Goal: Transaction & Acquisition: Purchase product/service

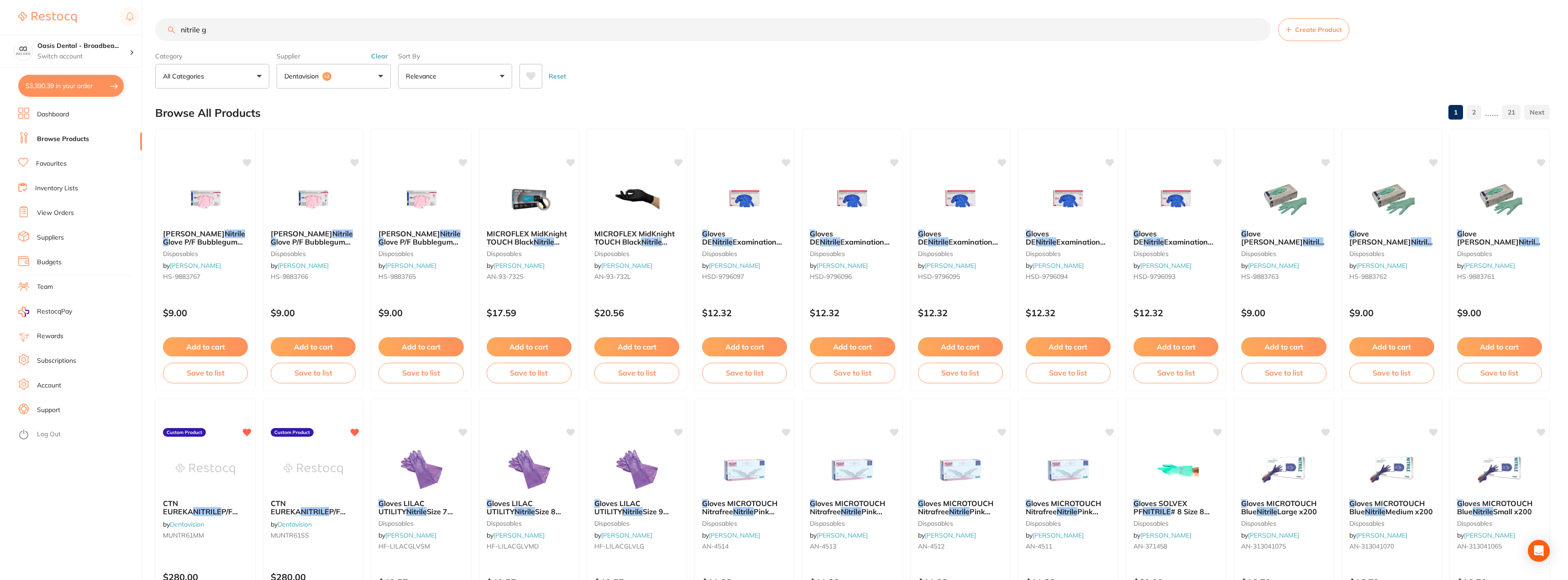
click at [57, 134] on li "Browse Products" at bounding box center [81, 140] width 124 height 14
click at [56, 140] on link "Browse Products" at bounding box center [63, 139] width 52 height 9
click at [58, 136] on link "Browse Products" at bounding box center [63, 139] width 52 height 9
drag, startPoint x: 281, startPoint y: 30, endPoint x: 109, endPoint y: 29, distance: 172.0
click at [109, 29] on div "$3,390.39 Oasis Dental - Broadbea... Switch account Oasis Dental - Broadbeach $…" at bounding box center [784, 290] width 1568 height 580
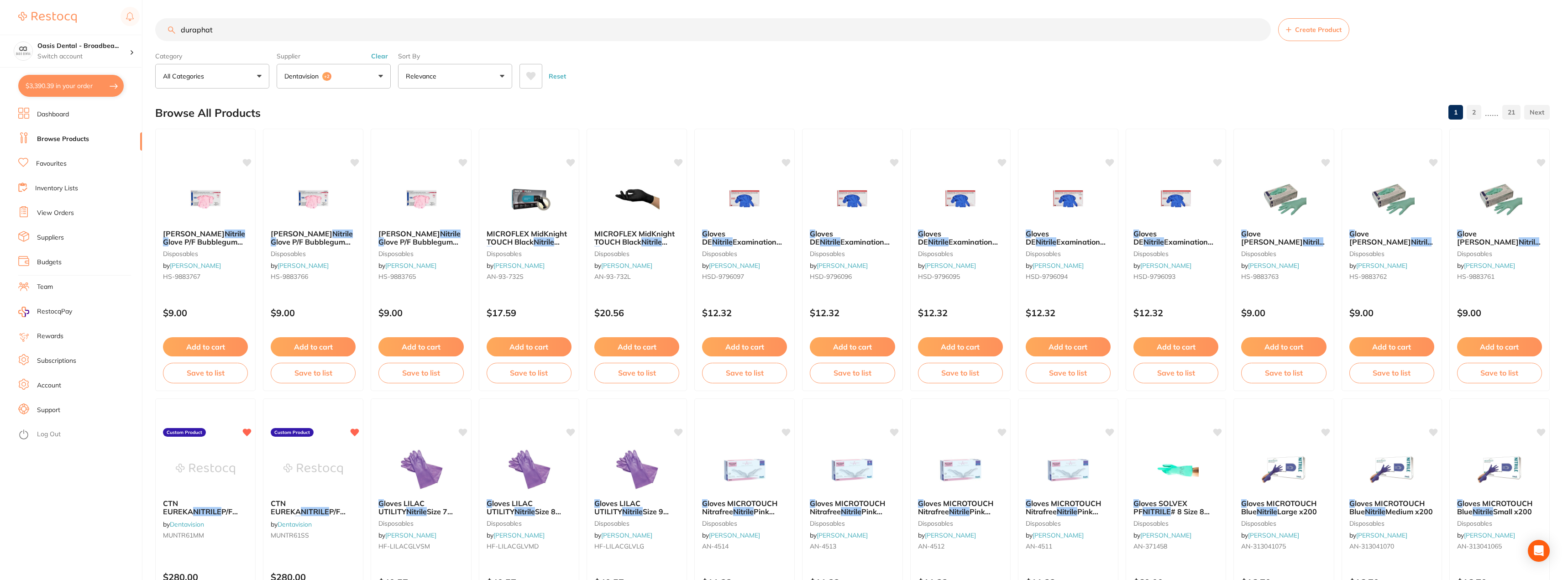
type input "duraphat"
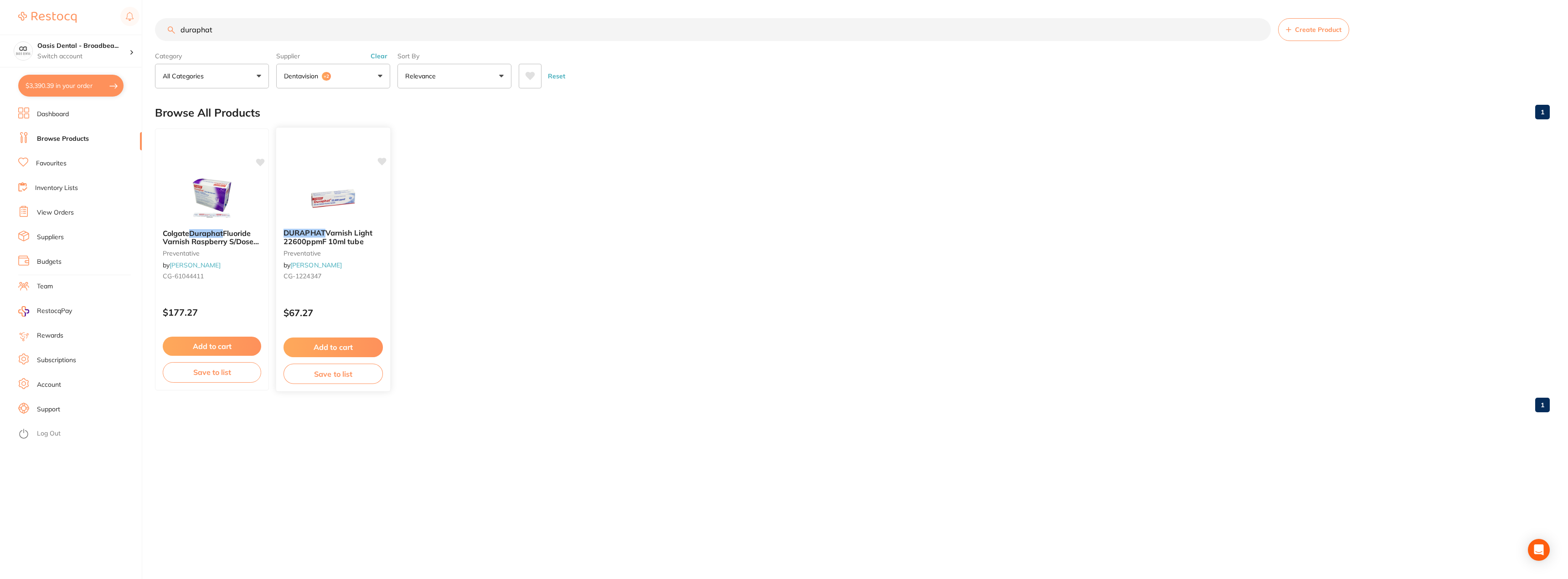
click at [350, 350] on button "Add to cart" at bounding box center [333, 347] width 99 height 20
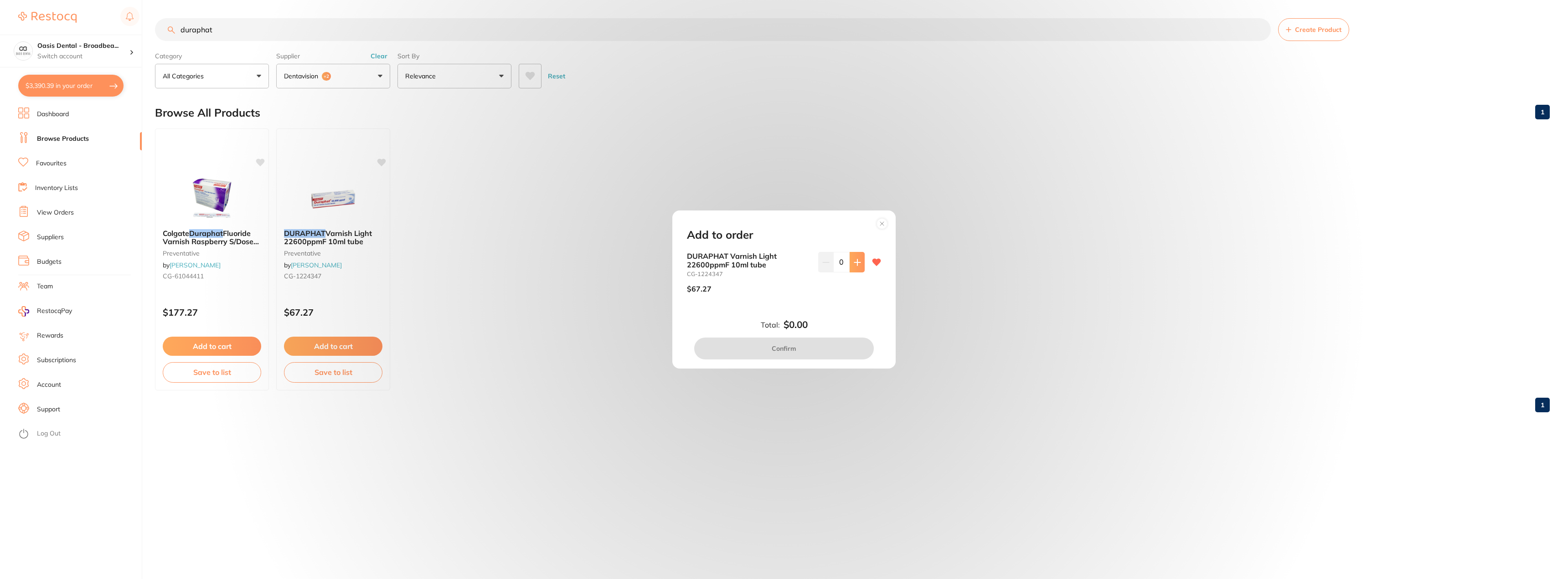
click at [857, 264] on icon at bounding box center [857, 262] width 7 height 7
type input "2"
click at [816, 349] on button "Confirm" at bounding box center [784, 348] width 180 height 22
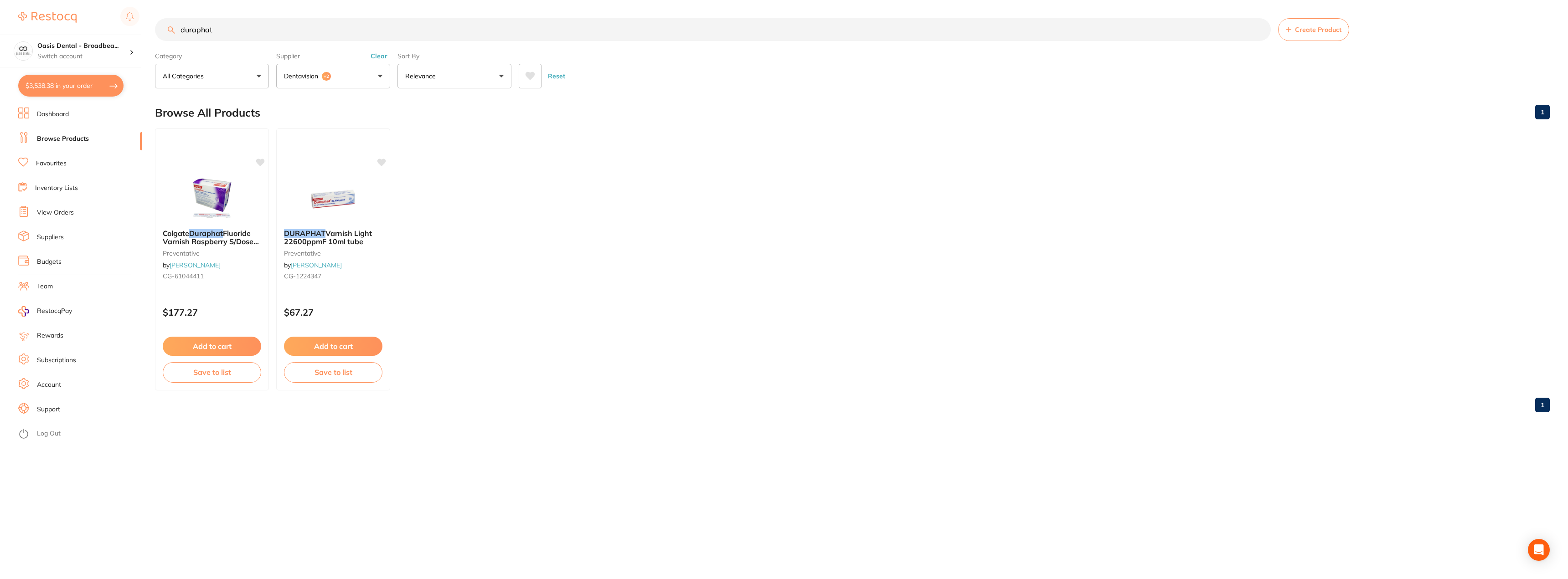
click at [231, 27] on input "duraphat" at bounding box center [713, 29] width 1115 height 23
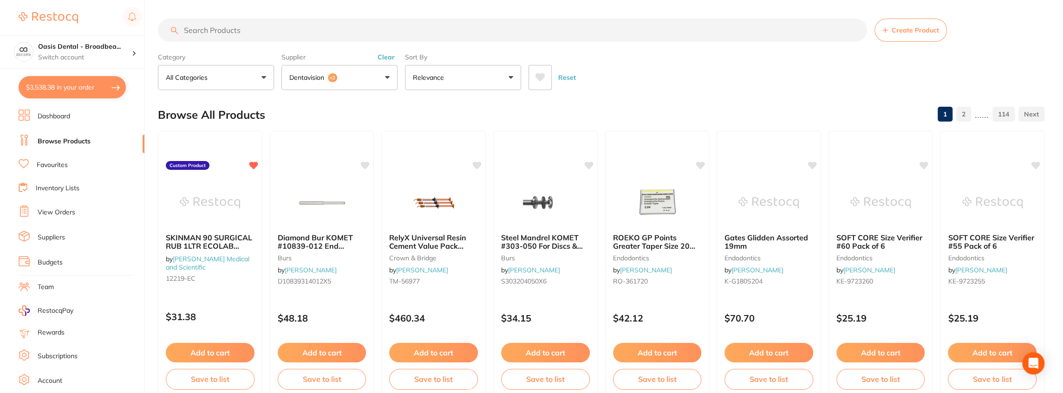
click at [260, 32] on input "search" at bounding box center [512, 30] width 709 height 23
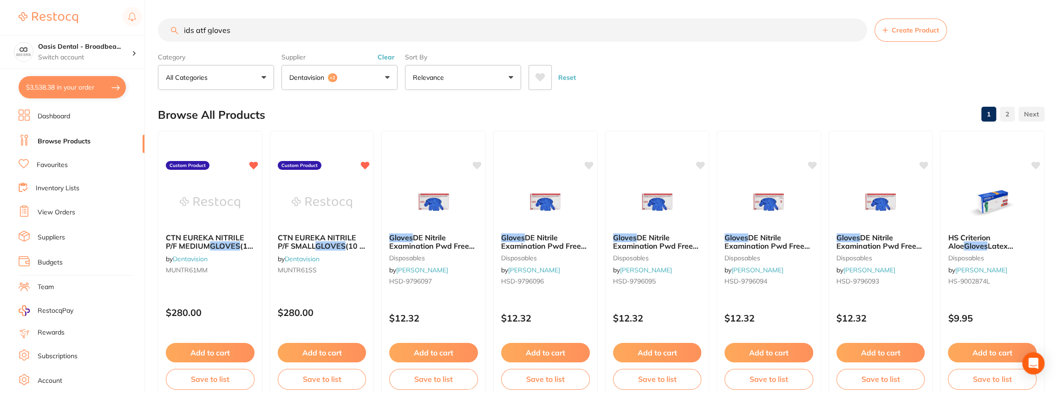
click at [341, 170] on div "CTN EUREKA NITRILE P/F SMALL GLOVES (10 X 300) by Dentavision MUNTR61SS Custom …" at bounding box center [322, 264] width 104 height 267
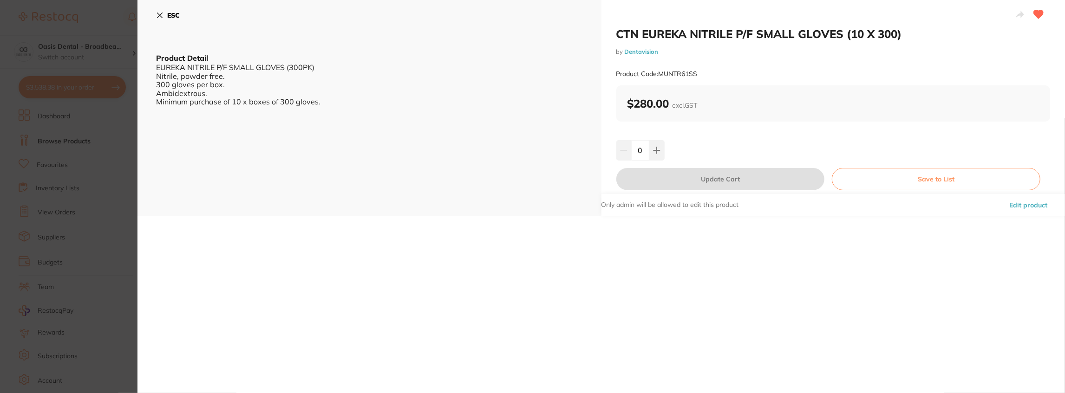
click at [167, 18] on b "ESC" at bounding box center [173, 15] width 13 height 8
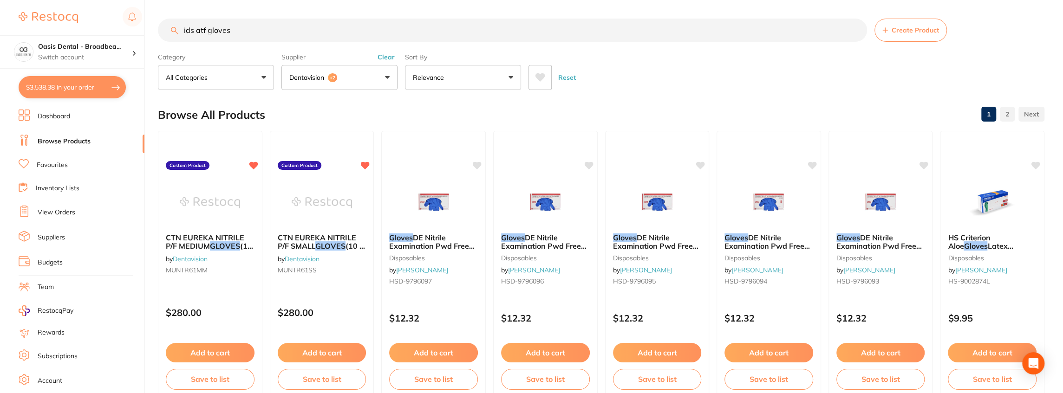
click at [387, 78] on button "Dentavision +2" at bounding box center [339, 77] width 116 height 25
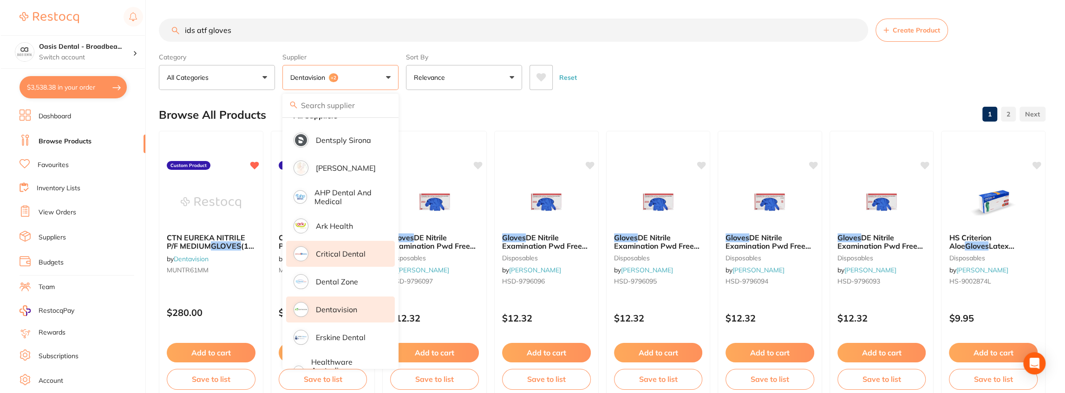
scroll to position [123, 0]
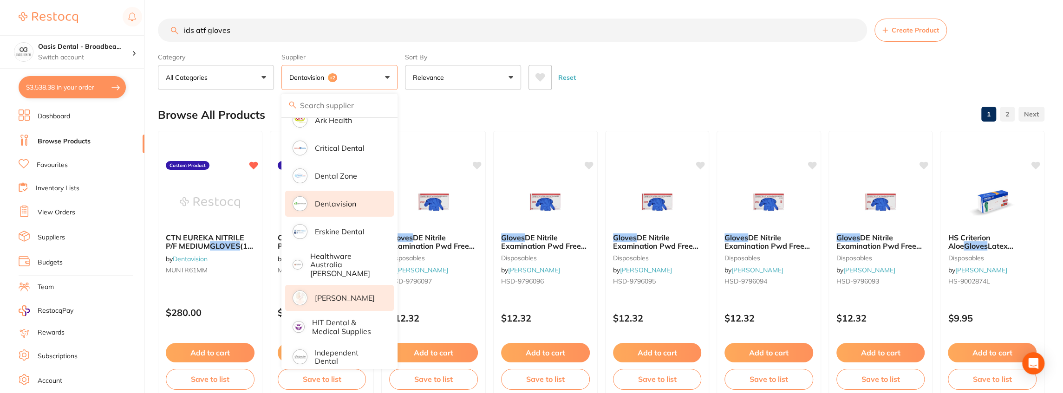
click at [353, 294] on p "[PERSON_NAME]" at bounding box center [345, 298] width 60 height 8
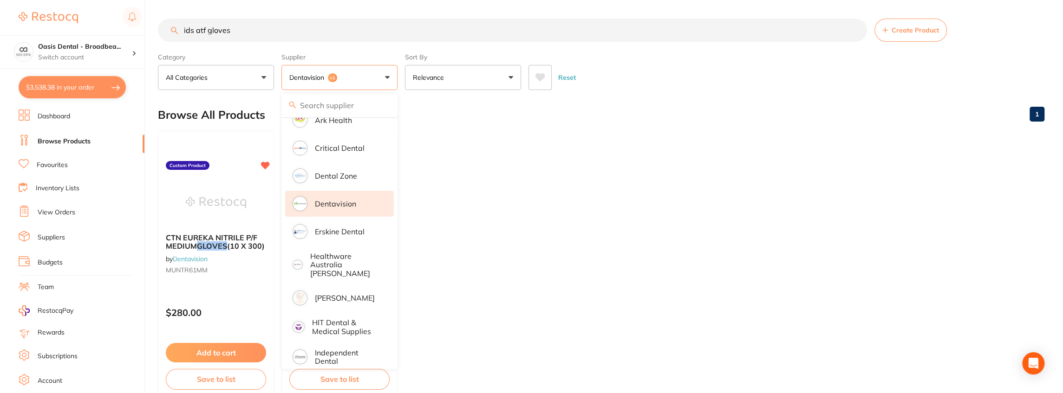
click at [495, 195] on ul "CTN EUREKA NITRILE P/F MEDIUM GLOVES (10 X 300) by Dentavision MUNTR61MM Custom…" at bounding box center [601, 264] width 886 height 267
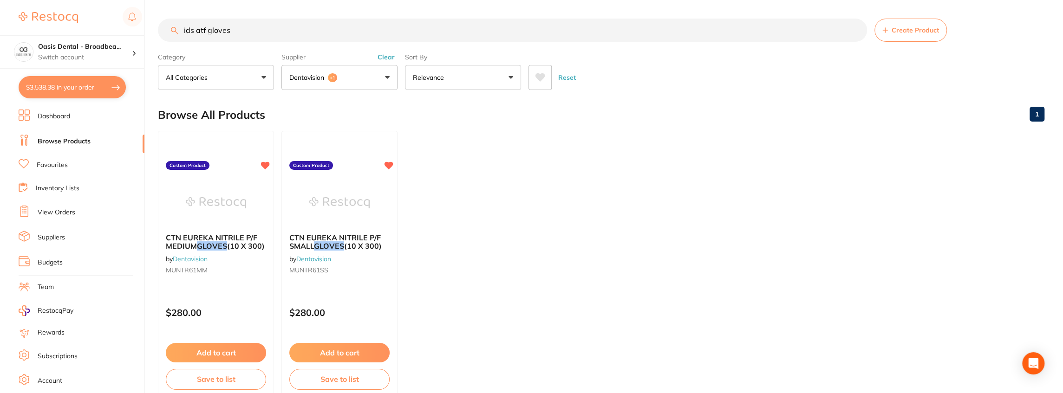
click at [253, 31] on input "ids atf gloves" at bounding box center [512, 30] width 709 height 23
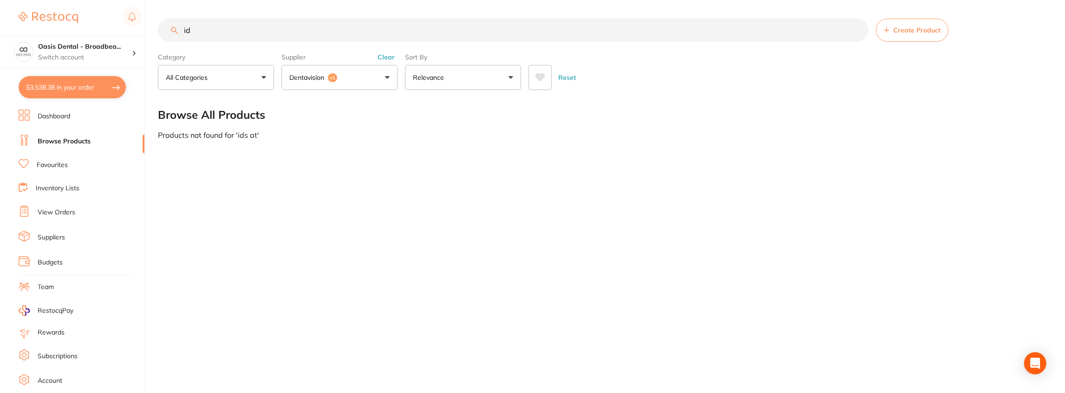
type input "i"
click at [392, 74] on button "Dentavision +1" at bounding box center [339, 77] width 116 height 25
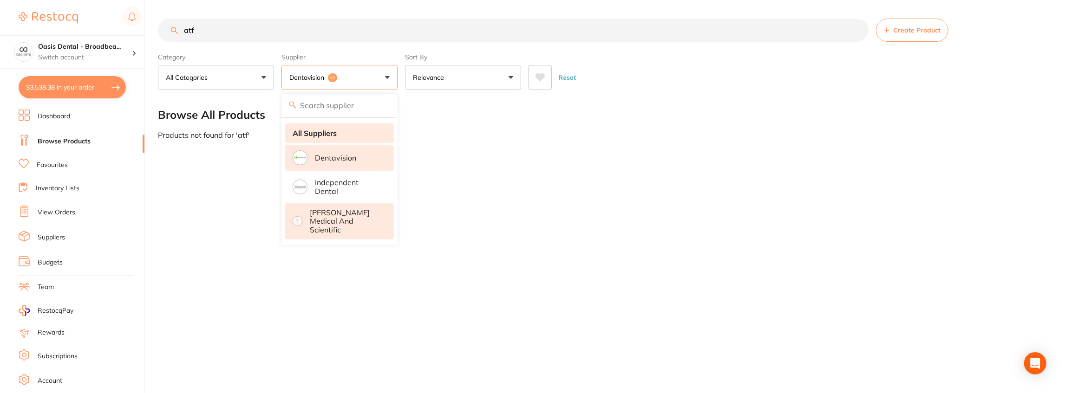
click at [325, 135] on strong "All Suppliers" at bounding box center [314, 133] width 44 height 8
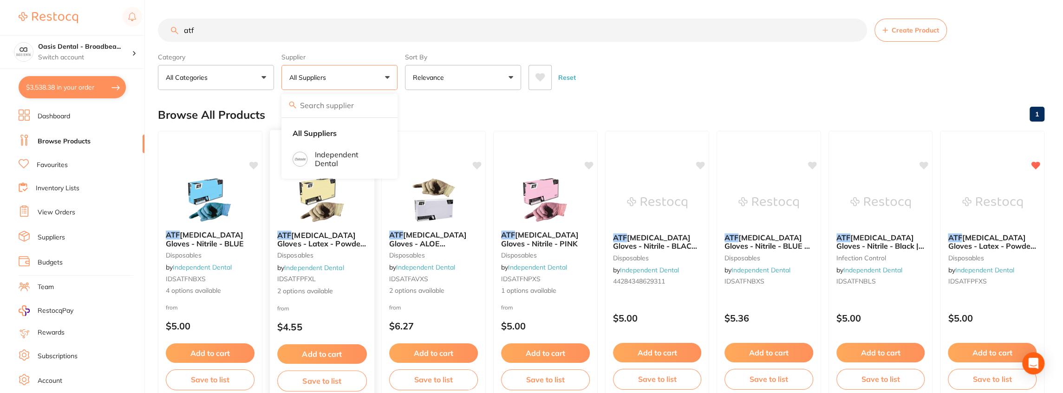
click at [333, 225] on div "ATF [MEDICAL_DATA] Gloves - Latex - Powder Free Gloves disposables by Independe…" at bounding box center [322, 263] width 104 height 80
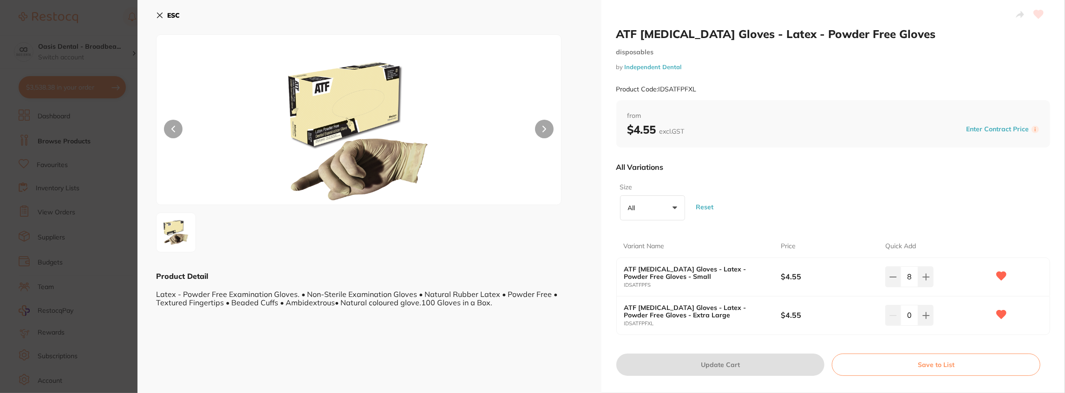
click at [676, 205] on button "All +0" at bounding box center [652, 207] width 65 height 25
click at [659, 291] on li "Small" at bounding box center [652, 290] width 58 height 19
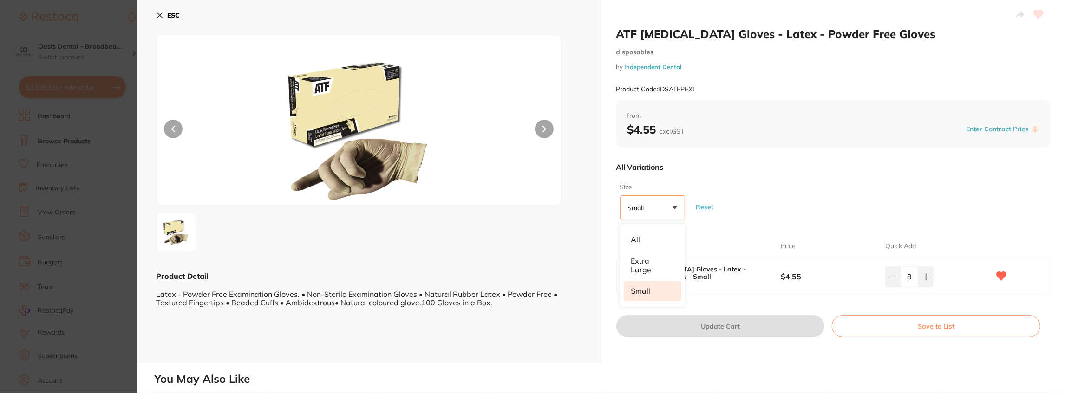
click at [773, 182] on div "Size Small +0 All Extra Large Small Reset" at bounding box center [833, 201] width 434 height 45
click at [160, 14] on icon at bounding box center [159, 15] width 7 height 7
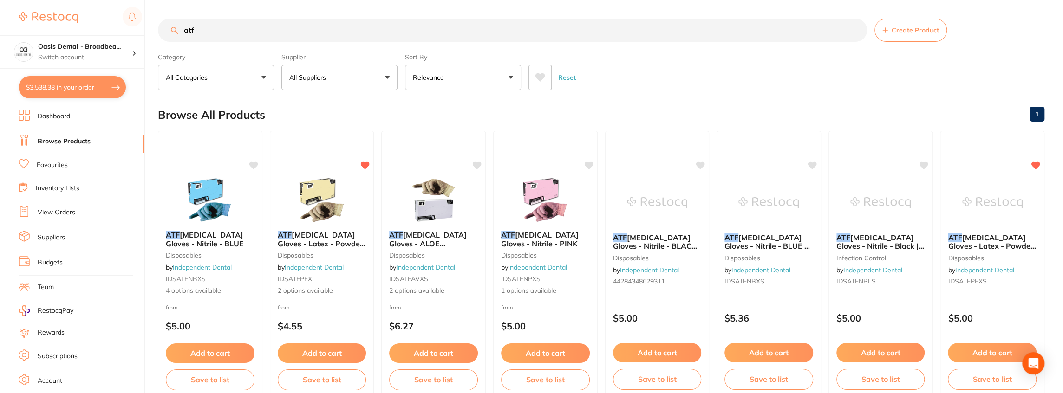
click at [244, 26] on input "atf" at bounding box center [512, 30] width 709 height 23
type input "a"
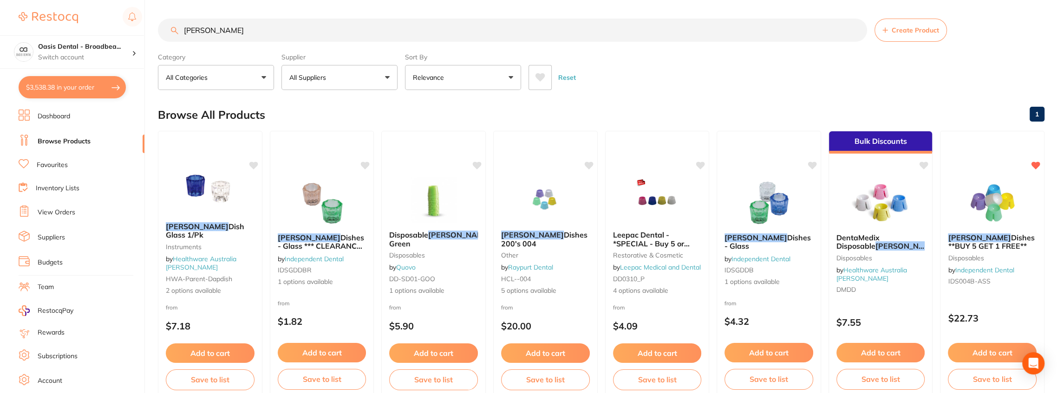
type input "[PERSON_NAME]"
click at [388, 78] on button "All Suppliers" at bounding box center [339, 77] width 116 height 25
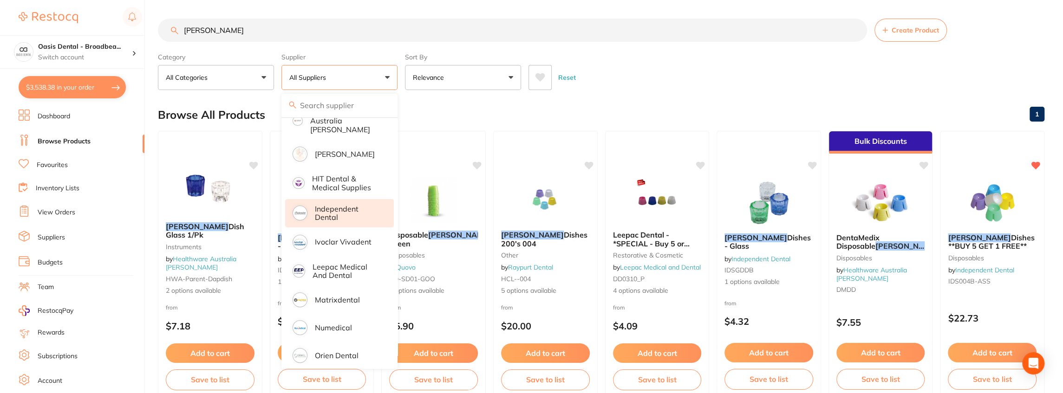
scroll to position [216, 0]
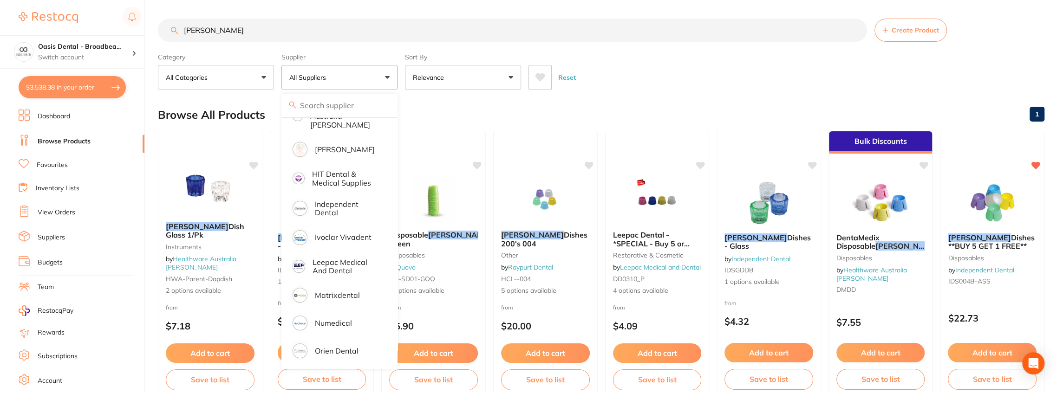
click at [577, 108] on div "Browse All Products 1" at bounding box center [601, 114] width 886 height 31
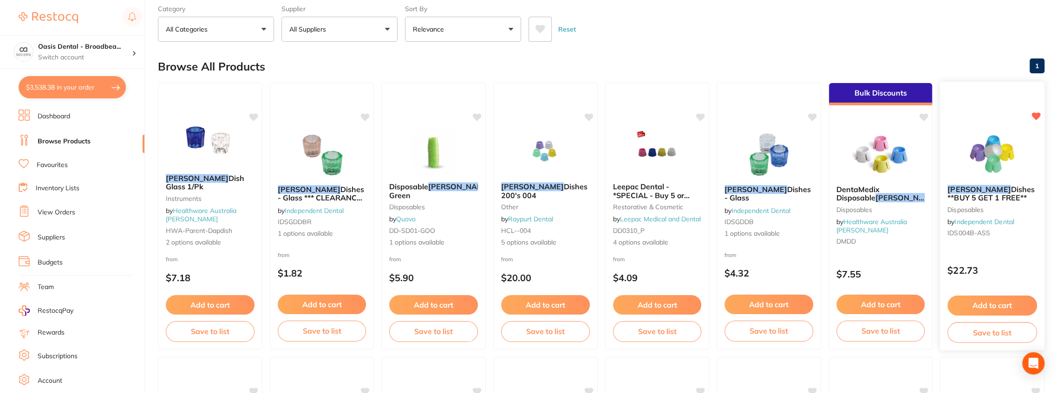
scroll to position [123, 0]
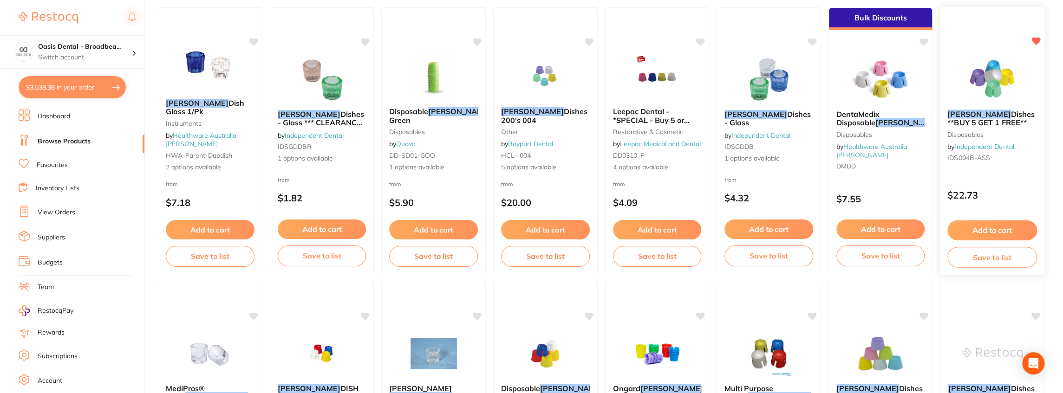
click at [965, 119] on span "Dishes **BUY 5 GET 1 FREE**" at bounding box center [990, 118] width 87 height 18
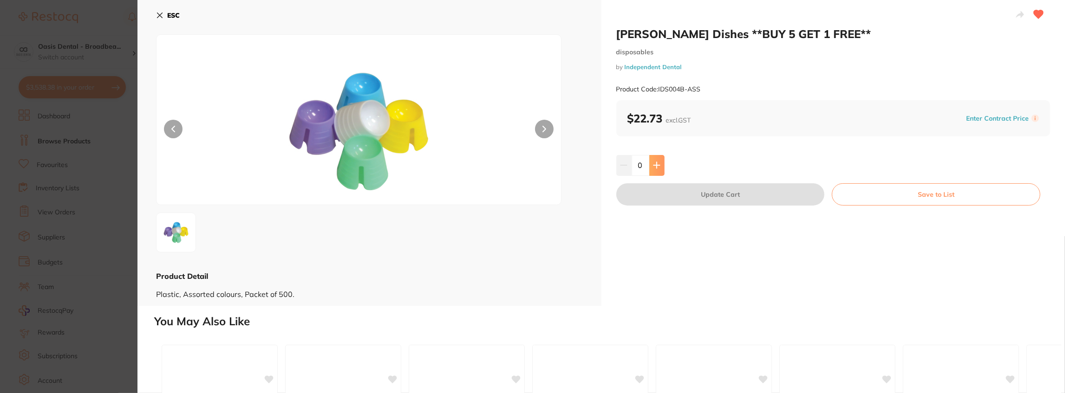
click at [659, 165] on button at bounding box center [656, 165] width 15 height 20
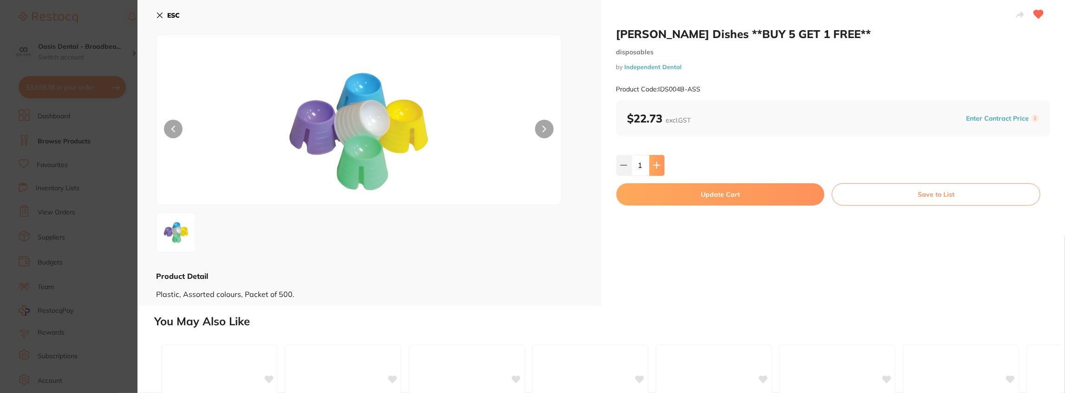
click at [659, 165] on button at bounding box center [656, 165] width 15 height 20
type input "5"
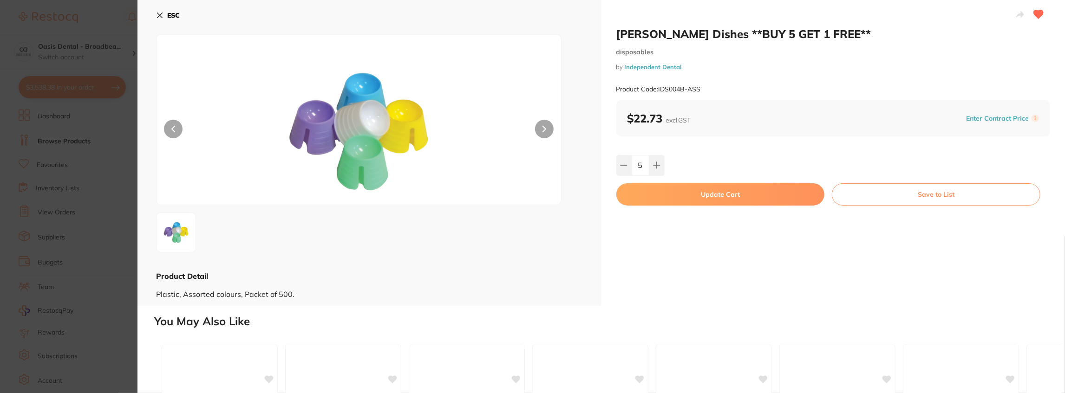
click at [690, 196] on button "Update Cart" at bounding box center [720, 194] width 208 height 22
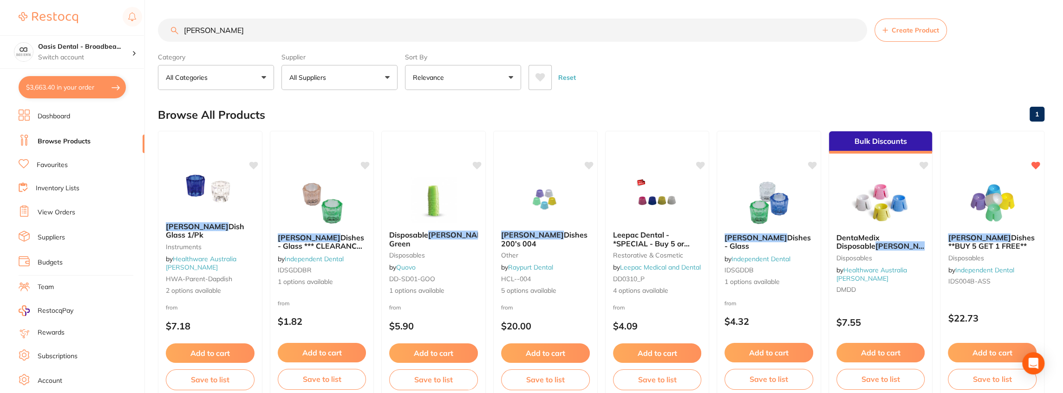
drag, startPoint x: 264, startPoint y: 36, endPoint x: 151, endPoint y: 34, distance: 112.8
click at [151, 34] on div "$3,663.40 Oasis Dental - Broadbea... Switch account Oasis Dental - Broadbeach $…" at bounding box center [531, 196] width 1063 height 393
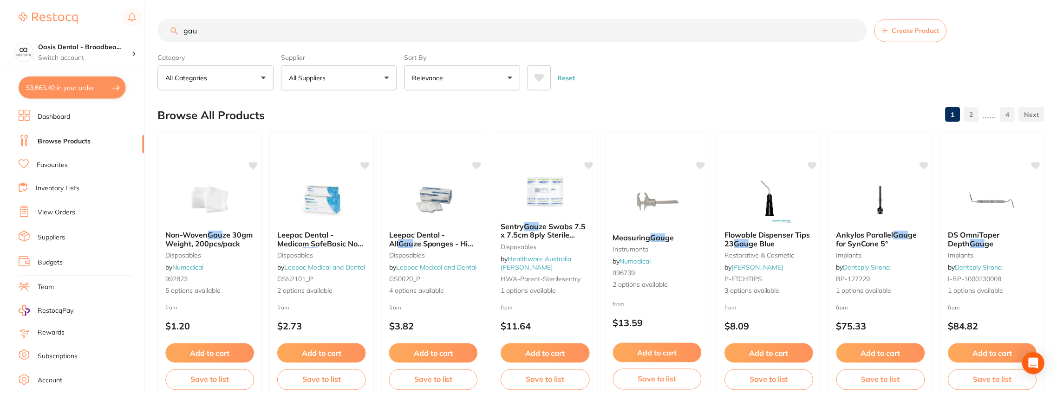
scroll to position [272, 0]
click at [388, 78] on button "All Suppliers" at bounding box center [339, 77] width 116 height 25
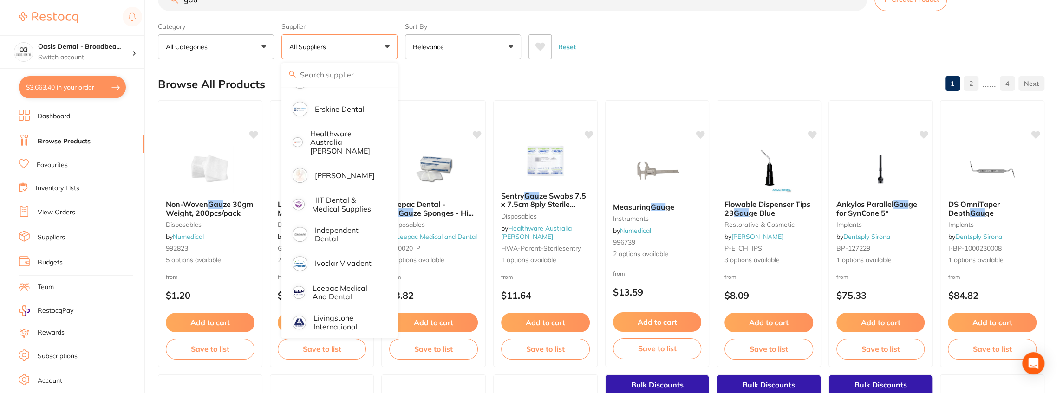
scroll to position [309, 0]
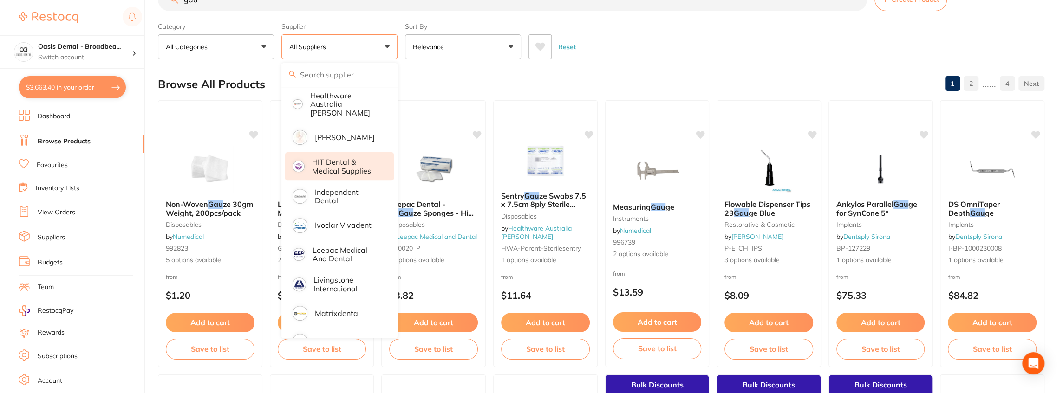
click at [346, 191] on p "Independent Dental" at bounding box center [348, 196] width 66 height 17
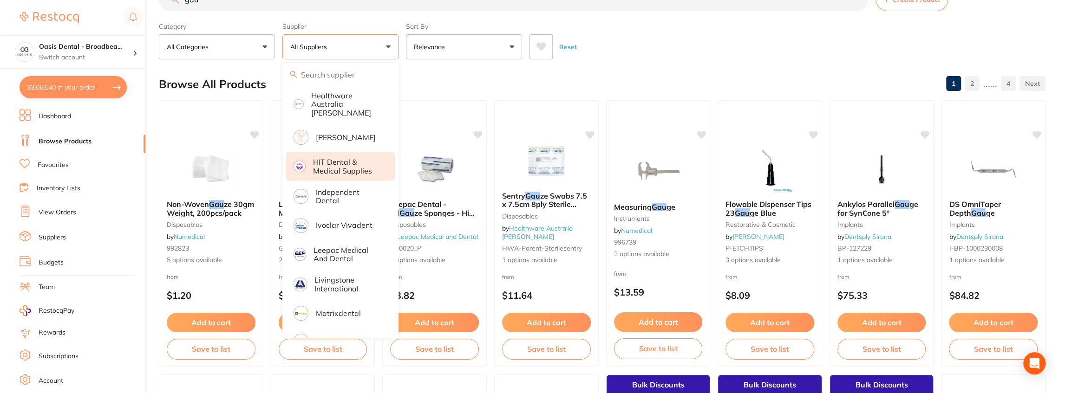
scroll to position [0, 0]
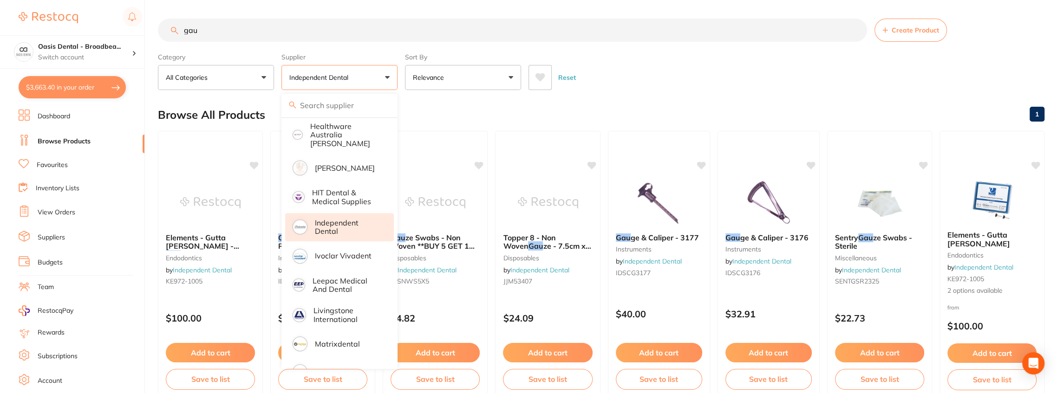
click at [636, 58] on div "Reset" at bounding box center [782, 74] width 508 height 32
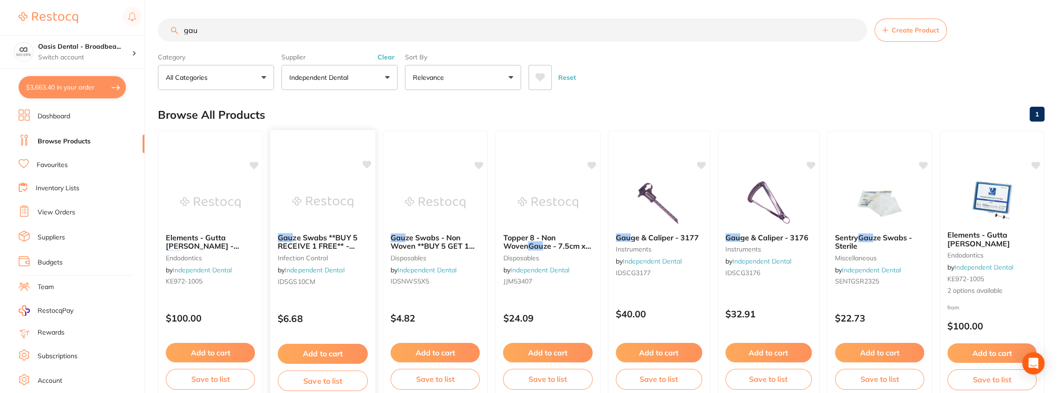
click at [319, 241] on span "ze Swabs **BUY 5 RECEIVE 1 FREE** - 10cm x 10cm (4” x 4”)" at bounding box center [318, 246] width 80 height 26
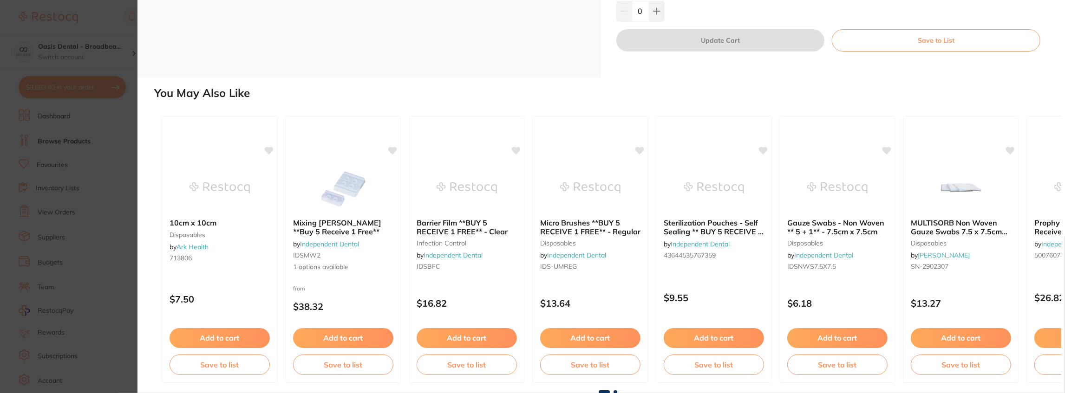
scroll to position [155, 0]
click at [214, 206] on img at bounding box center [219, 186] width 61 height 47
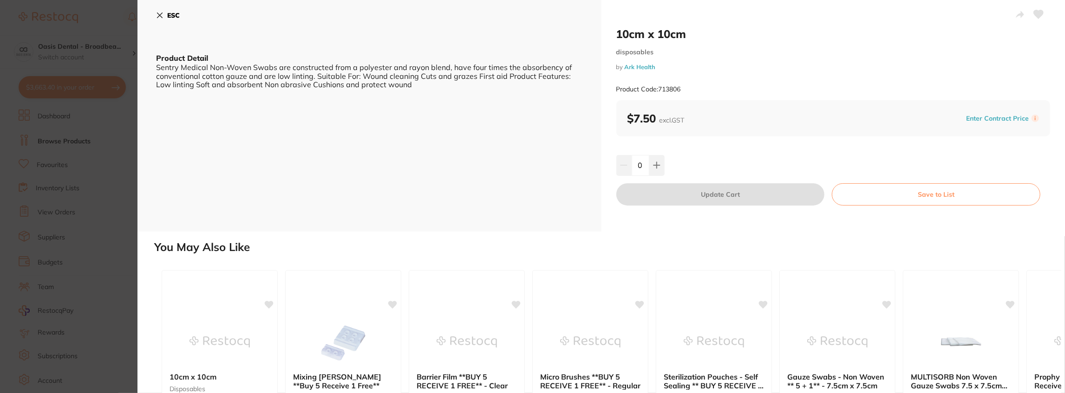
click at [158, 15] on icon at bounding box center [159, 15] width 7 height 7
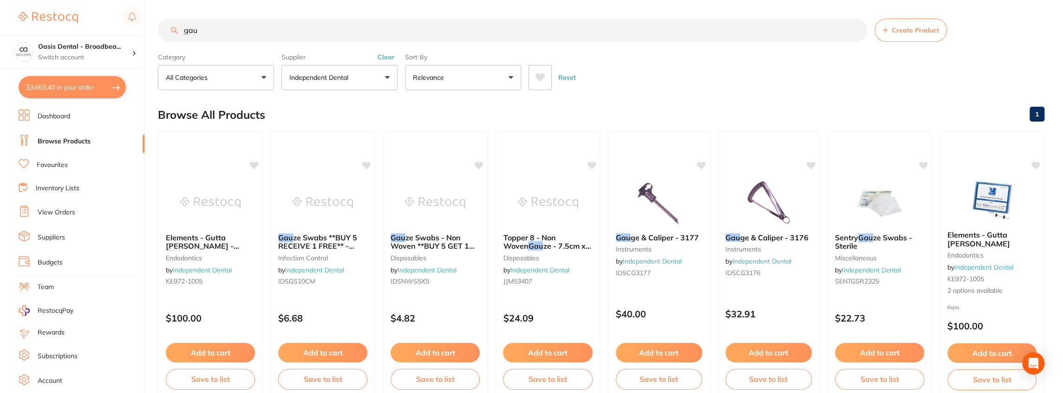
click at [211, 31] on input "gau" at bounding box center [512, 30] width 709 height 23
type input "gauze"
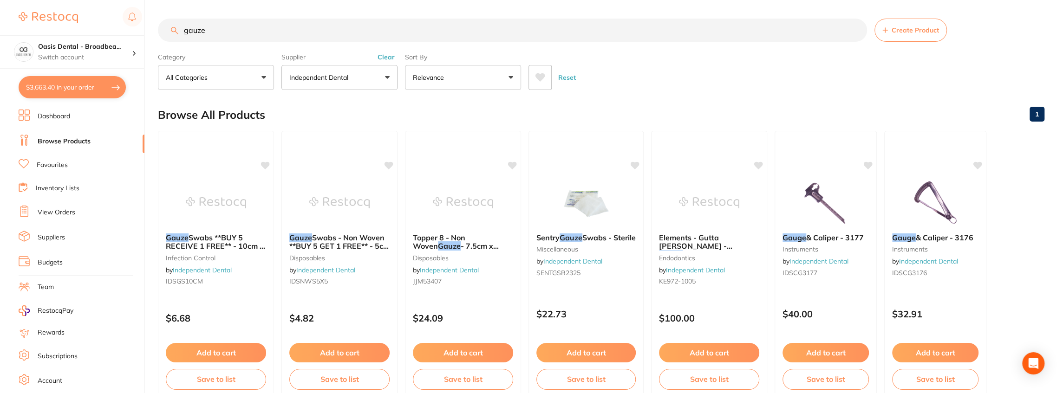
drag, startPoint x: 273, startPoint y: 30, endPoint x: 153, endPoint y: 26, distance: 119.8
click at [153, 26] on div "$3,663.40 Oasis Dental - Broadbea... Switch account Oasis Dental - Broadbeach $…" at bounding box center [531, 196] width 1063 height 393
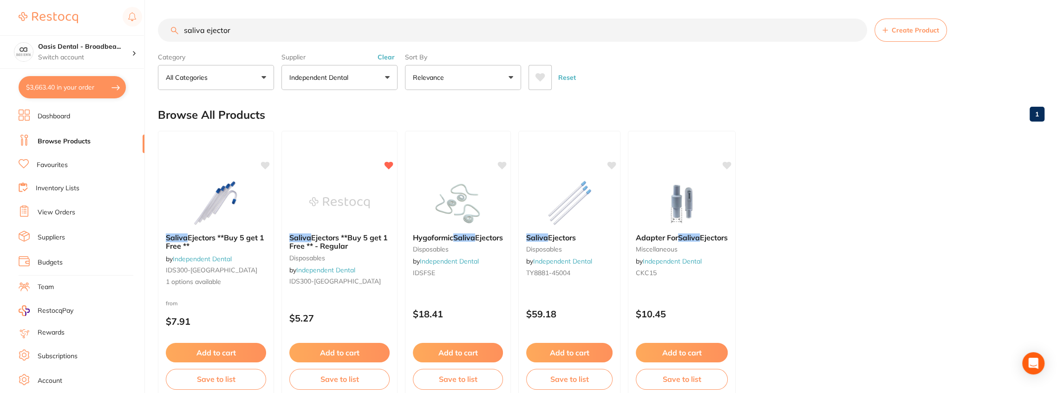
type input "saliva ejector"
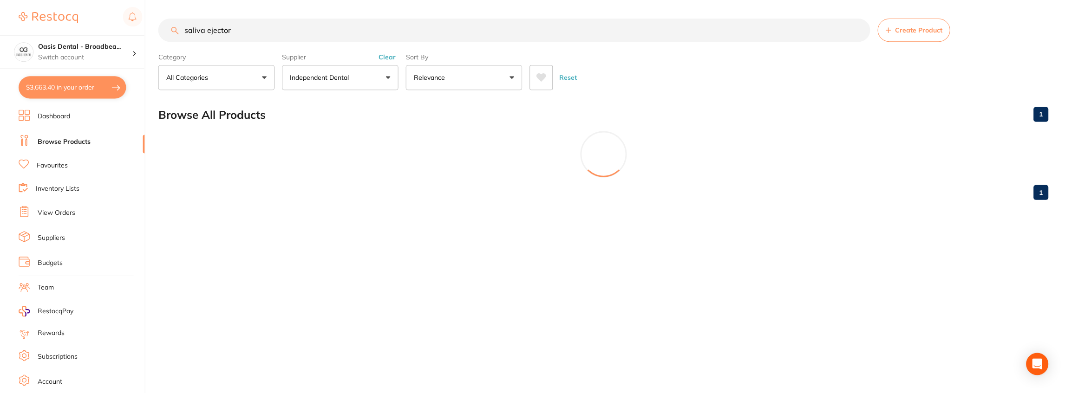
scroll to position [253, 0]
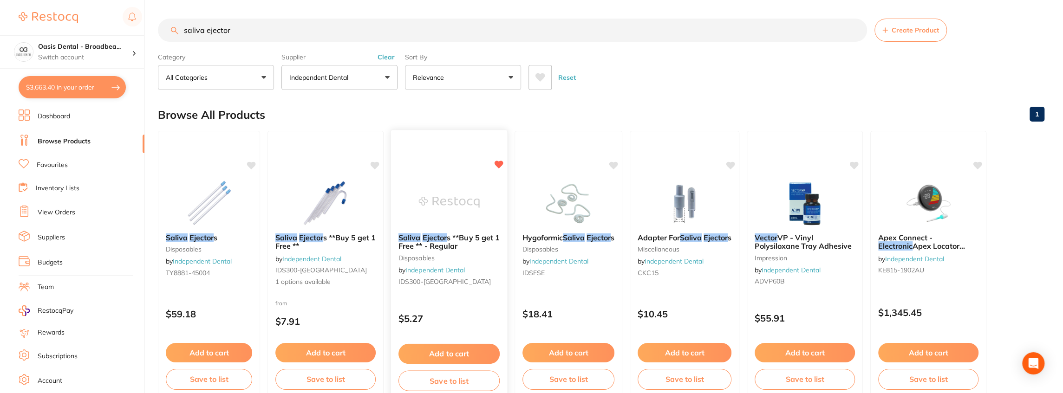
click at [454, 355] on button "Add to cart" at bounding box center [448, 354] width 101 height 20
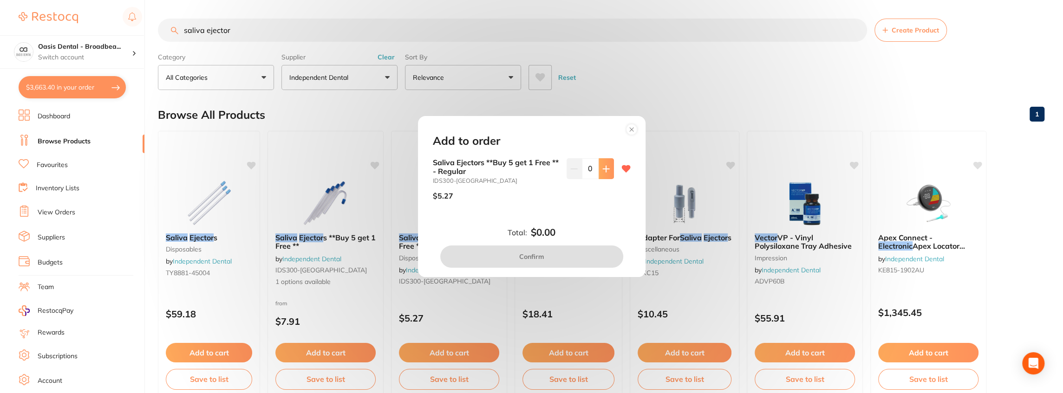
click at [604, 172] on icon at bounding box center [605, 168] width 7 height 7
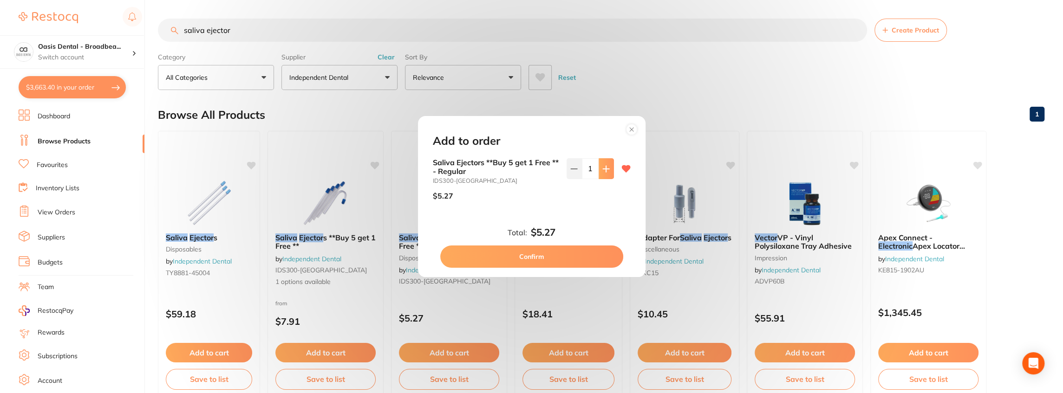
click at [604, 172] on icon at bounding box center [605, 168] width 7 height 7
click at [603, 172] on icon at bounding box center [605, 168] width 7 height 7
type input "5"
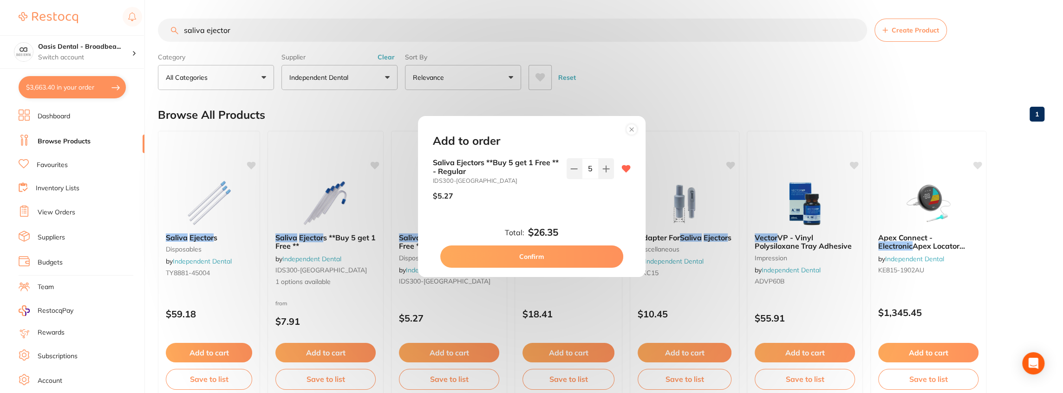
click at [550, 259] on button "Confirm" at bounding box center [531, 257] width 183 height 22
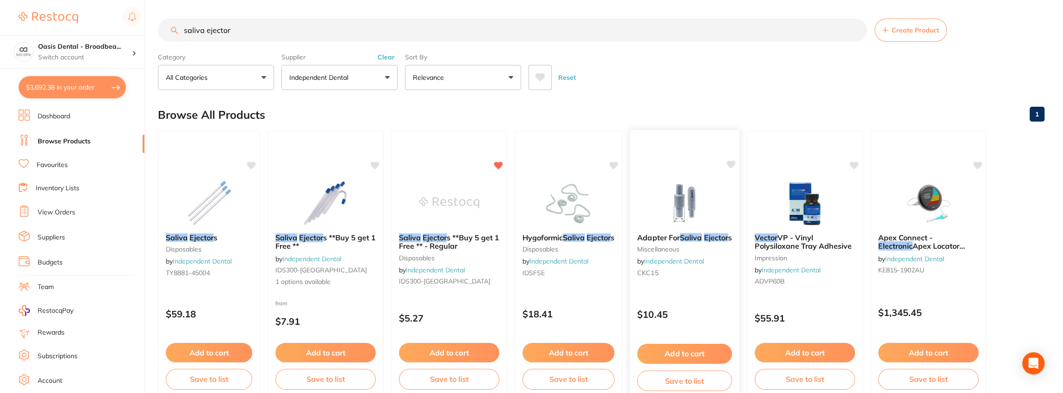
click at [691, 208] on img at bounding box center [684, 202] width 61 height 47
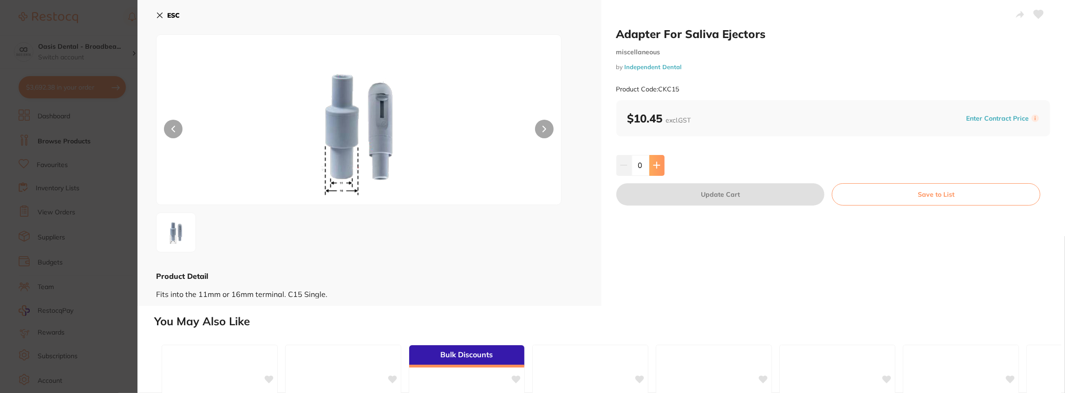
click at [654, 166] on icon at bounding box center [656, 165] width 7 height 7
type input "1"
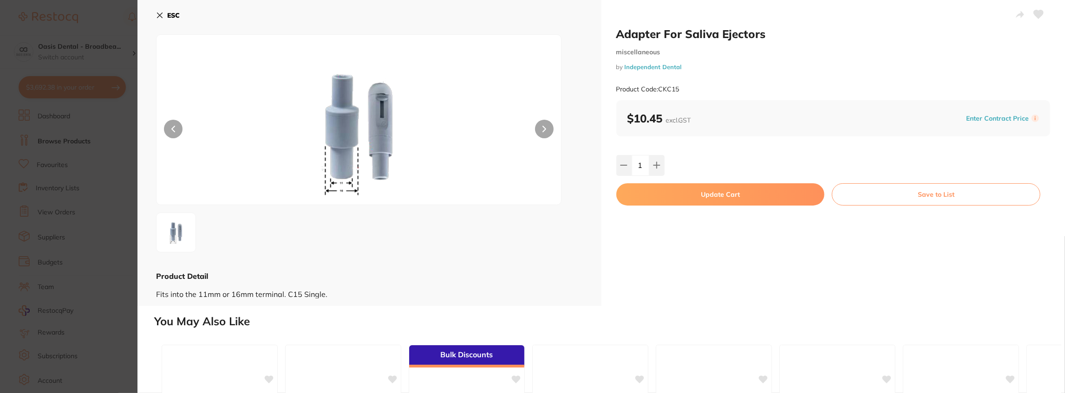
click at [677, 199] on button "Update Cart" at bounding box center [720, 194] width 208 height 22
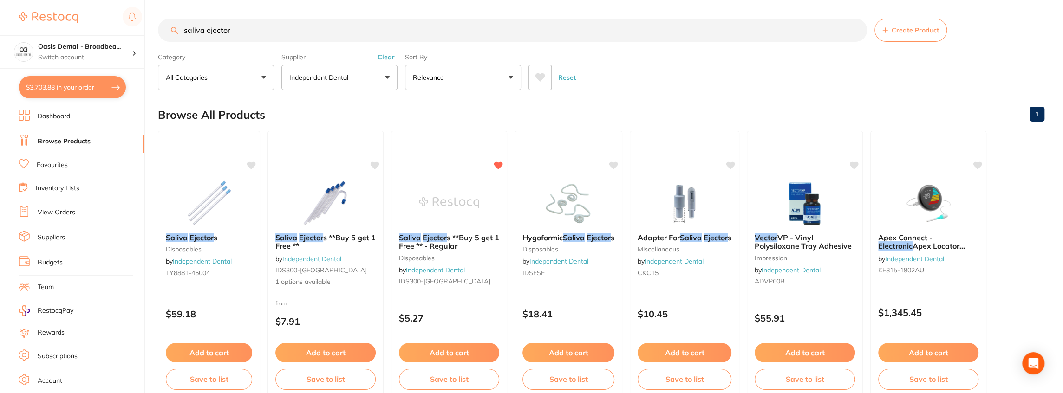
drag, startPoint x: 262, startPoint y: 36, endPoint x: 98, endPoint y: 14, distance: 165.4
click at [98, 14] on div "$3,703.88 Oasis Dental - Broadbea... Switch account Oasis Dental - Broadbeach $…" at bounding box center [531, 196] width 1063 height 393
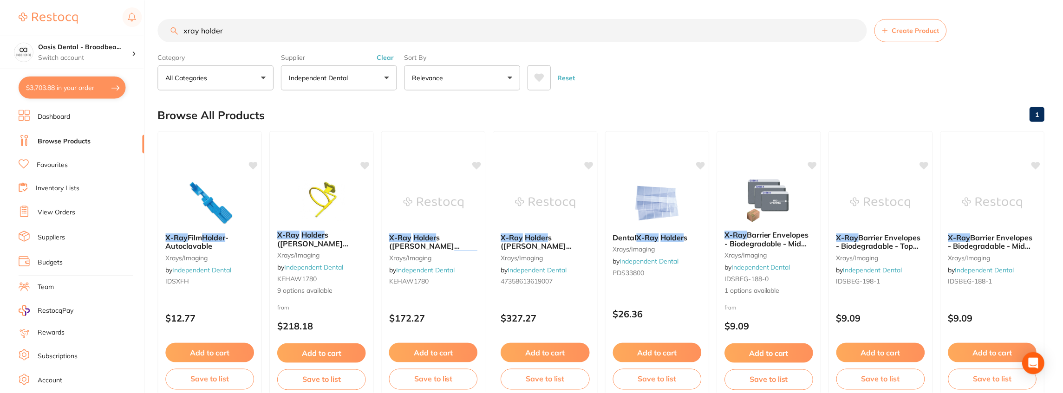
scroll to position [368, 0]
type input "xray holder"
click at [387, 79] on button "Independent Dental" at bounding box center [339, 77] width 116 height 25
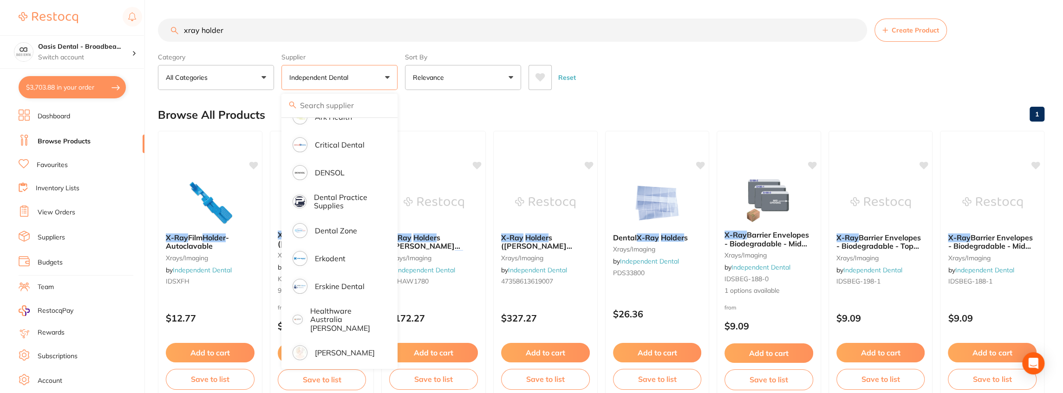
scroll to position [89, 0]
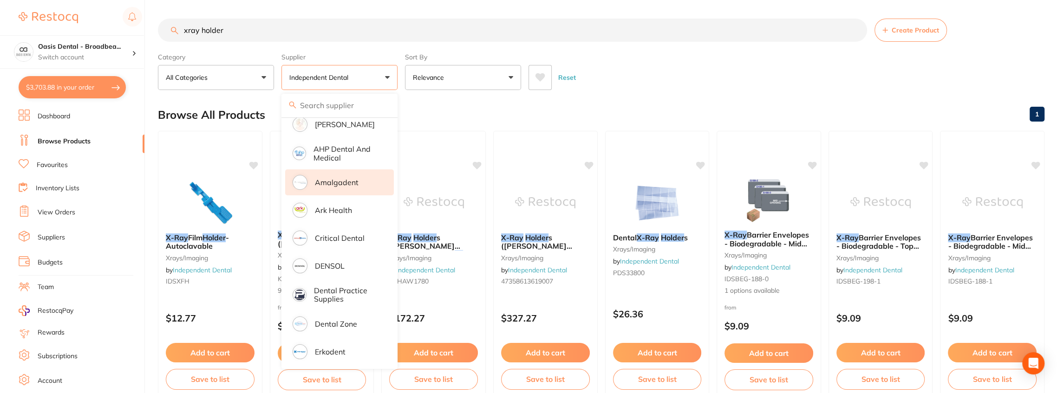
click at [363, 180] on li "Amalgadent" at bounding box center [339, 182] width 109 height 26
click at [682, 78] on div "Reset" at bounding box center [782, 74] width 508 height 32
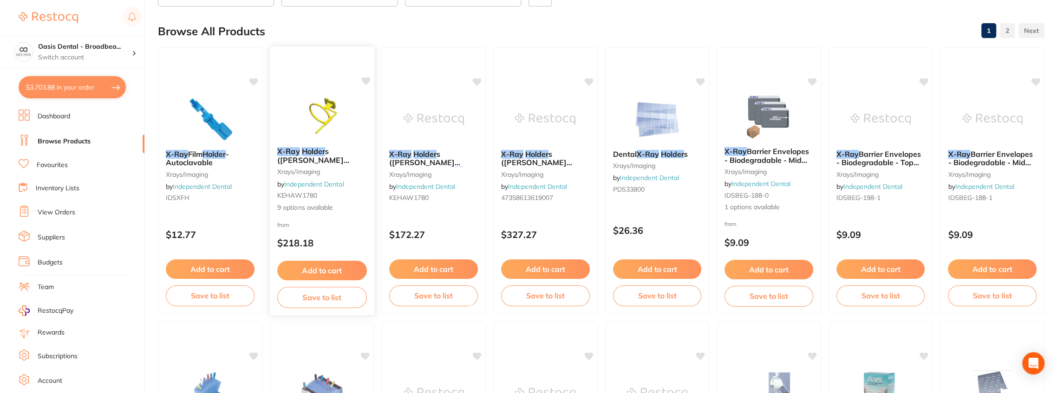
scroll to position [31, 0]
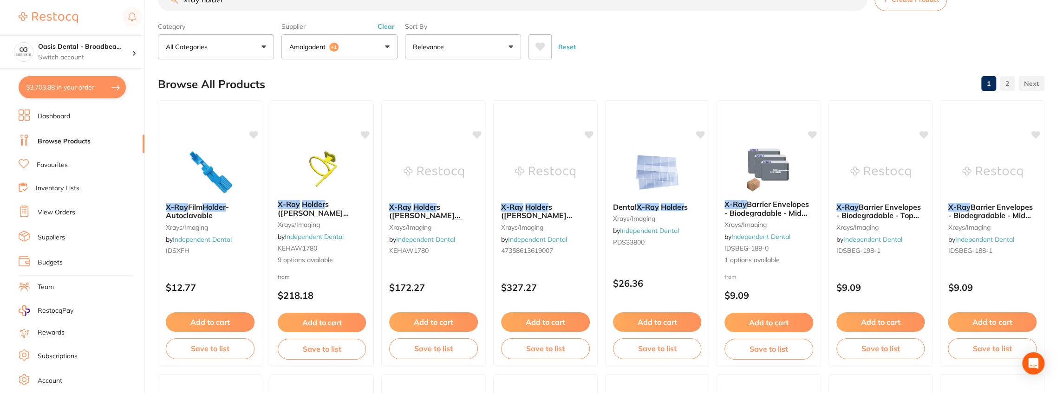
click at [314, 204] on em "Holder" at bounding box center [313, 204] width 23 height 9
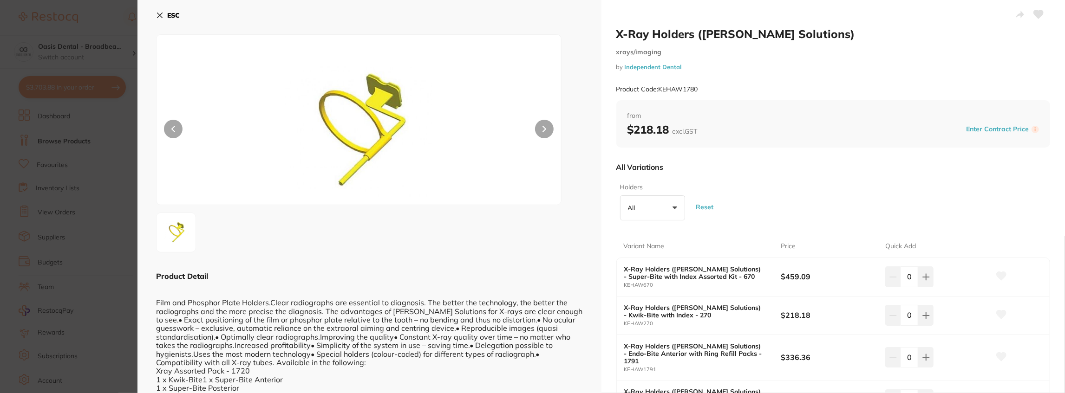
click at [159, 19] on button "ESC" at bounding box center [168, 15] width 24 height 16
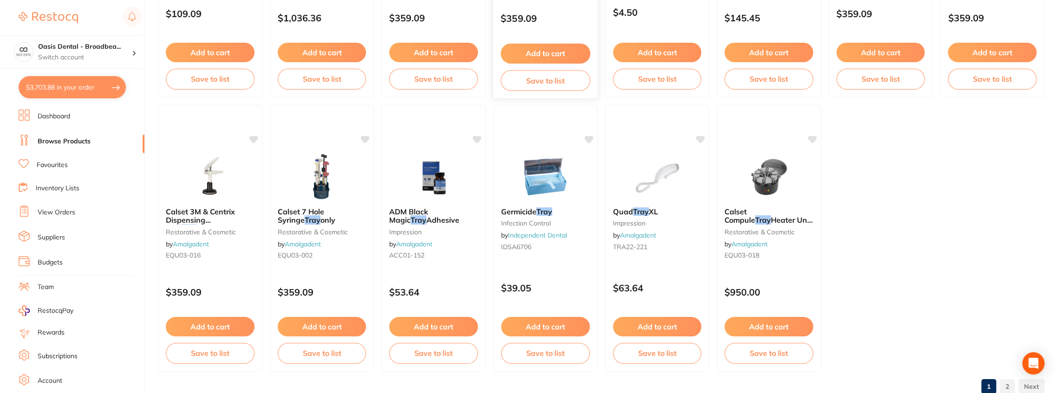
scroll to position [1698, 0]
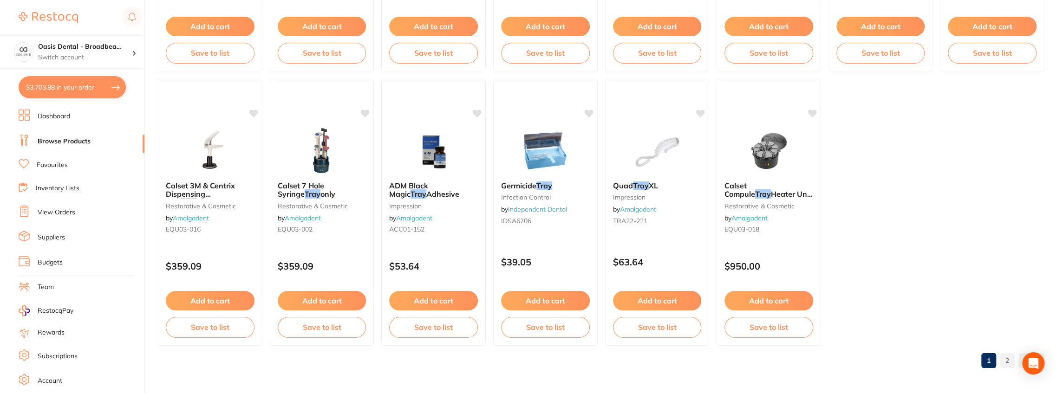
click at [59, 161] on link "Favourites" at bounding box center [52, 165] width 31 height 9
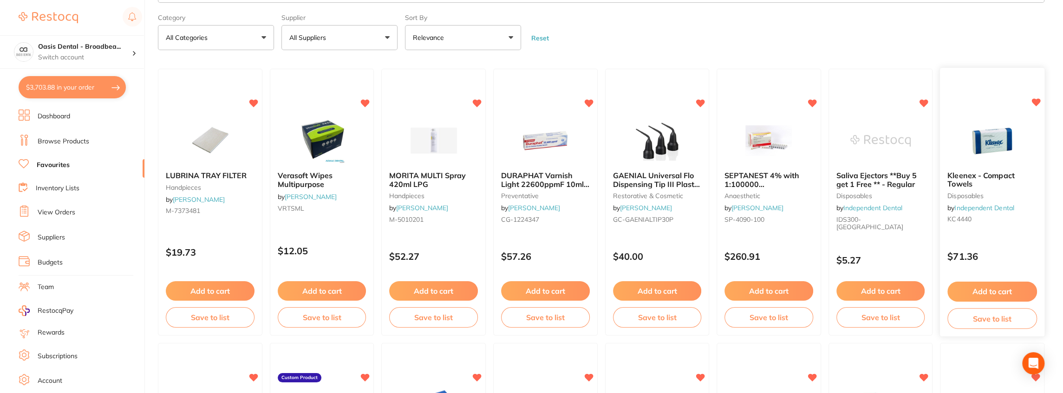
scroll to position [123, 0]
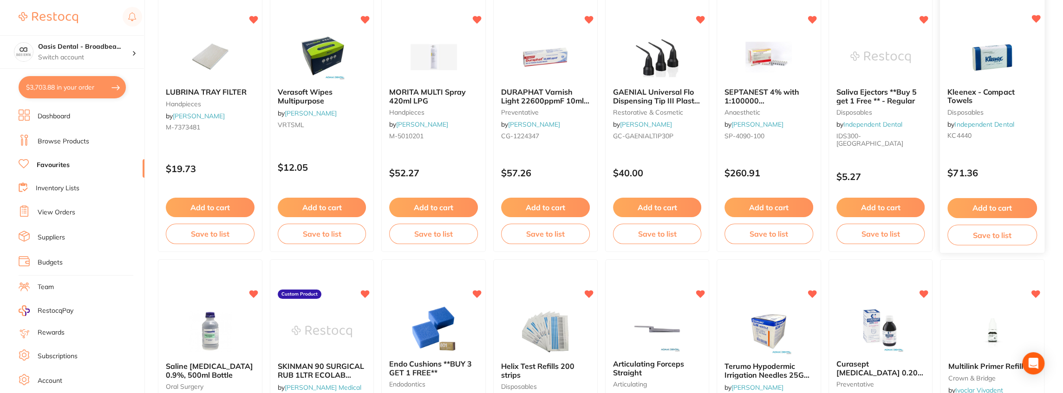
click at [1002, 209] on button "Add to cart" at bounding box center [992, 208] width 90 height 20
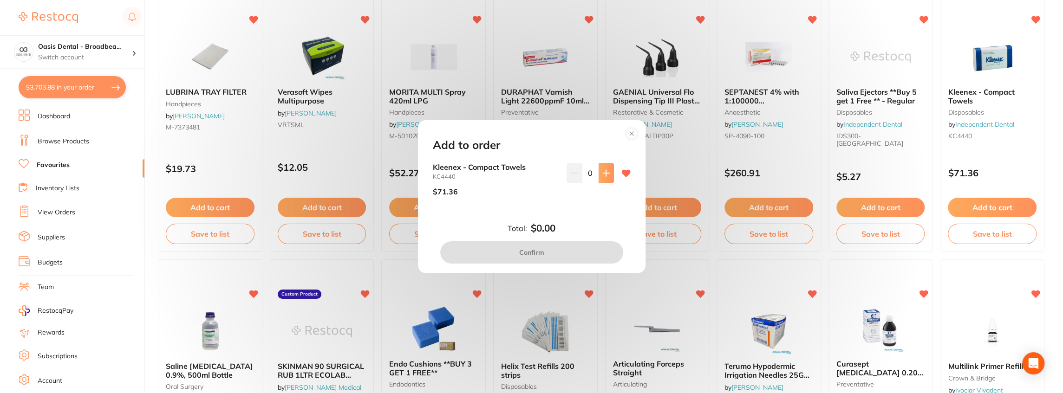
click at [602, 177] on button at bounding box center [605, 173] width 15 height 20
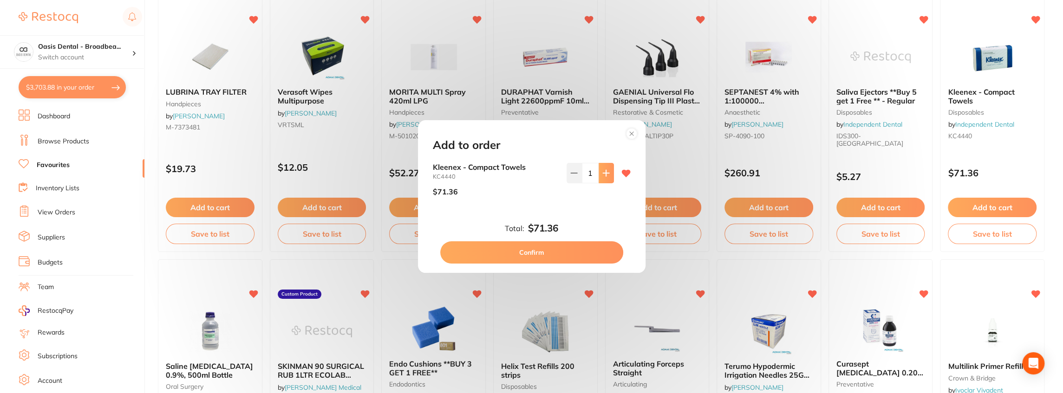
click at [603, 175] on icon at bounding box center [606, 173] width 6 height 6
type input "2"
click at [573, 253] on button "Confirm" at bounding box center [531, 252] width 183 height 22
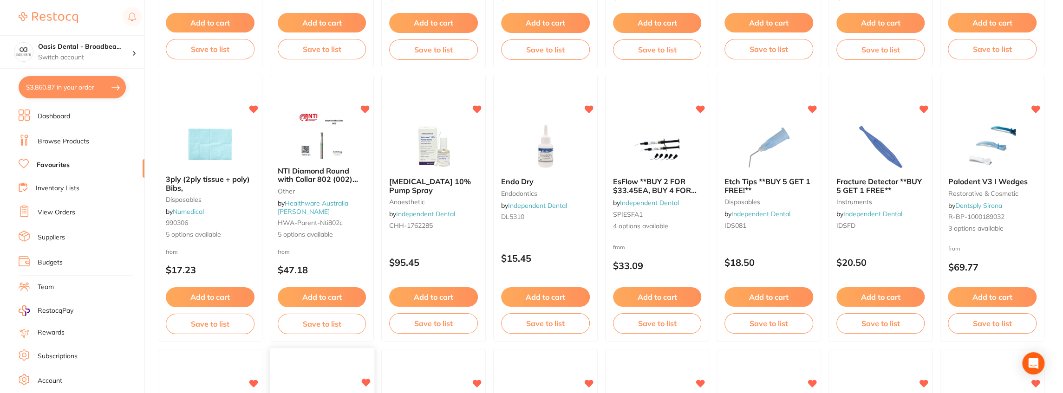
scroll to position [990, 0]
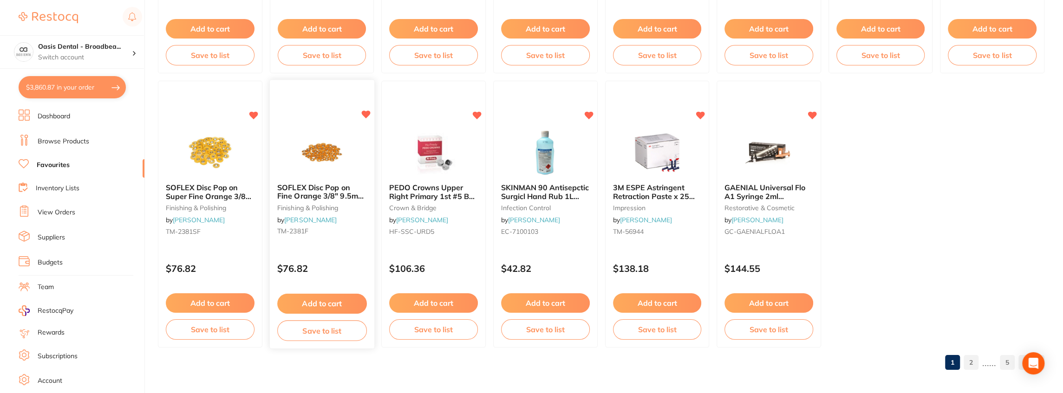
scroll to position [1676, 0]
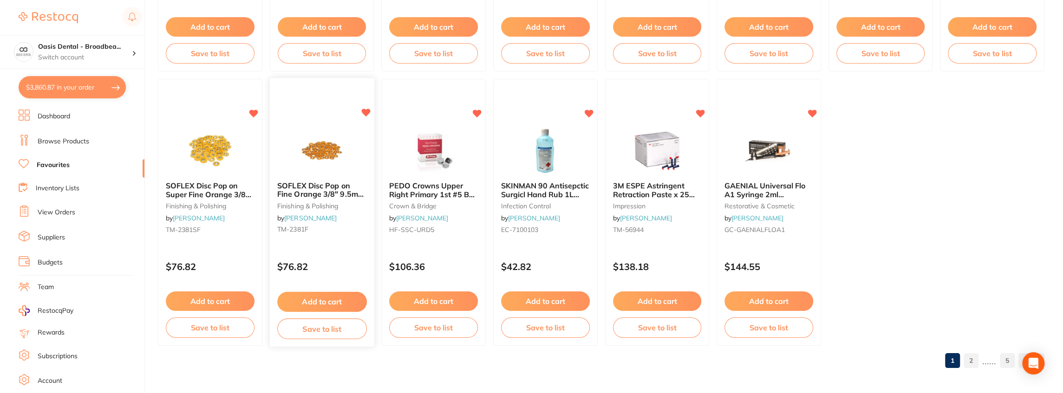
click at [322, 301] on button "Add to cart" at bounding box center [322, 302] width 90 height 20
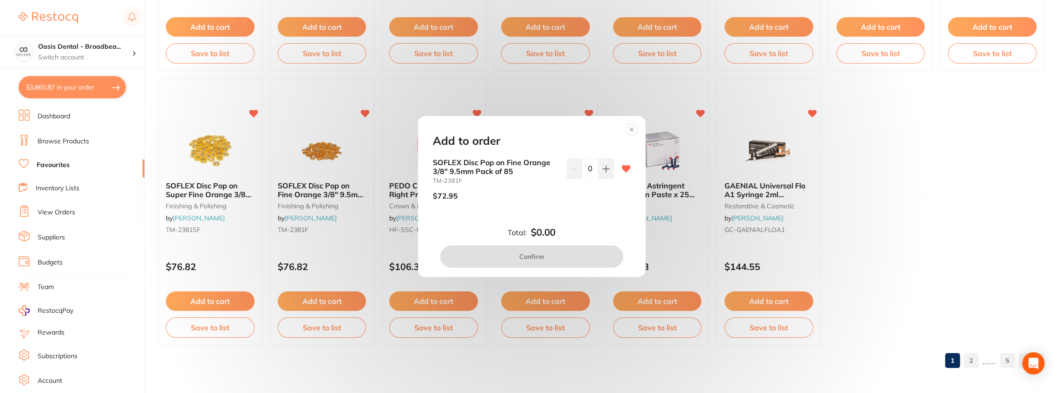
click at [632, 130] on circle at bounding box center [631, 129] width 11 height 11
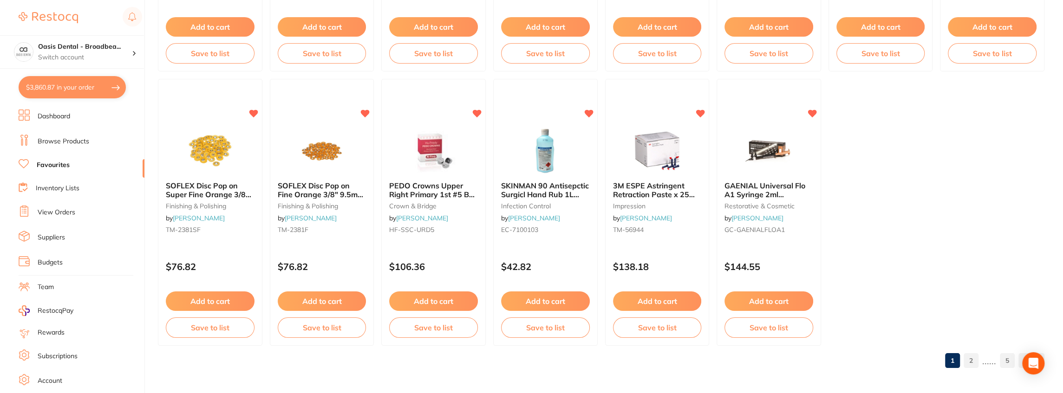
click at [91, 88] on button "$3,860.87 in your order" at bounding box center [72, 87] width 107 height 22
checkbox input "true"
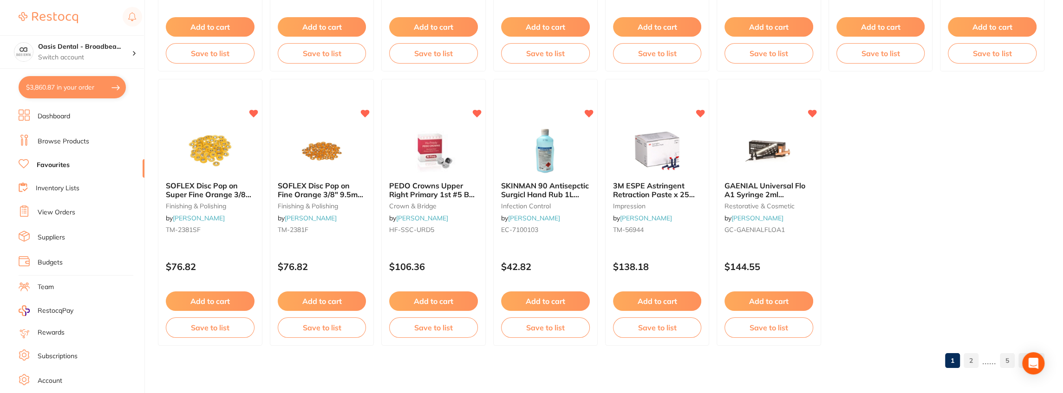
checkbox input "true"
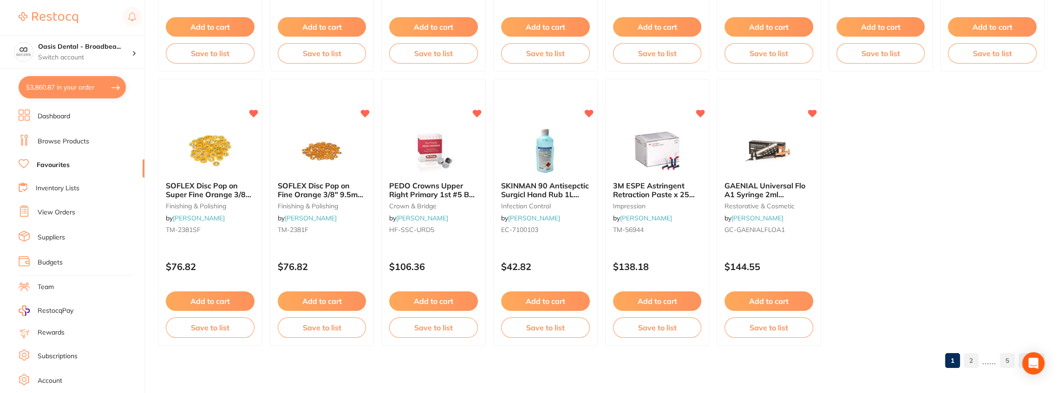
checkbox input "true"
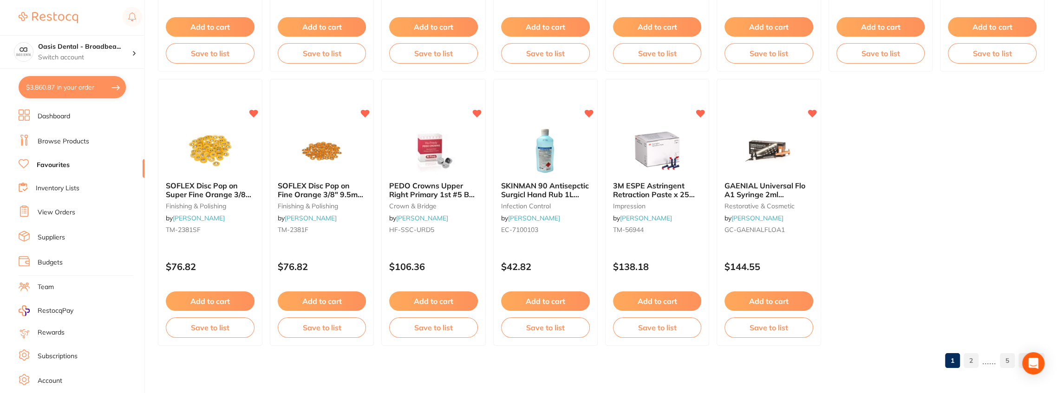
checkbox input "true"
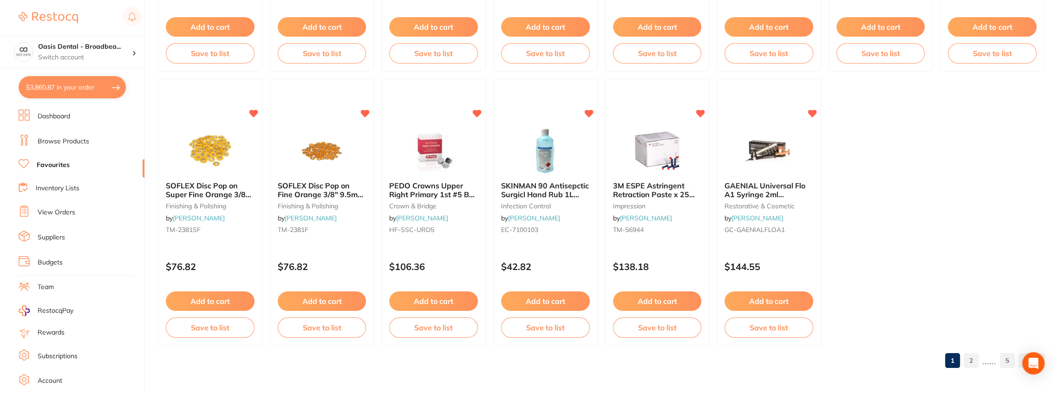
checkbox input "true"
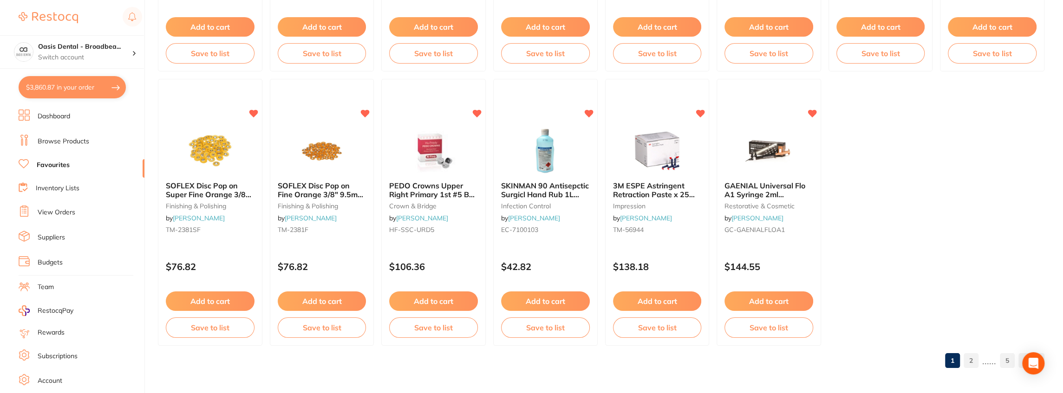
checkbox input "true"
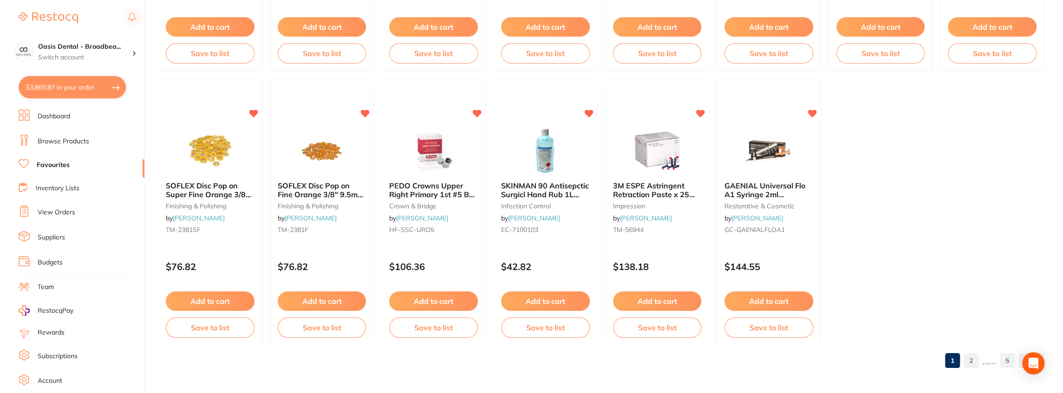
checkbox input "true"
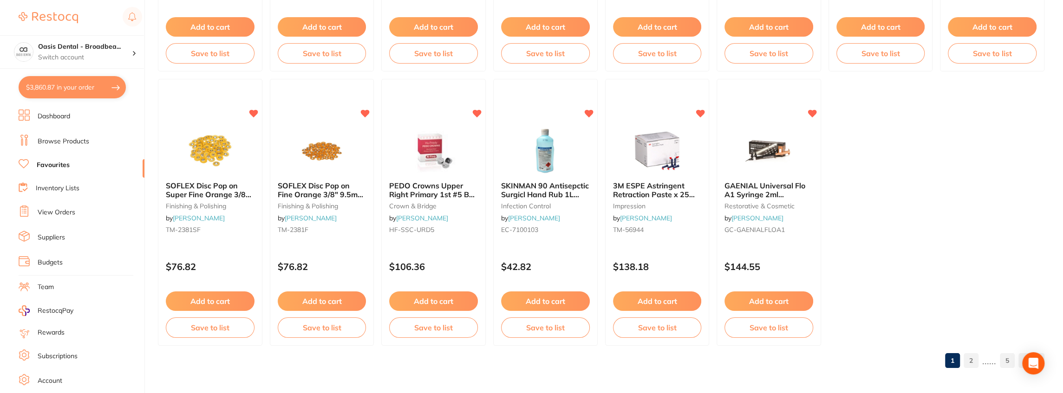
checkbox input "true"
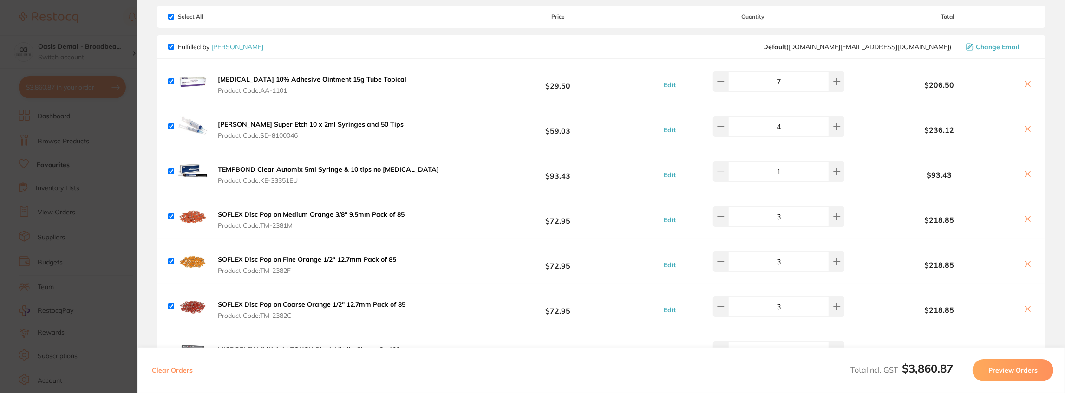
scroll to position [62, 0]
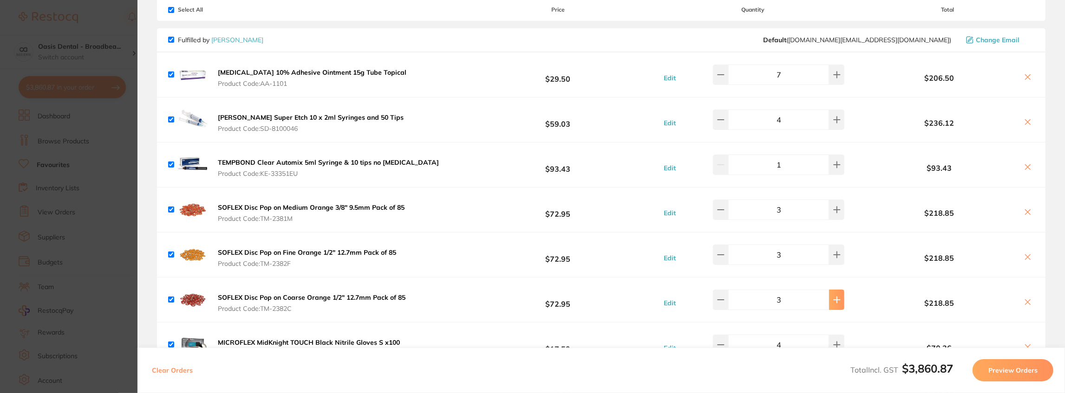
click at [832, 306] on button at bounding box center [836, 300] width 15 height 20
click at [833, 302] on icon at bounding box center [836, 300] width 6 height 6
type input "5"
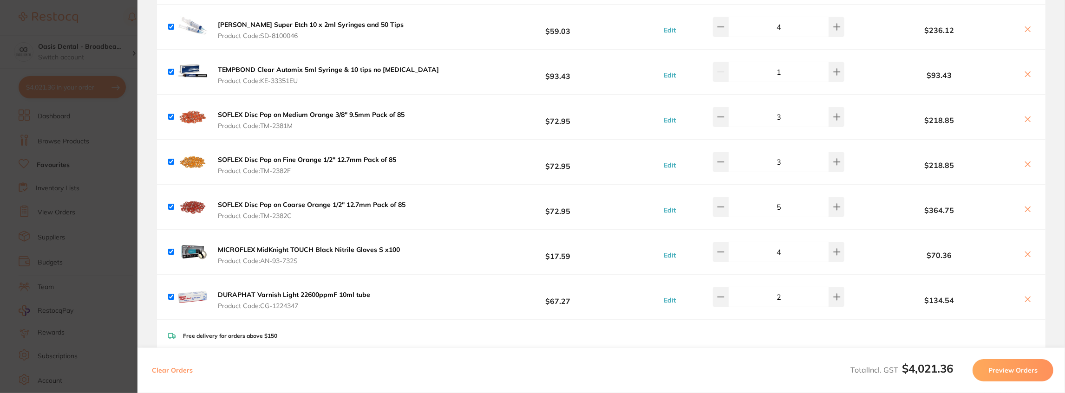
scroll to position [0, 0]
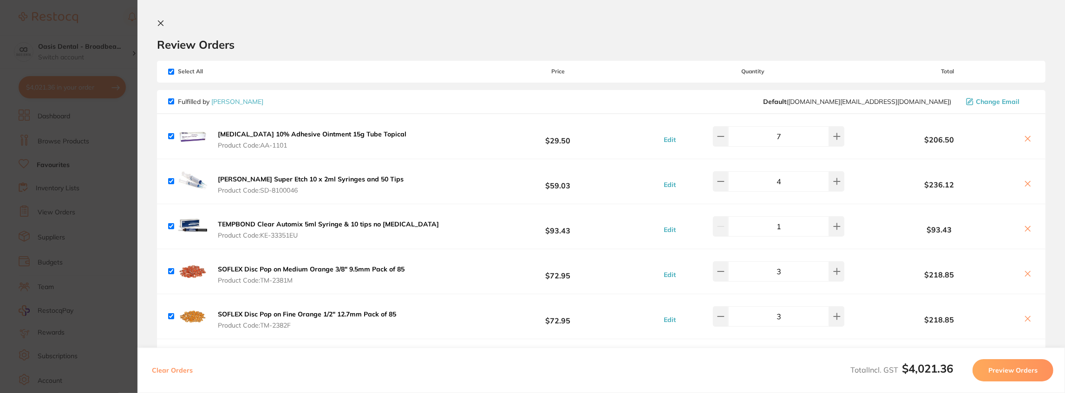
click at [157, 21] on icon at bounding box center [160, 22] width 7 height 7
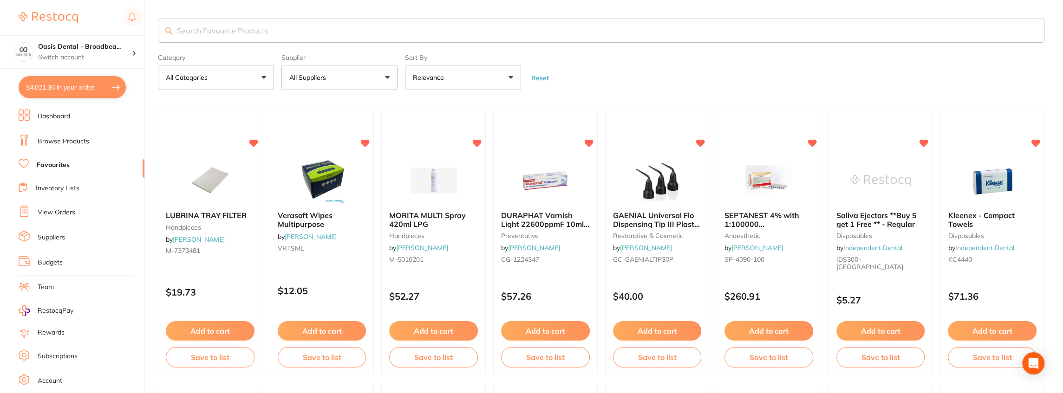
click at [249, 26] on input "search" at bounding box center [601, 31] width 886 height 24
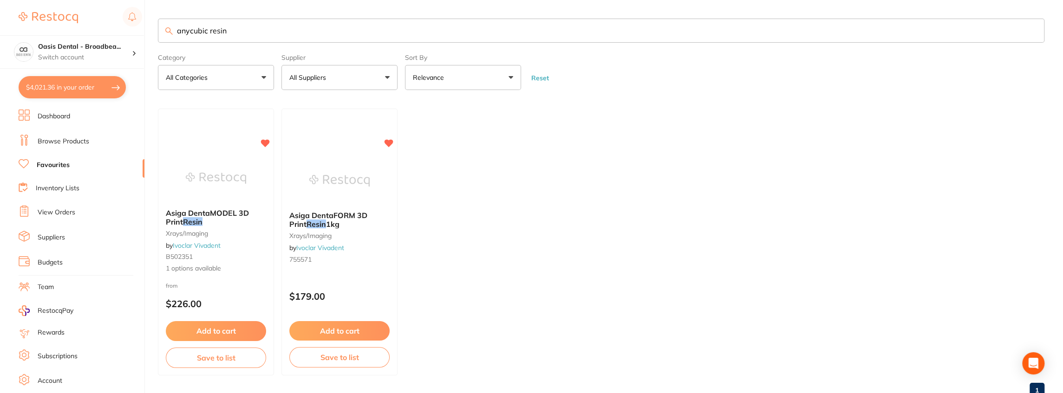
drag, startPoint x: 277, startPoint y: 26, endPoint x: 180, endPoint y: 27, distance: 97.0
click at [180, 27] on input "anycubic resin" at bounding box center [601, 31] width 886 height 24
type input "a"
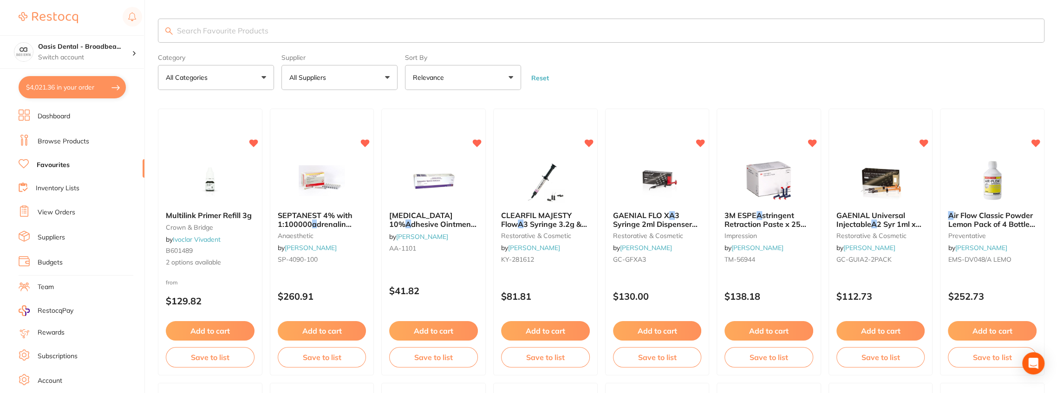
click at [247, 26] on input "search" at bounding box center [601, 31] width 886 height 24
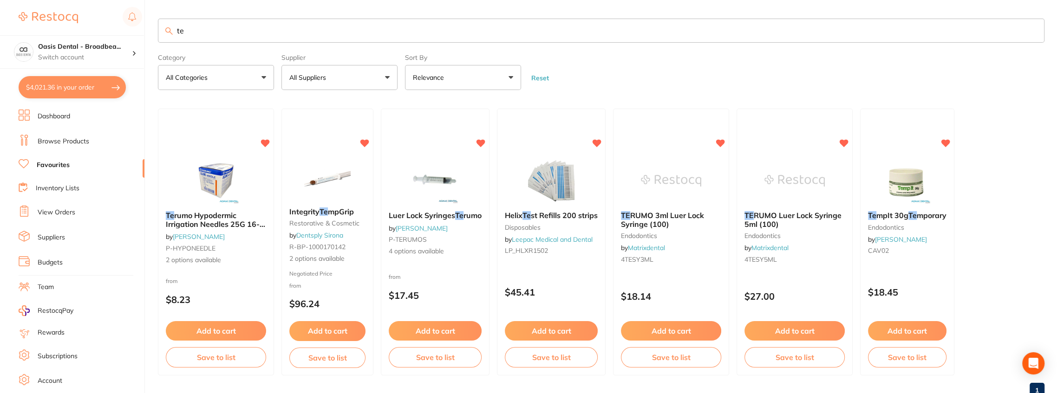
type input "t"
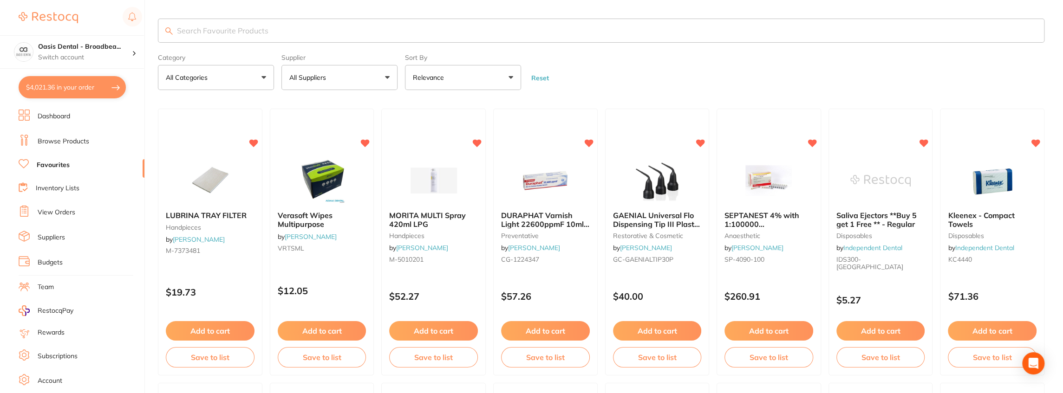
type input "S"
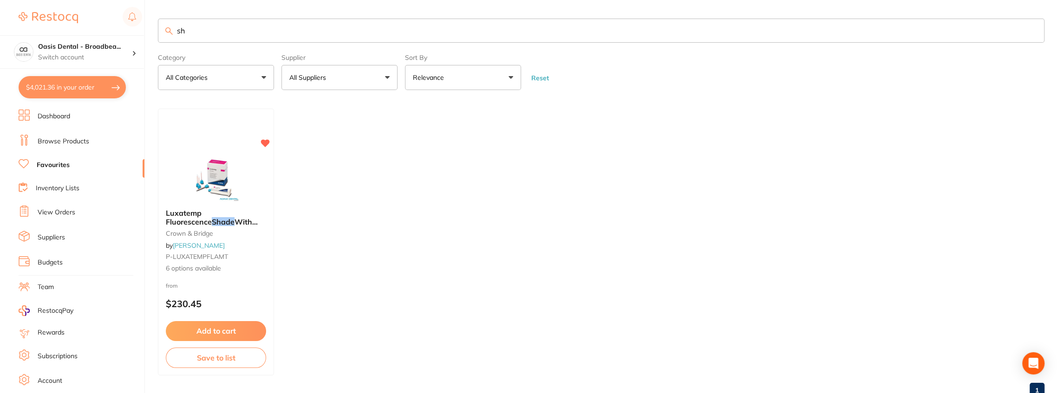
type input "s"
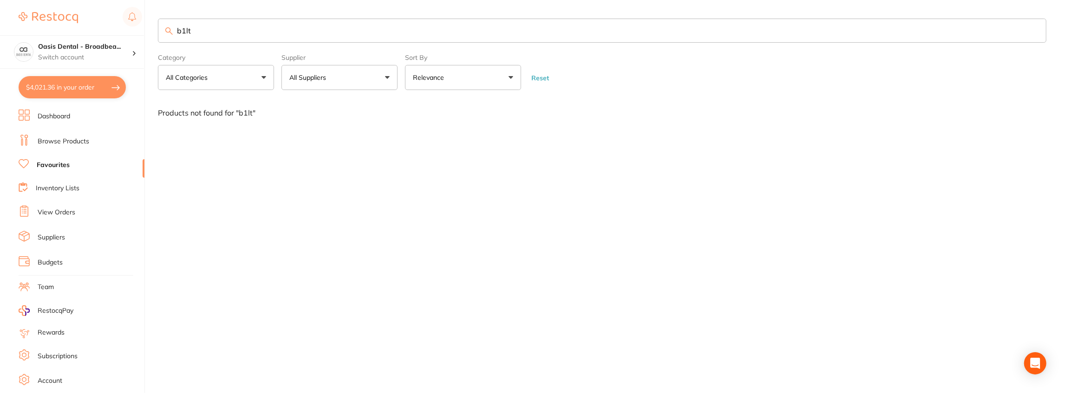
click at [185, 28] on input "b1lt" at bounding box center [602, 31] width 888 height 24
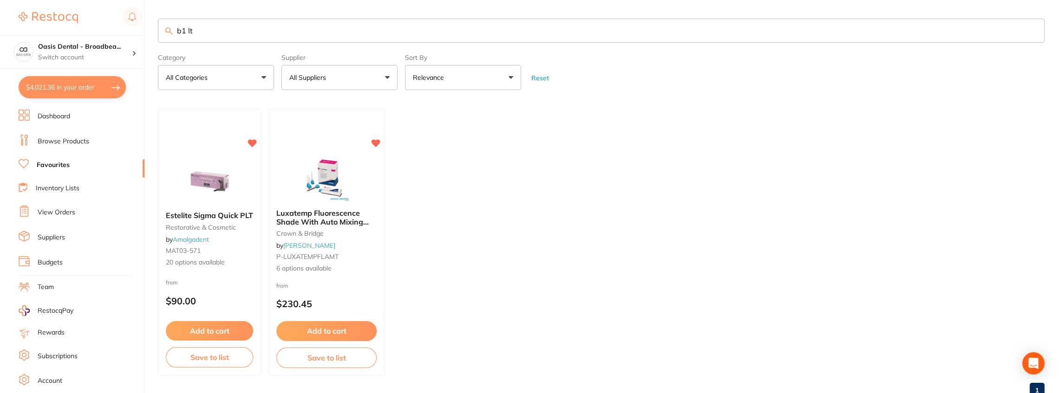
type input "b1 lt"
click at [325, 214] on span "Luxatemp Fluorescence Shade With Auto Mixing Tips" at bounding box center [322, 221] width 92 height 26
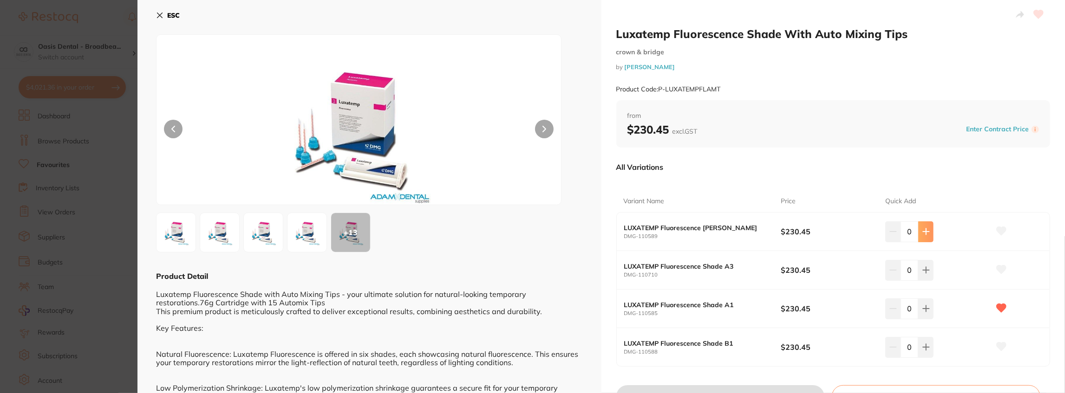
click at [922, 236] on button at bounding box center [925, 231] width 15 height 20
type input "2"
click at [1000, 226] on button at bounding box center [1000, 231] width 23 height 23
click at [999, 231] on icon at bounding box center [1001, 231] width 10 height 8
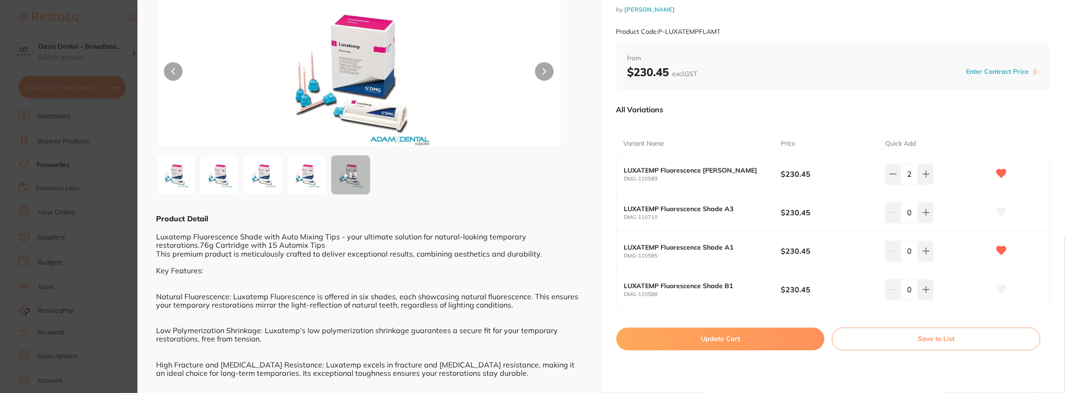
scroll to position [62, 0]
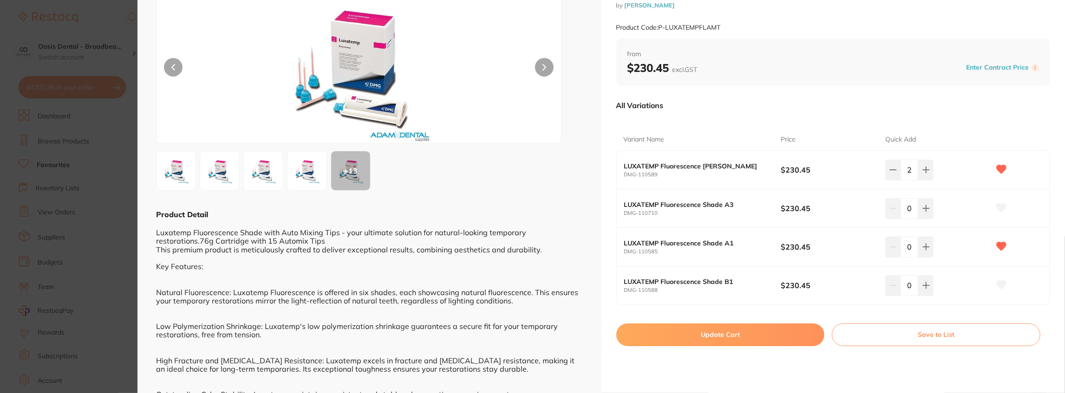
click at [711, 337] on button "Update Cart" at bounding box center [720, 335] width 208 height 22
checkbox input "false"
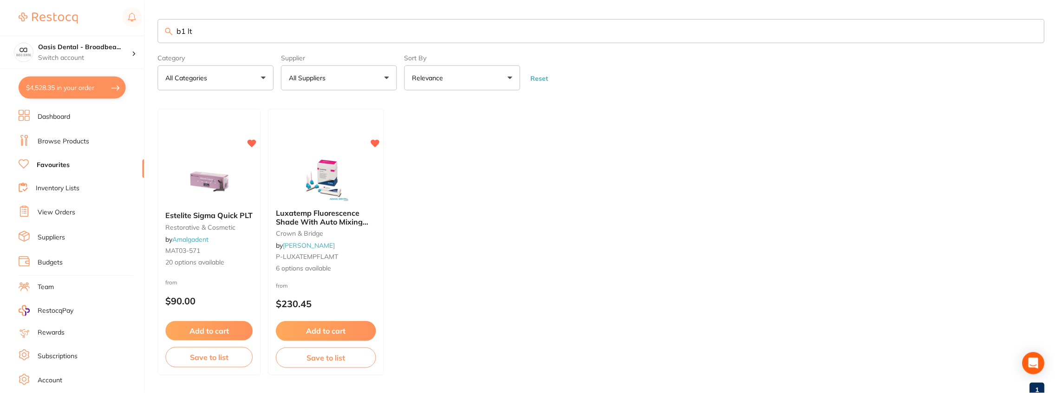
scroll to position [0, 0]
click at [239, 26] on input "b1 lt" at bounding box center [601, 30] width 886 height 24
drag, startPoint x: 194, startPoint y: 215, endPoint x: 214, endPoint y: 191, distance: 31.6
click at [194, 215] on span "Estelite Sigma Quick PLT" at bounding box center [209, 214] width 87 height 9
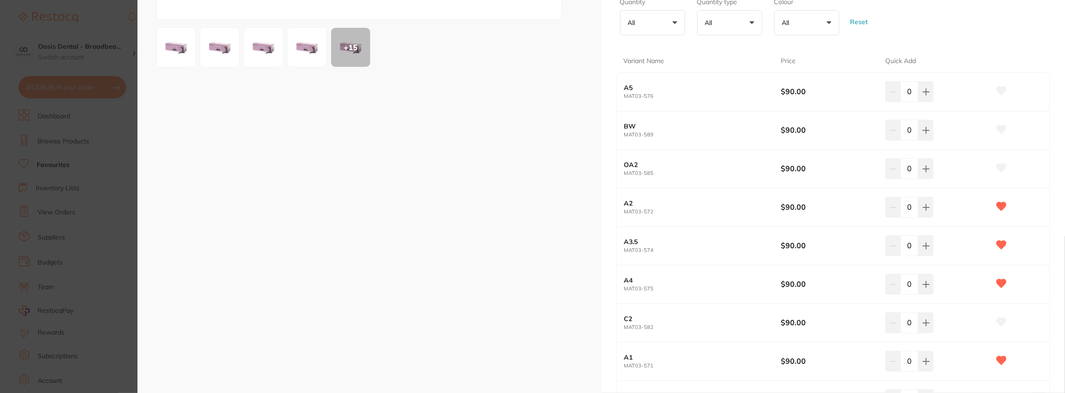
scroll to position [186, 0]
click at [925, 209] on icon at bounding box center [925, 206] width 7 height 7
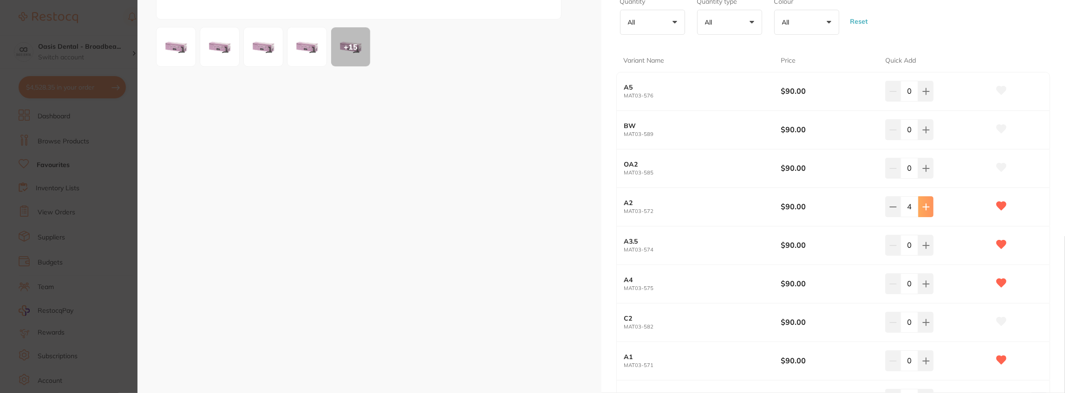
click at [925, 209] on icon at bounding box center [925, 206] width 7 height 7
type input "5"
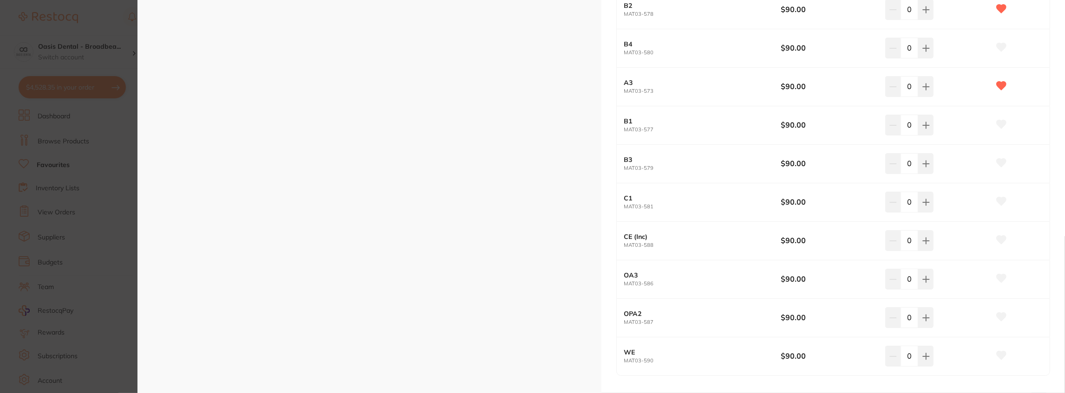
scroll to position [866, 0]
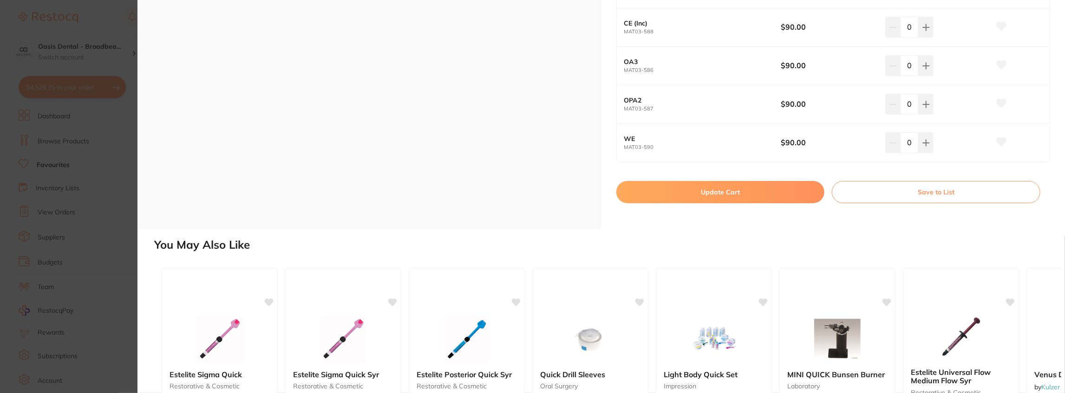
click at [720, 191] on button "Update Cart" at bounding box center [720, 192] width 208 height 22
checkbox input "false"
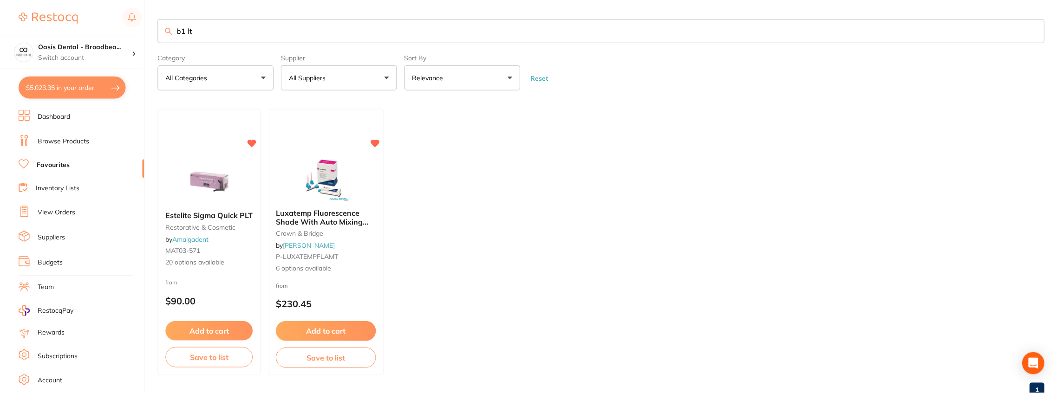
scroll to position [0, 0]
drag, startPoint x: 215, startPoint y: 32, endPoint x: 160, endPoint y: 32, distance: 55.3
click at [160, 32] on input "b1 lt" at bounding box center [601, 30] width 886 height 24
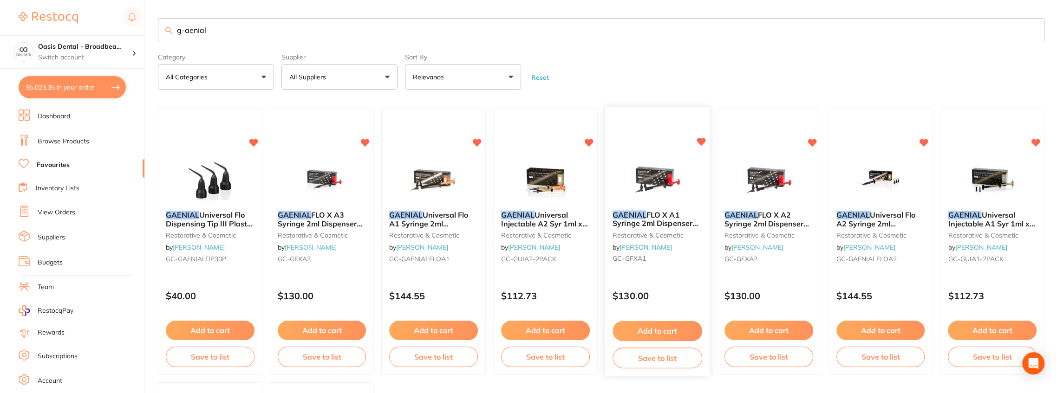
type input "g-aenial"
click at [662, 331] on button "Add to cart" at bounding box center [657, 331] width 90 height 20
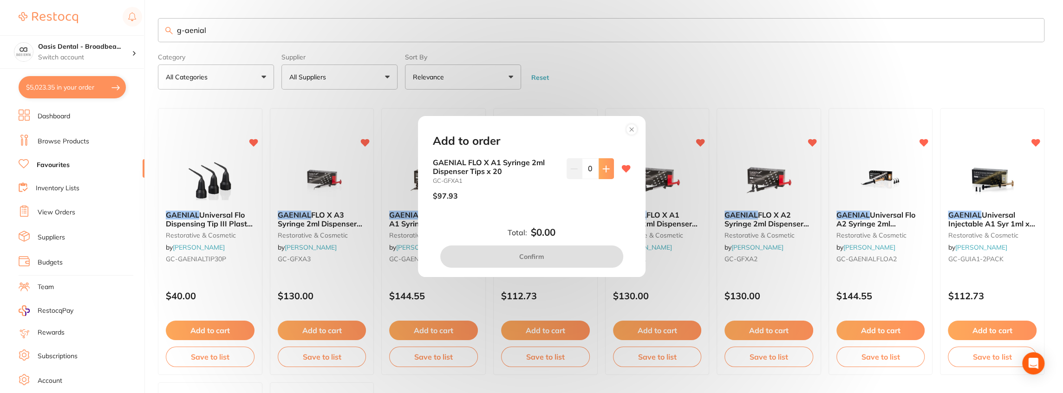
click at [608, 169] on button at bounding box center [605, 168] width 15 height 20
type input "1"
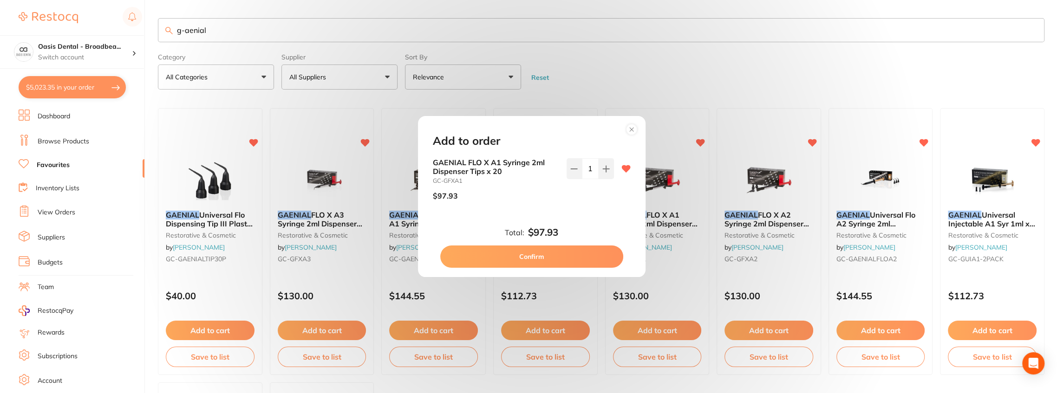
click at [547, 259] on button "Confirm" at bounding box center [531, 257] width 183 height 22
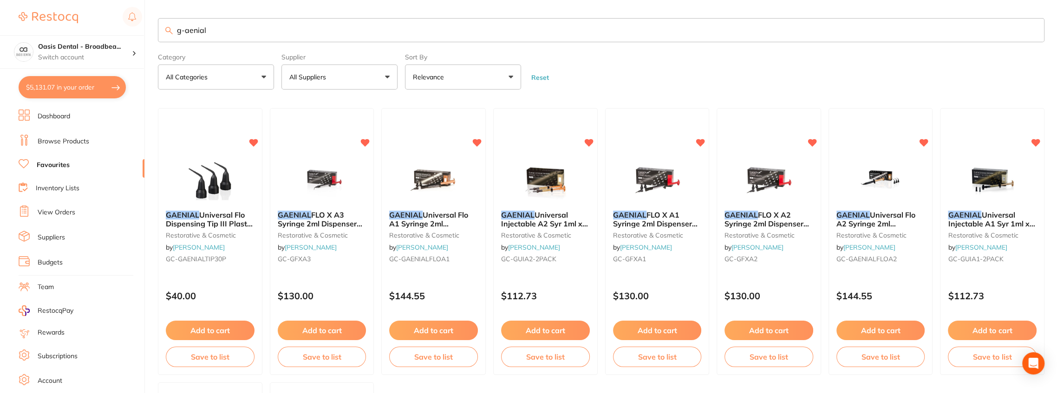
checkbox input "false"
click at [759, 330] on button "Add to cart" at bounding box center [769, 331] width 90 height 20
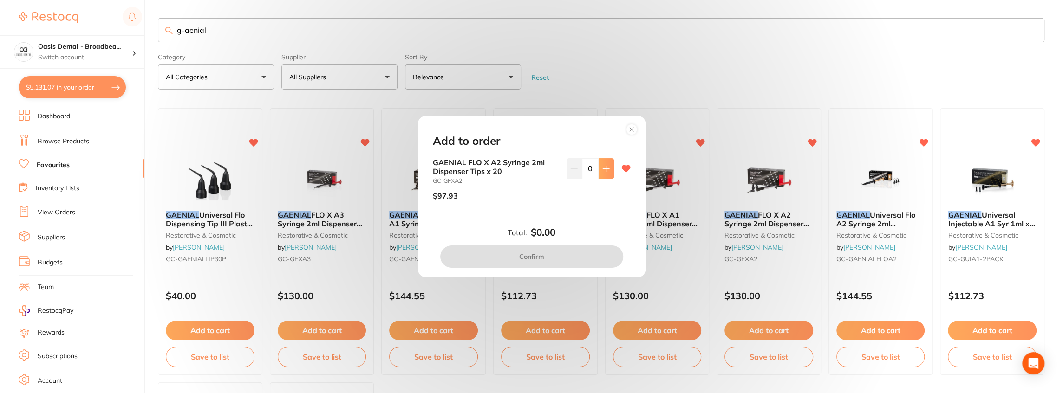
click at [609, 165] on button at bounding box center [605, 168] width 15 height 20
type input "1"
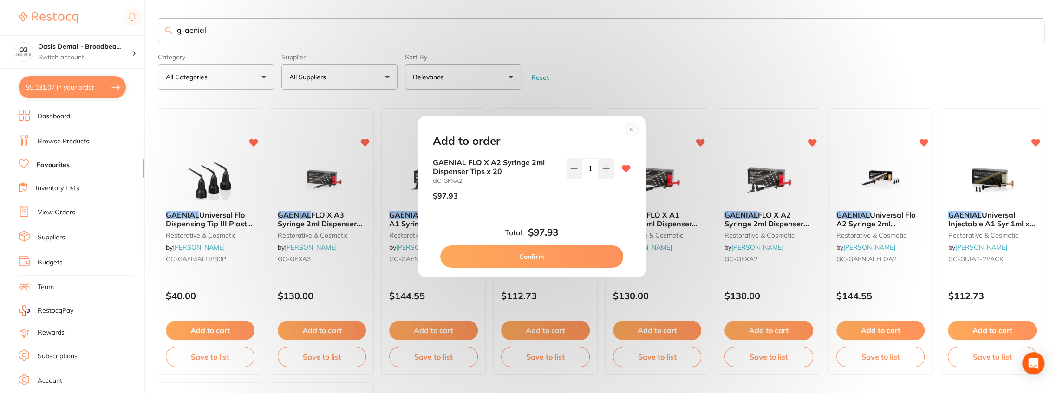
click at [578, 255] on button "Confirm" at bounding box center [531, 257] width 183 height 22
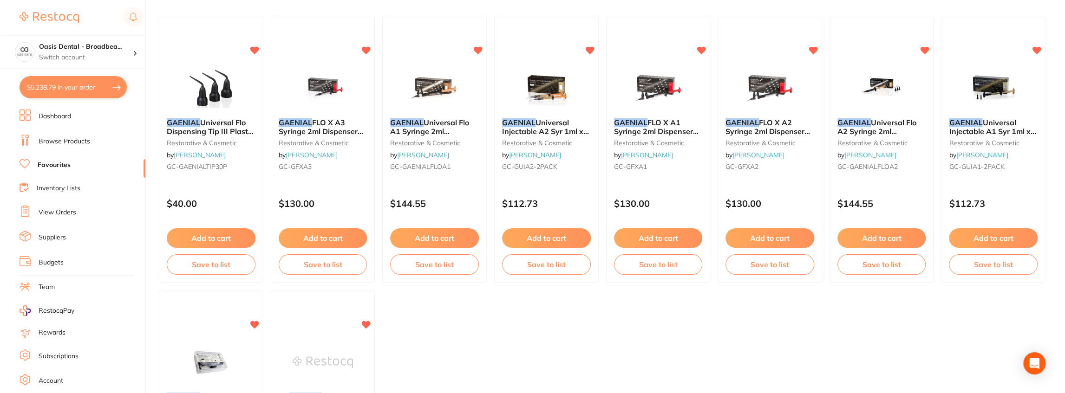
scroll to position [0, 0]
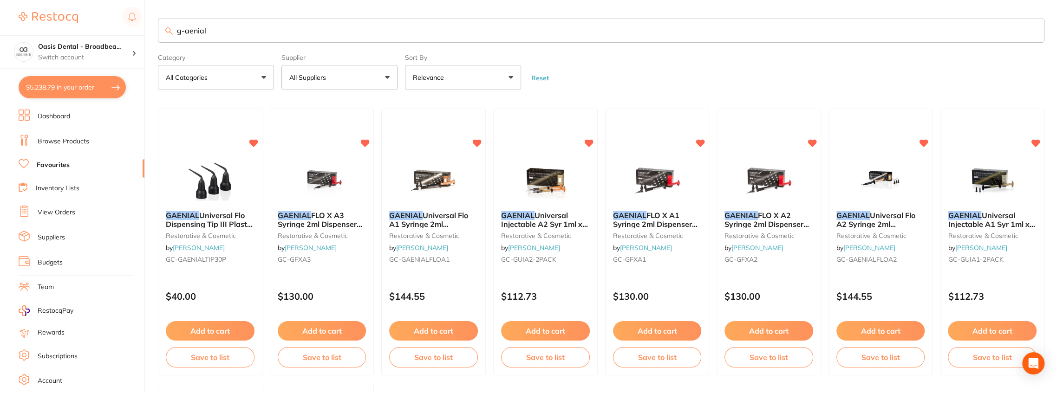
click at [231, 26] on input "g-aenial" at bounding box center [601, 31] width 886 height 24
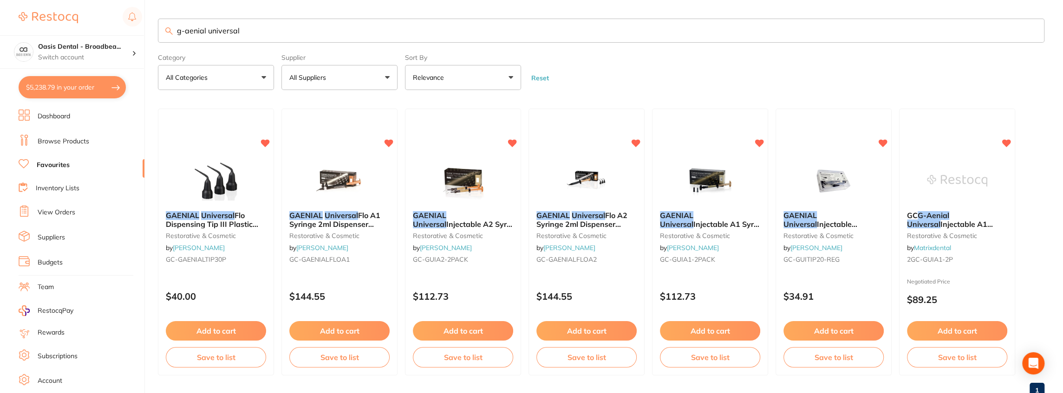
type input "g-aenial universal"
click at [349, 333] on button "Add to cart" at bounding box center [339, 330] width 100 height 19
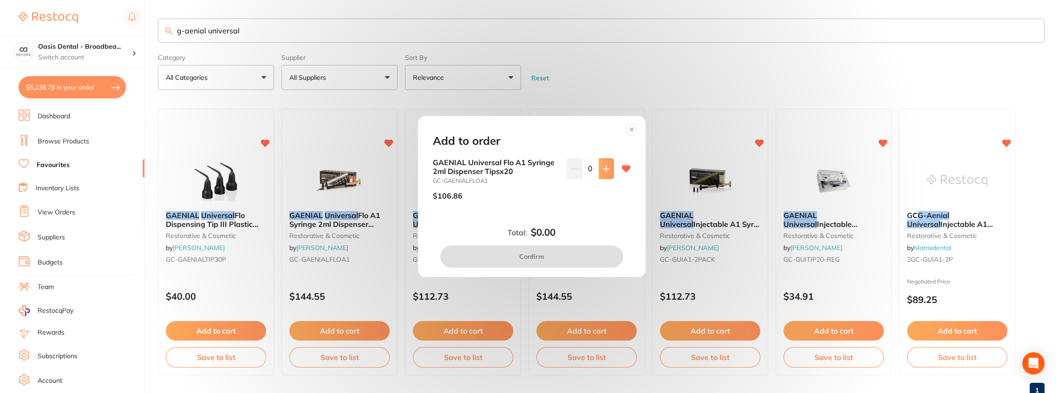
click at [607, 167] on icon at bounding box center [605, 168] width 7 height 7
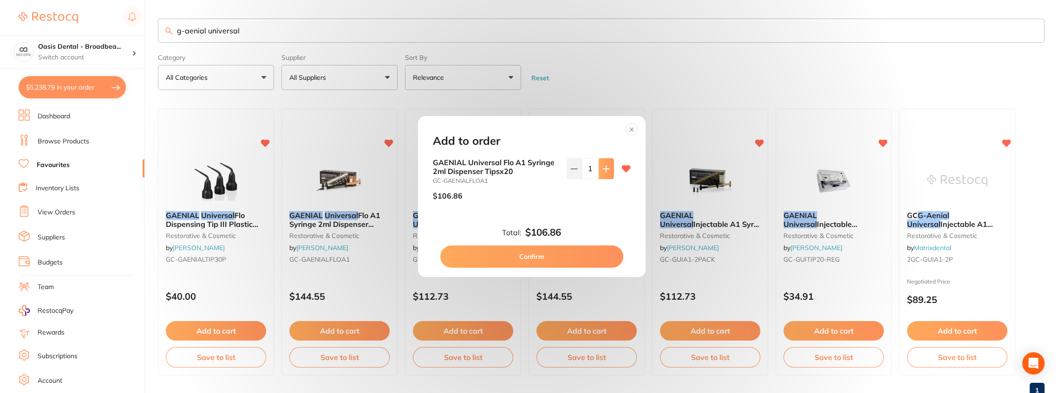
click at [606, 167] on icon at bounding box center [605, 168] width 7 height 7
type input "3"
click at [536, 255] on button "Confirm" at bounding box center [531, 257] width 183 height 22
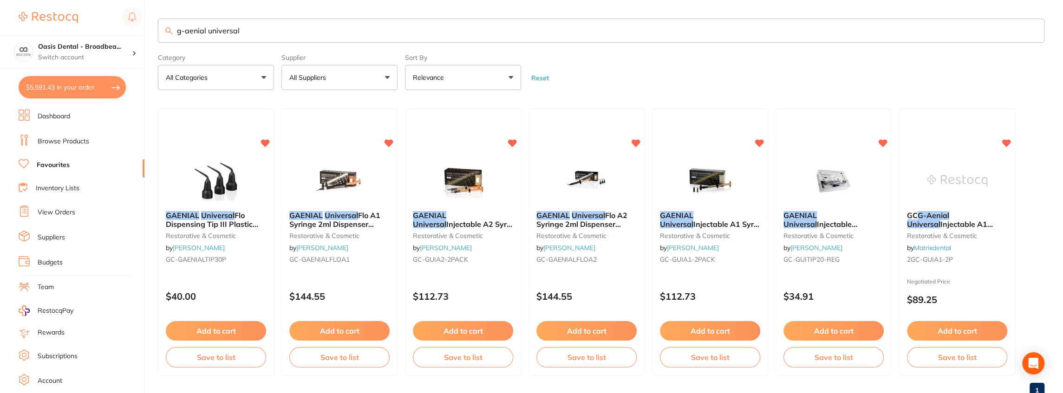
drag, startPoint x: 229, startPoint y: 32, endPoint x: 87, endPoint y: 26, distance: 142.2
click at [87, 26] on div "$5,591.43 Oasis Dental - Broadbea... Switch account Oasis Dental - Broadbeach $…" at bounding box center [531, 196] width 1063 height 393
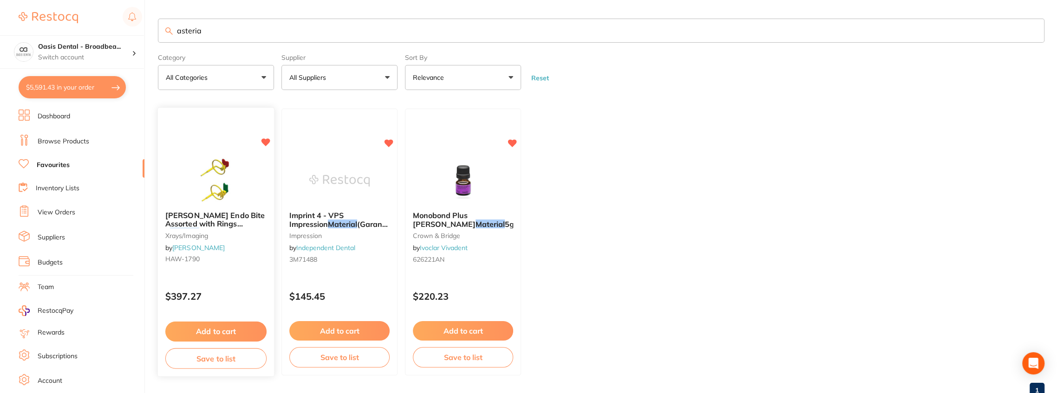
type input "asteria"
drag, startPoint x: 199, startPoint y: 218, endPoint x: 198, endPoint y: 148, distance: 70.1
click at [199, 218] on span "HAWE Endo Bite Assorted with Rings 2" at bounding box center [215, 224] width 98 height 26
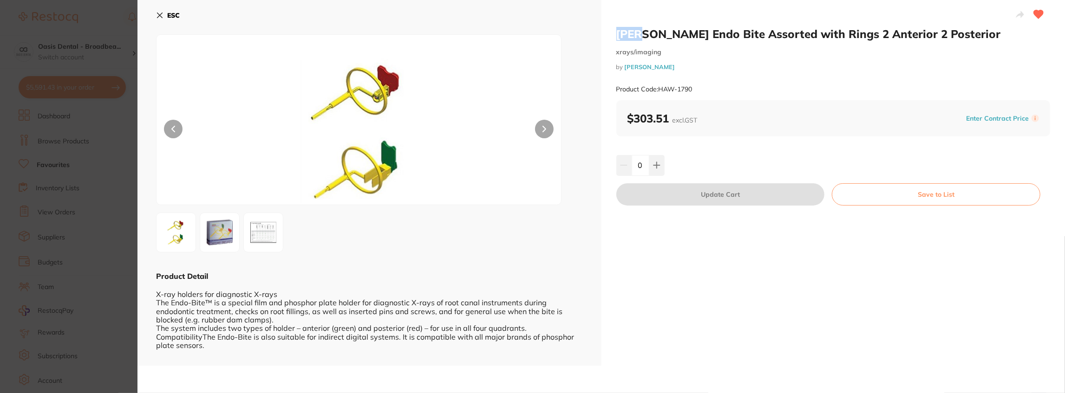
drag, startPoint x: 649, startPoint y: 32, endPoint x: 616, endPoint y: 28, distance: 34.1
click at [616, 28] on h2 "HAWE Endo Bite Assorted with Rings 2 Anterior 2 Posterior" at bounding box center [833, 34] width 434 height 14
copy h2 "HAWE"
click at [160, 12] on icon at bounding box center [159, 15] width 7 height 7
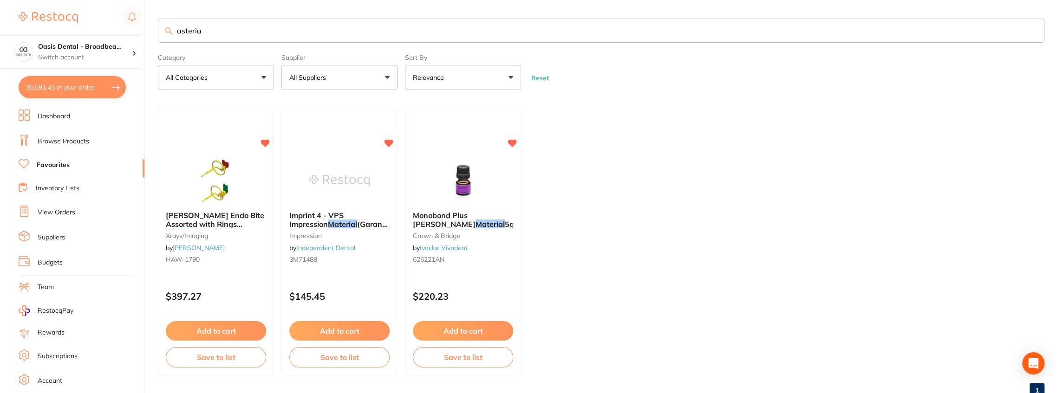
drag, startPoint x: 243, startPoint y: 28, endPoint x: 94, endPoint y: 23, distance: 149.1
click at [96, 24] on div "$5,591.43 Oasis Dental - Broadbea... Switch account Oasis Dental - Broadbeach $…" at bounding box center [531, 196] width 1063 height 393
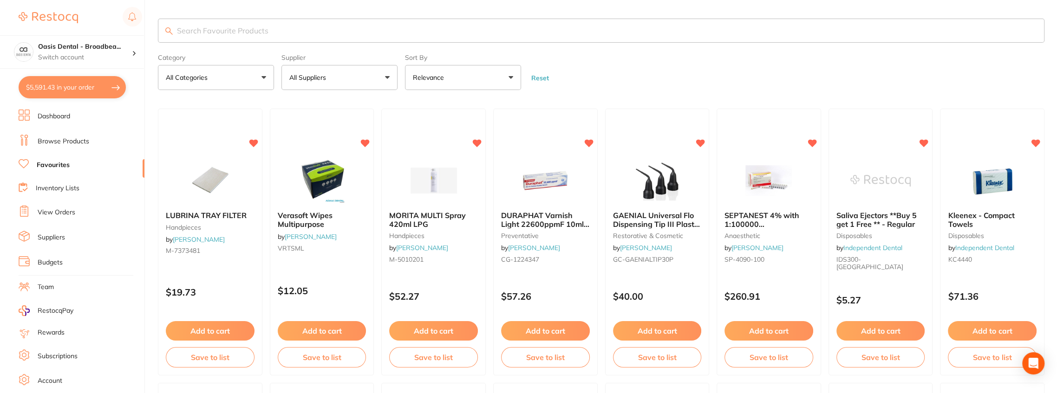
paste input "HAWE"
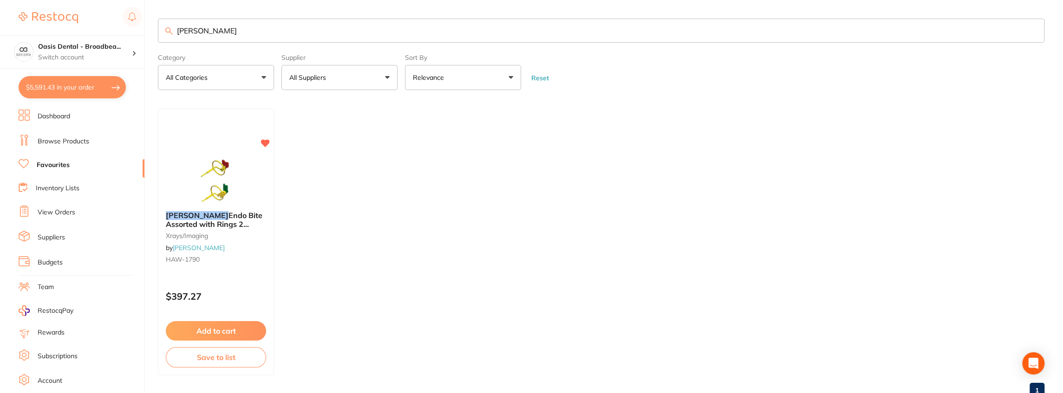
click at [247, 32] on input "HAWE" at bounding box center [601, 31] width 886 height 24
drag, startPoint x: 201, startPoint y: 30, endPoint x: 129, endPoint y: 15, distance: 73.5
click at [129, 15] on div "$5,591.43 Oasis Dental - Broadbea... Switch account Oasis Dental - Broadbeach $…" at bounding box center [531, 196] width 1063 height 393
click at [234, 30] on input "bitewing" at bounding box center [601, 31] width 886 height 24
type input "b"
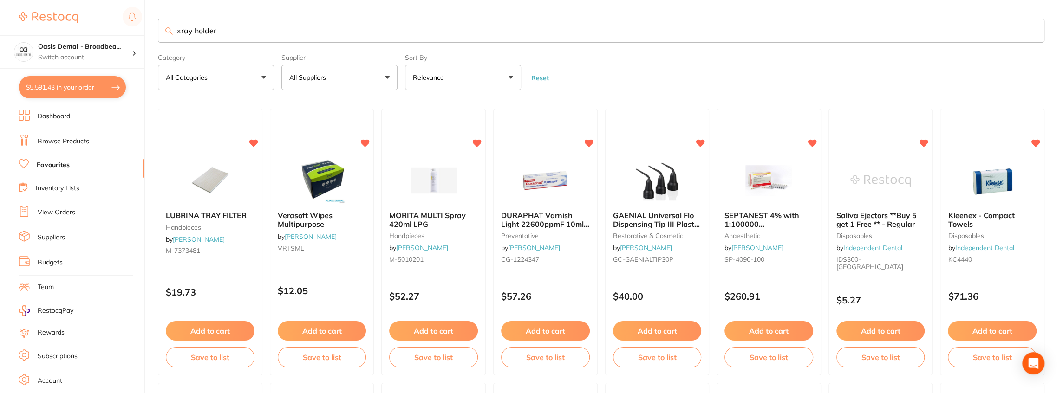
type input "xray holder"
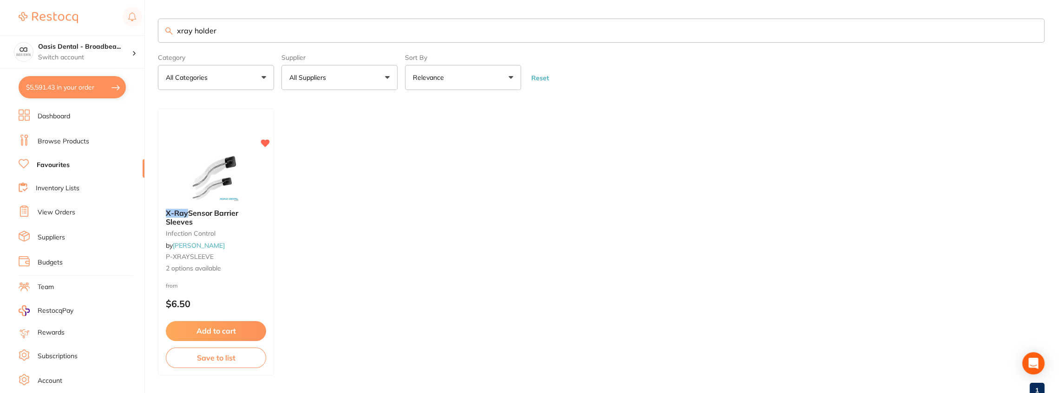
drag, startPoint x: 257, startPoint y: 35, endPoint x: 109, endPoint y: 23, distance: 148.6
click at [109, 23] on div "$5,591.43 Oasis Dental - Broadbea... Switch account Oasis Dental - Broadbeach $…" at bounding box center [531, 196] width 1063 height 393
click at [58, 165] on link "Favourites" at bounding box center [53, 165] width 33 height 9
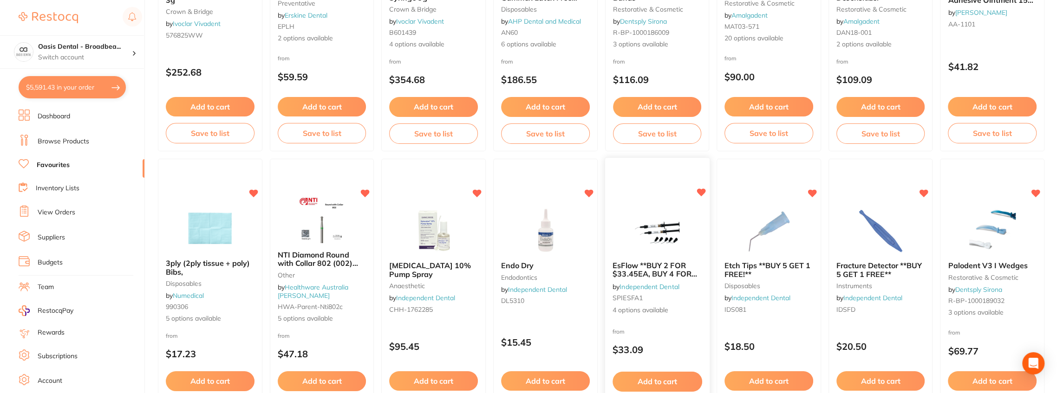
scroll to position [773, 0]
click at [668, 258] on div "EsFlow **BUY 2 FOR $33.45EA, BUY 4 FOR $29.80ea, OR BUY 6 FOR $25.40EA by Indep…" at bounding box center [656, 287] width 104 height 69
click at [656, 264] on section at bounding box center [531, 196] width 1063 height 393
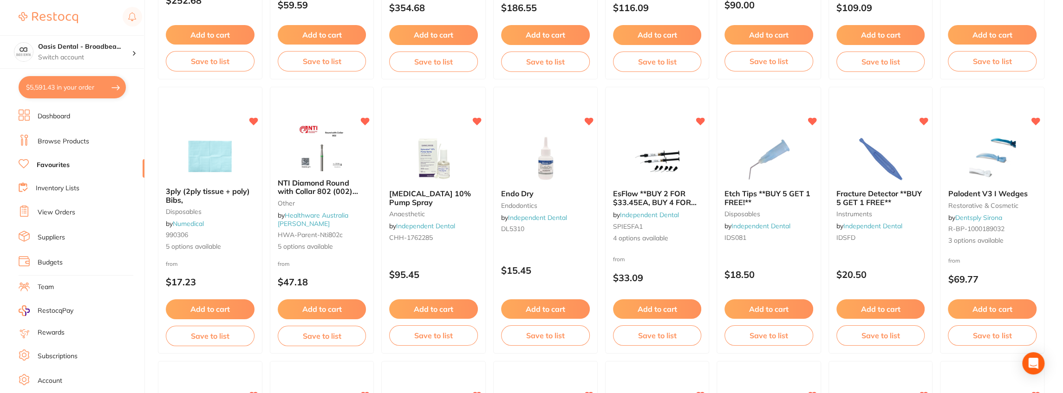
scroll to position [929, 0]
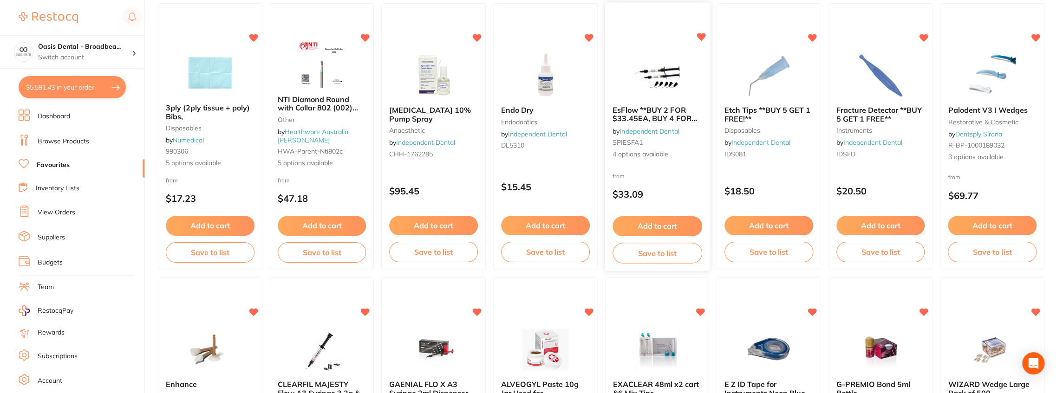
click at [669, 223] on button "Add to cart" at bounding box center [657, 226] width 90 height 20
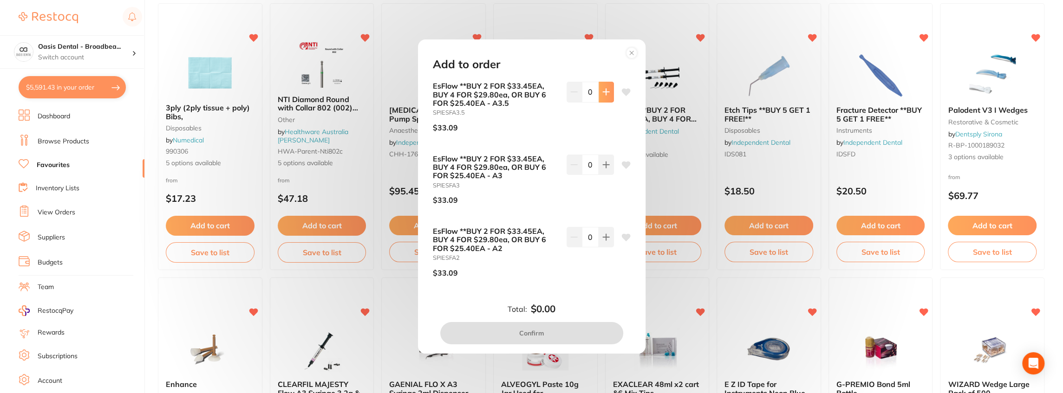
click at [602, 98] on button at bounding box center [605, 92] width 15 height 20
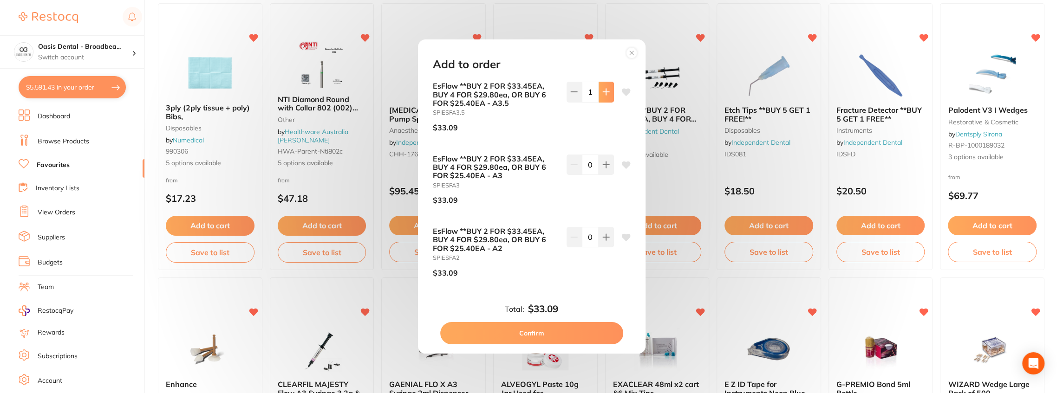
click at [602, 98] on button at bounding box center [605, 92] width 15 height 20
type input "2"
click at [506, 337] on button "Confirm" at bounding box center [531, 333] width 183 height 22
checkbox input "false"
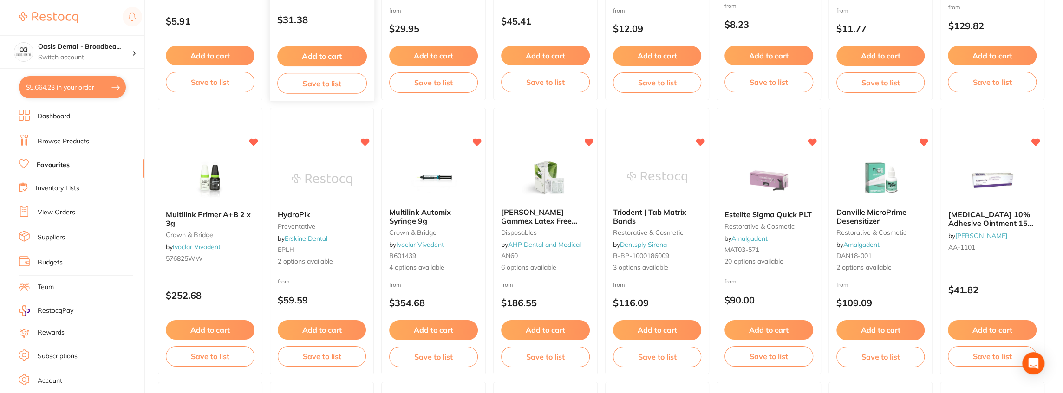
scroll to position [438, 0]
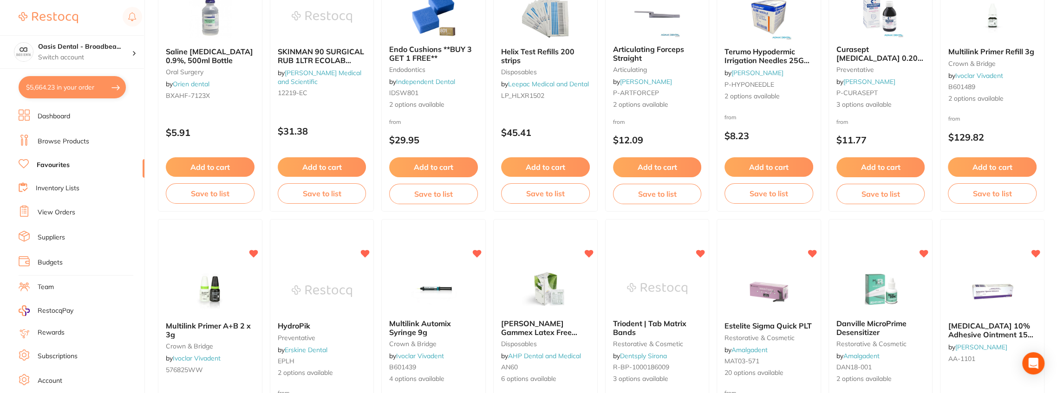
click at [77, 89] on button "$5,664.23 in your order" at bounding box center [72, 87] width 107 height 22
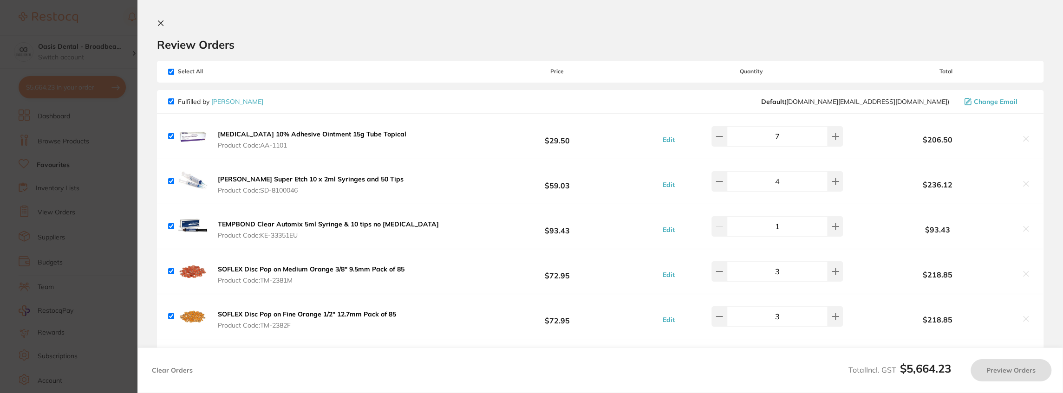
checkbox input "true"
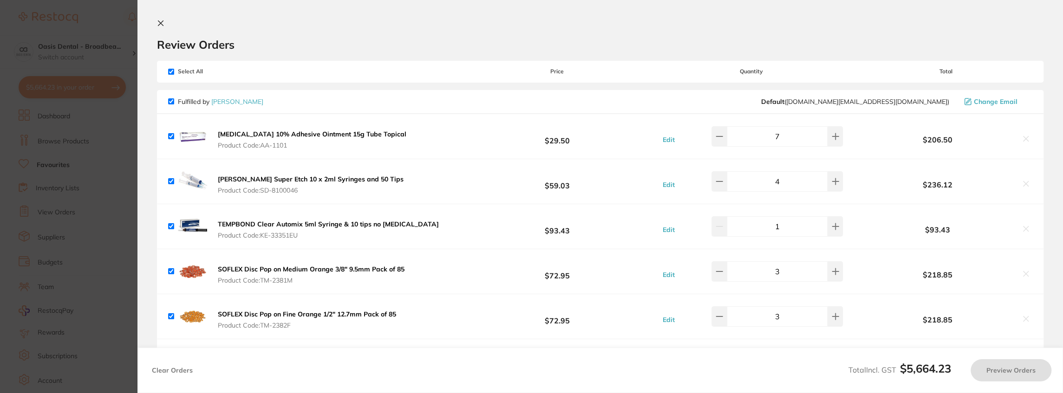
checkbox input "true"
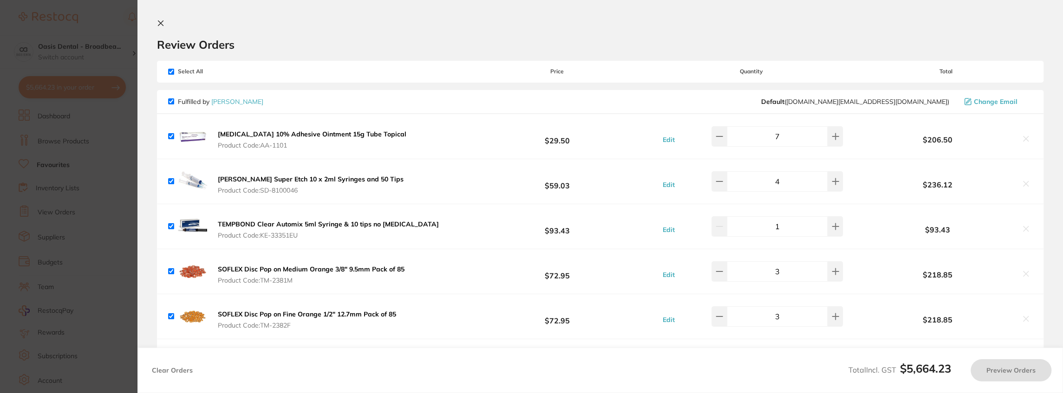
checkbox input "true"
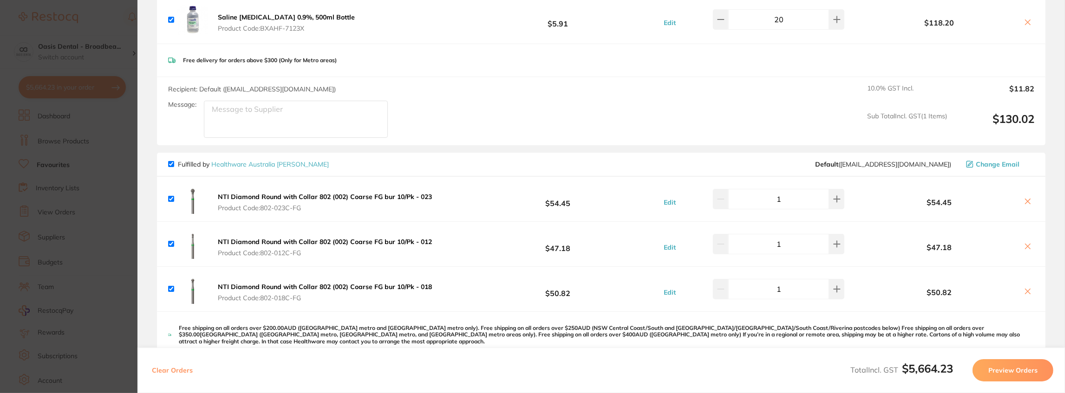
scroll to position [1423, 0]
click at [1025, 197] on icon at bounding box center [1027, 199] width 5 height 5
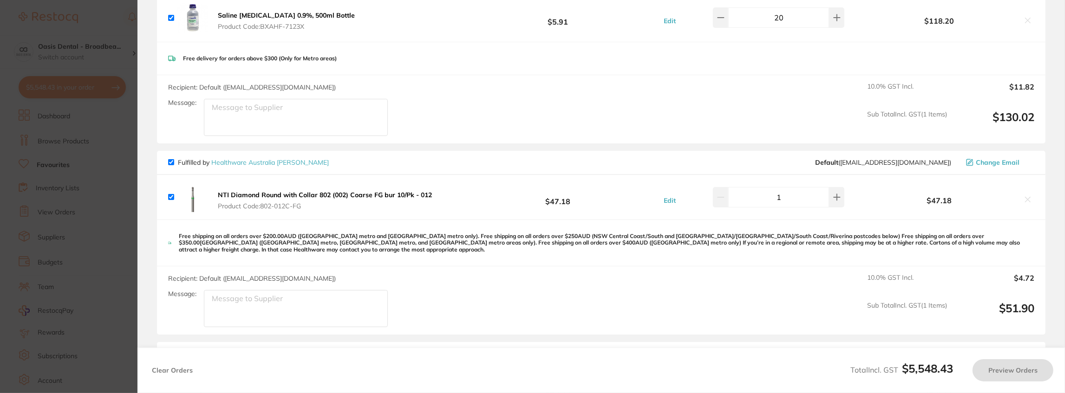
scroll to position [1702, 0]
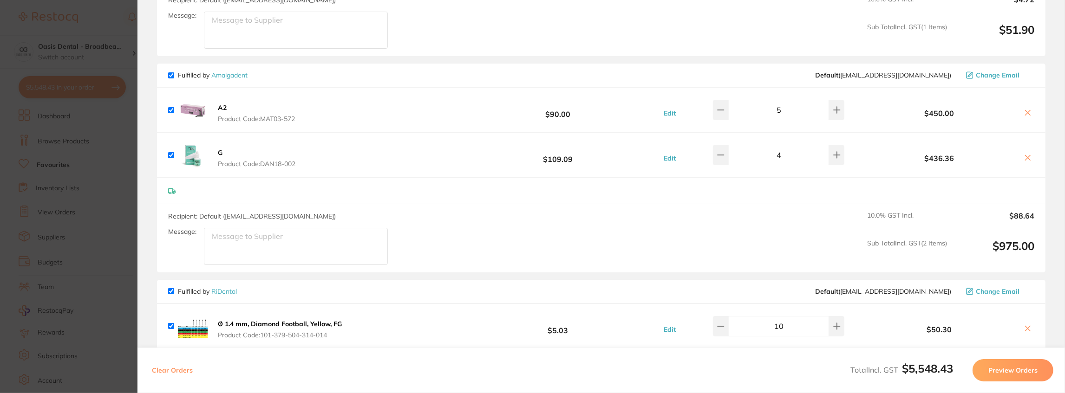
click at [1025, 325] on icon at bounding box center [1027, 328] width 7 height 7
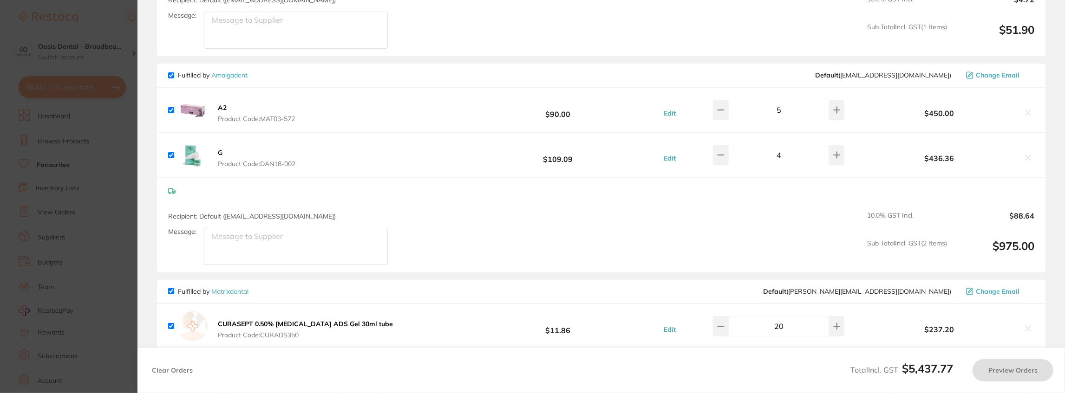
checkbox input "true"
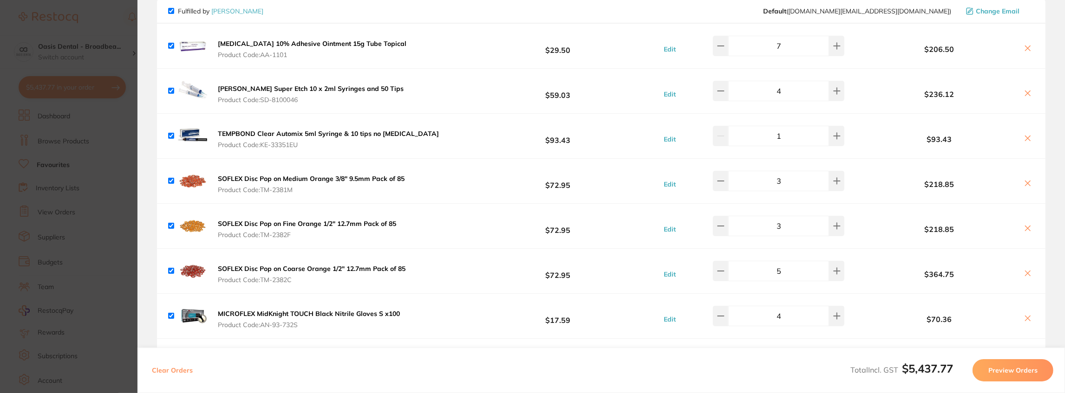
scroll to position [0, 0]
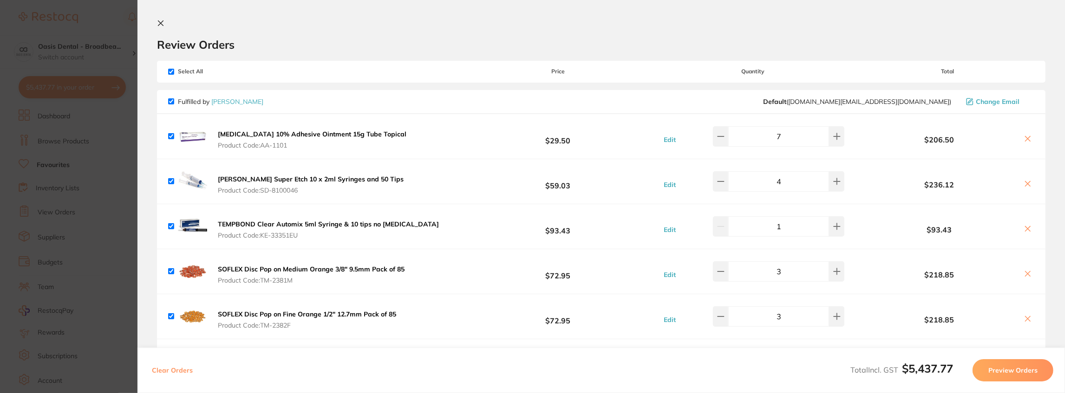
click at [160, 20] on icon at bounding box center [160, 22] width 7 height 7
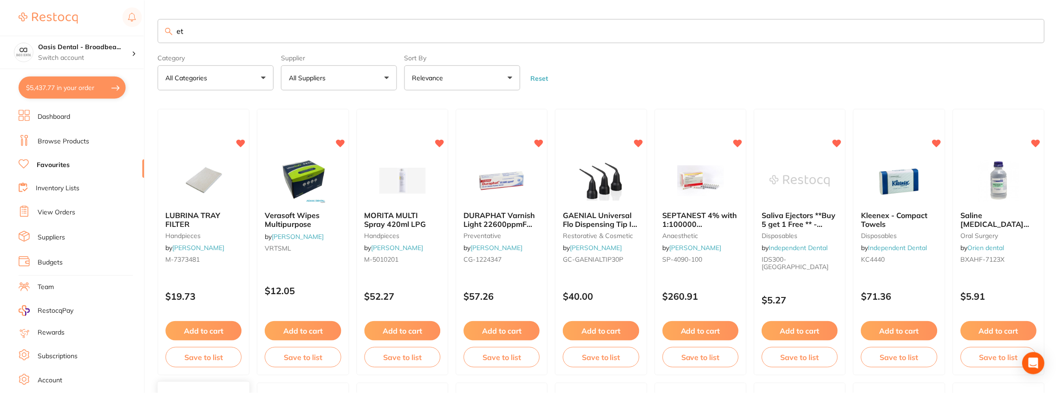
scroll to position [26, 0]
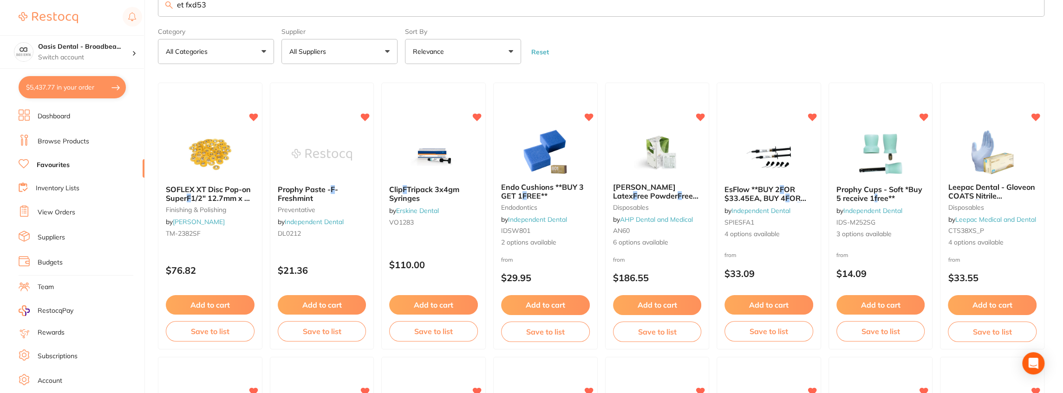
type input "et fxd53"
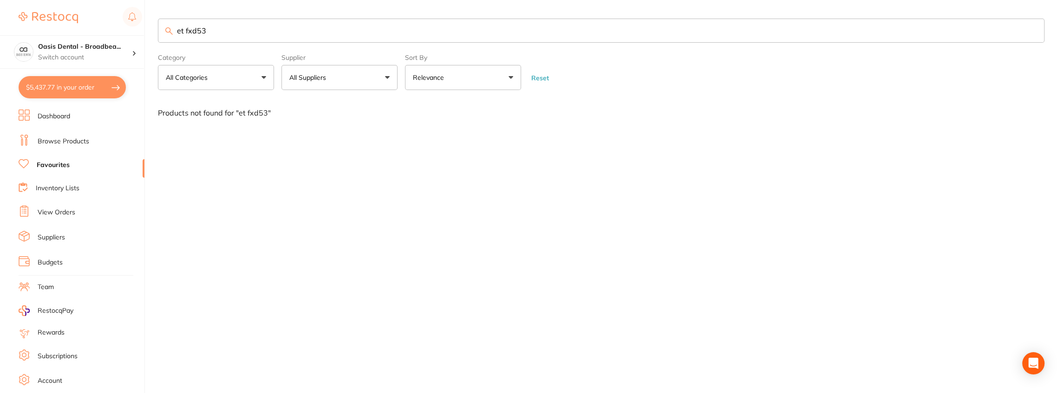
scroll to position [0, 0]
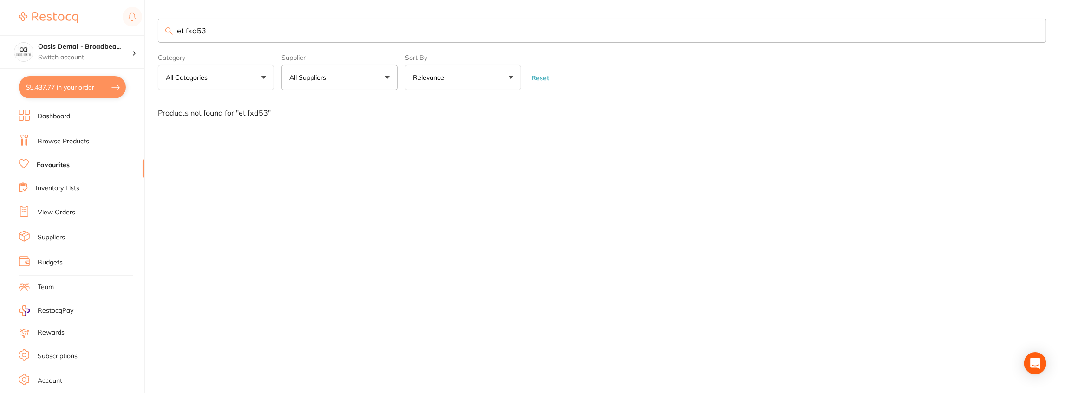
drag, startPoint x: 227, startPoint y: 32, endPoint x: 138, endPoint y: 31, distance: 88.7
click at [138, 31] on div "$5,437.77 Oasis Dental - Broadbea... Switch account Oasis Dental - Broadbeach $…" at bounding box center [532, 196] width 1065 height 393
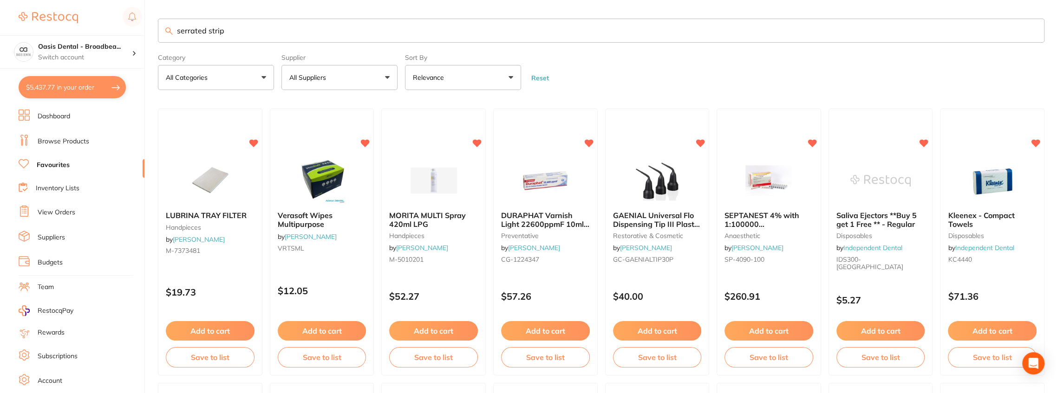
type input "serrated strip"
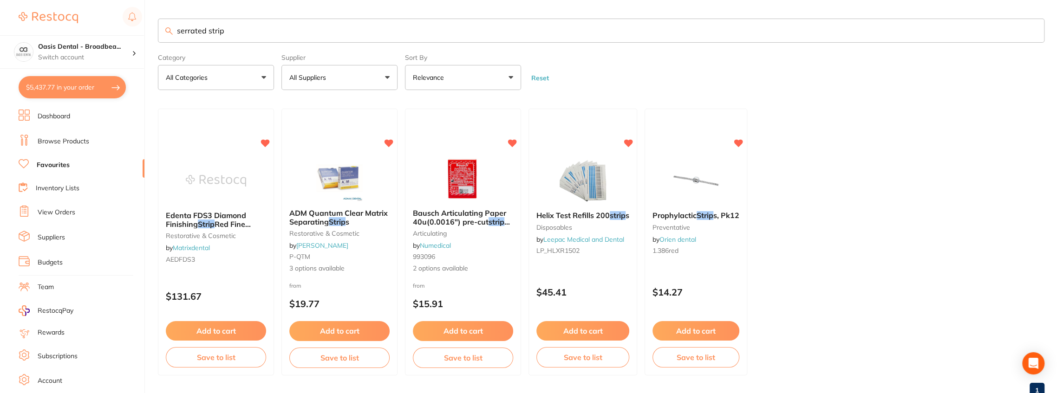
checkbox input "false"
type input "25"
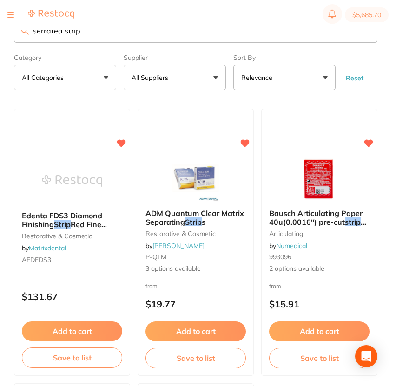
click at [133, 51] on div "Supplier All Suppliers All Suppliers Adam Dental Leepac Medical and Dental Matr…" at bounding box center [174, 70] width 102 height 40
click at [244, 97] on main "serrated strip Category All Categories All Categories articulating disposables …" at bounding box center [205, 349] width 382 height 698
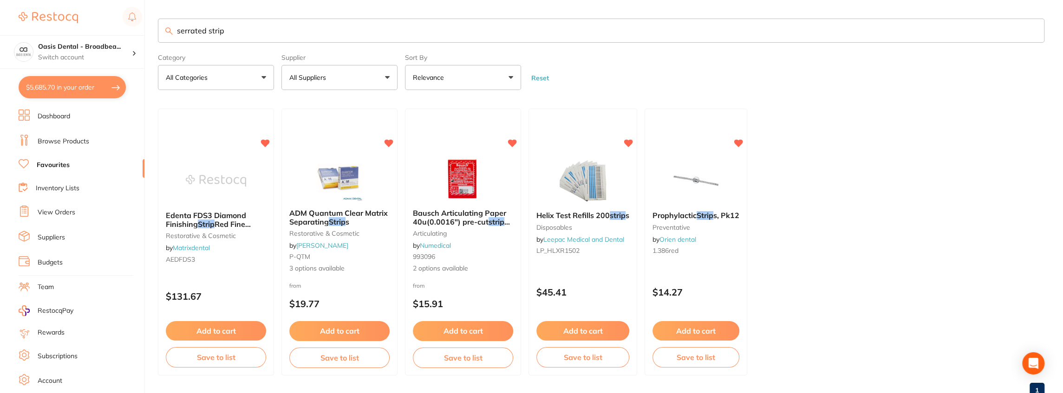
drag, startPoint x: 233, startPoint y: 37, endPoint x: 113, endPoint y: 24, distance: 120.1
click at [120, 24] on div "$5,685.70 Oasis Dental - Broadbea... Switch account Oasis Dental - Broadbeach $…" at bounding box center [531, 196] width 1063 height 393
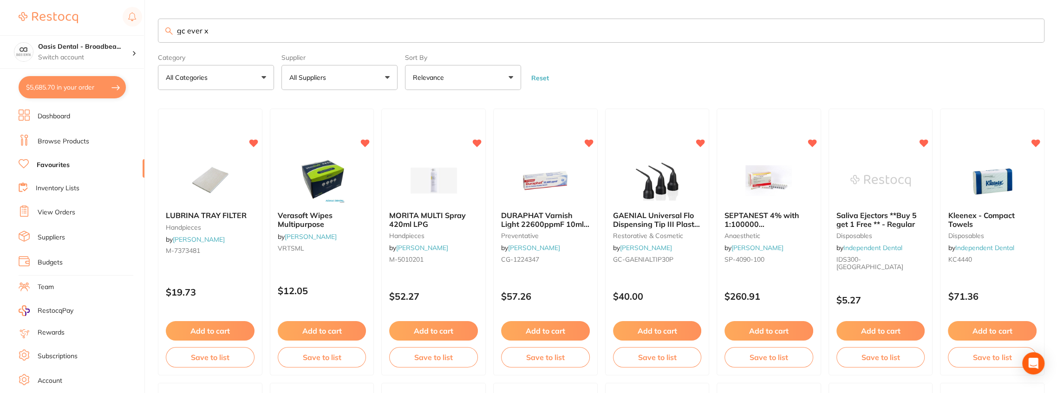
type input "gc ever x"
click at [389, 77] on button "All Suppliers" at bounding box center [339, 77] width 116 height 25
click at [244, 32] on input "gc ever x" at bounding box center [601, 31] width 886 height 24
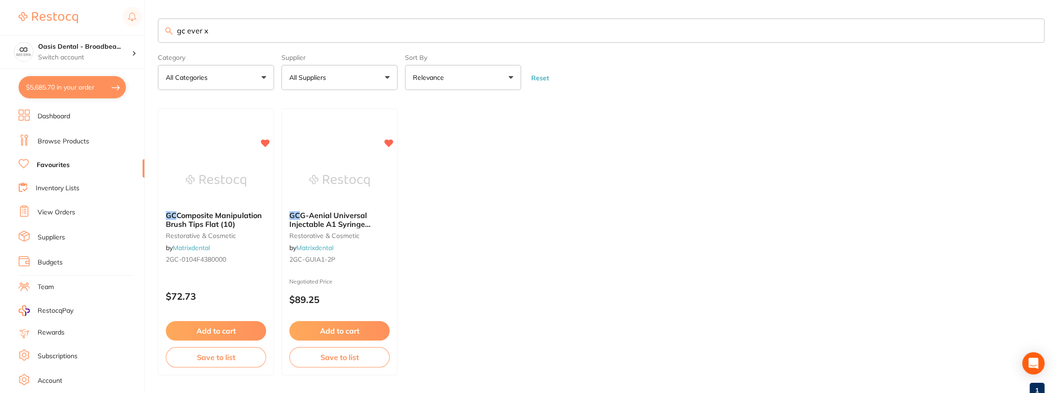
drag, startPoint x: 216, startPoint y: 30, endPoint x: 172, endPoint y: 30, distance: 44.6
click at [172, 30] on div "gc ever x" at bounding box center [601, 31] width 886 height 24
checkbox input "false"
type input "1"
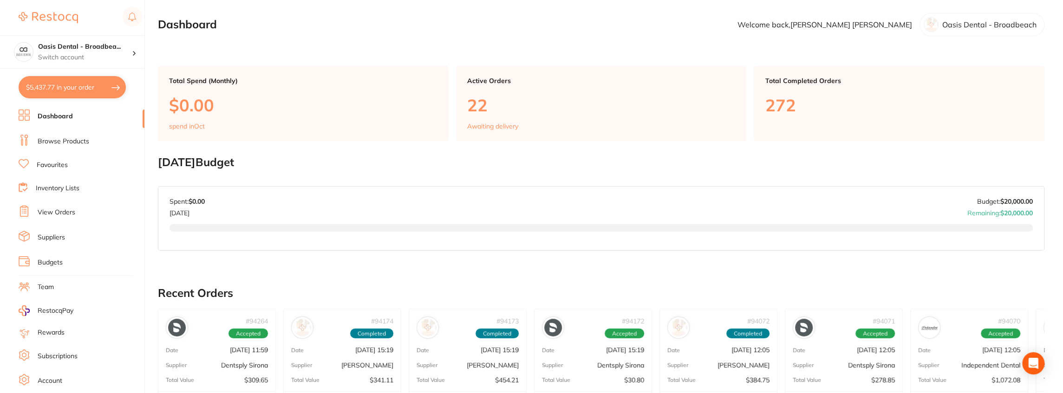
click at [76, 143] on link "Browse Products" at bounding box center [64, 141] width 52 height 9
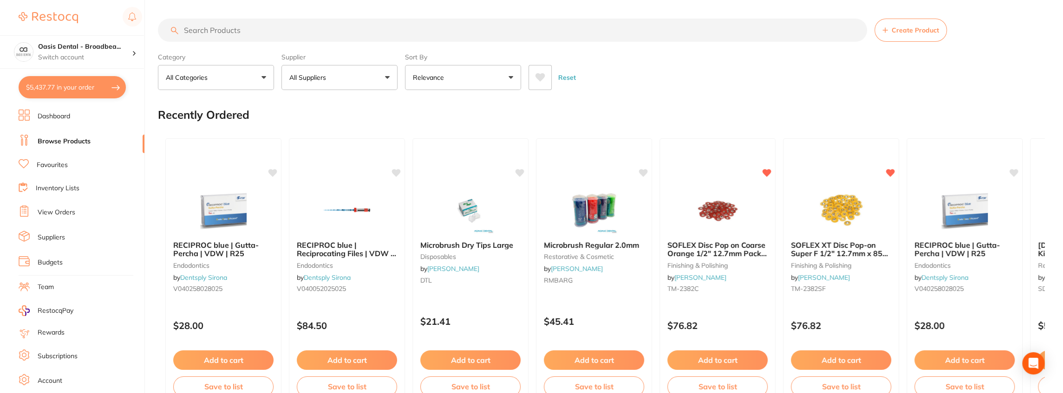
click at [231, 28] on input "search" at bounding box center [512, 30] width 709 height 23
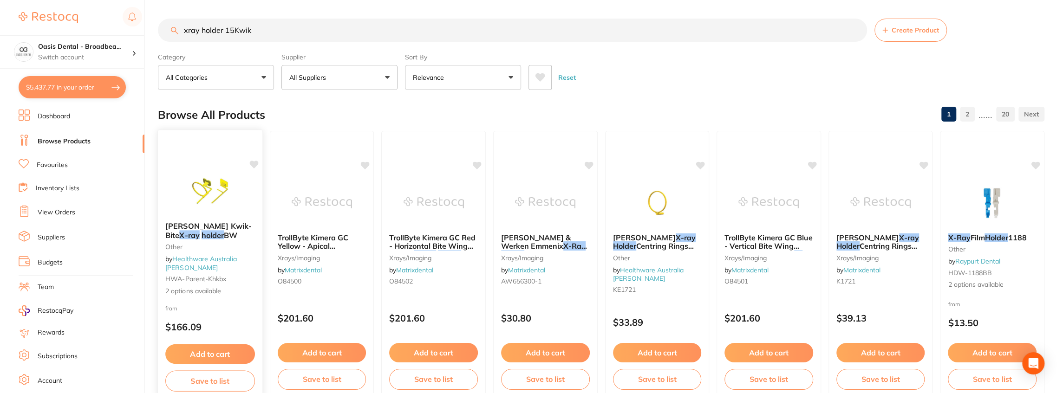
type input "xray holder 15Kwik"
click at [253, 163] on icon at bounding box center [253, 165] width 9 height 8
click at [225, 353] on button "Add to cart" at bounding box center [210, 354] width 90 height 20
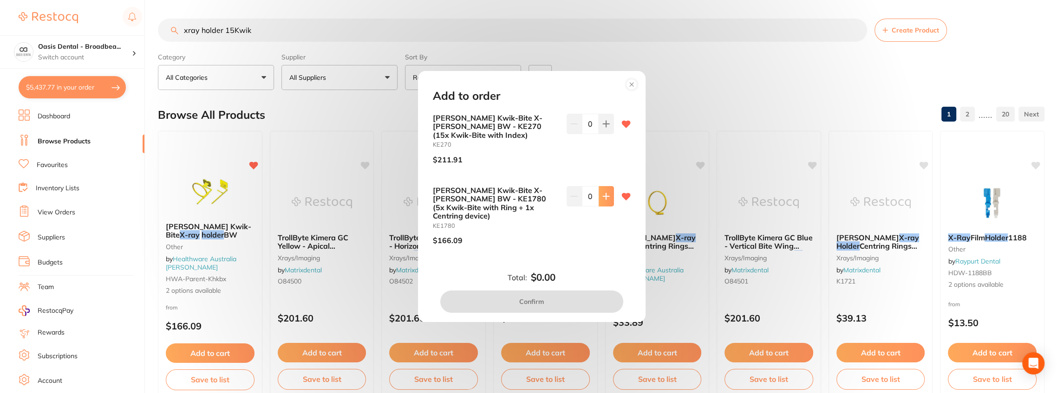
click at [602, 200] on icon at bounding box center [605, 196] width 7 height 7
type input "1"
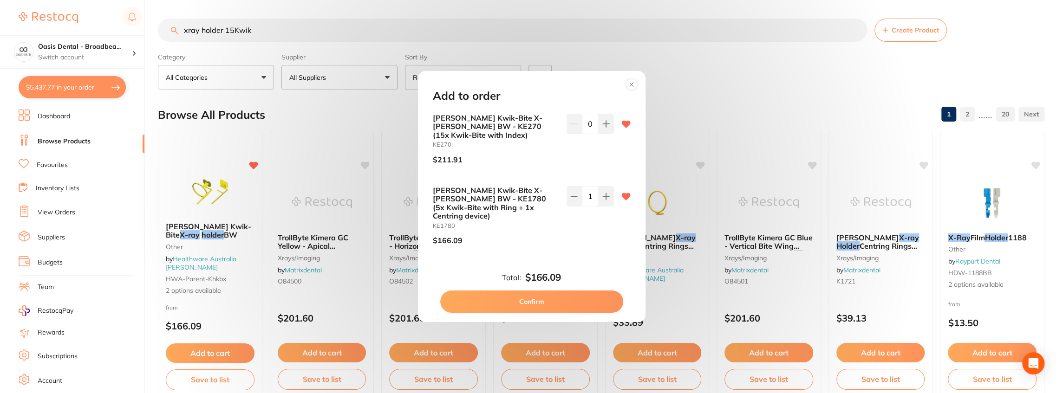
click at [558, 296] on button "Confirm" at bounding box center [531, 302] width 183 height 22
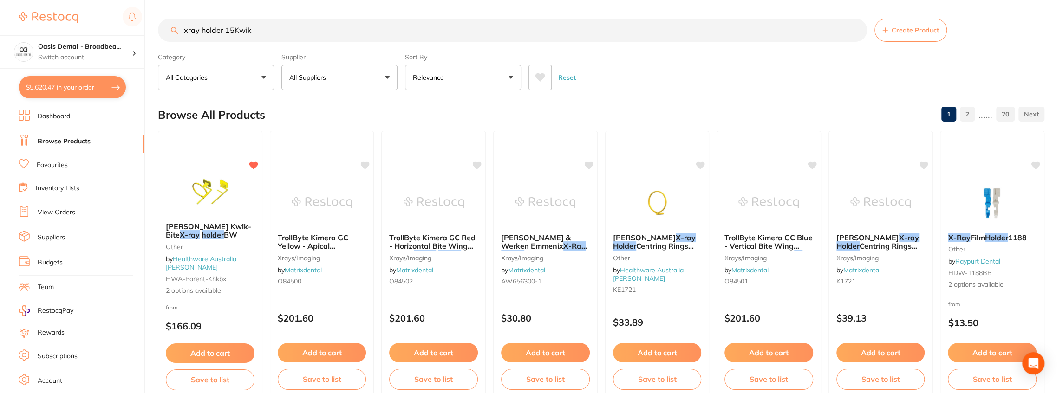
click at [267, 28] on input "xray holder 15Kwik" at bounding box center [512, 30] width 709 height 23
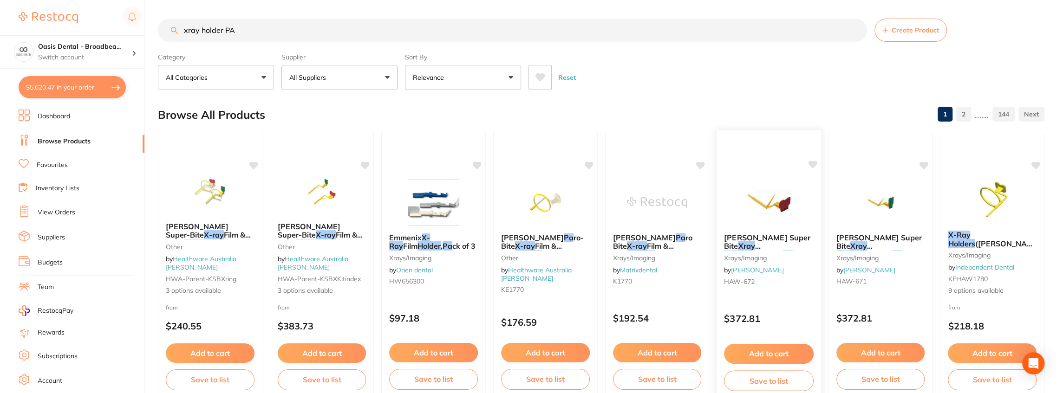
type input "xray holder PA"
click at [811, 165] on icon at bounding box center [812, 165] width 9 height 8
click at [811, 159] on div "HAWE Super Bite Xray Holders Posterior Pa ck of 8 xrays/imaging by Henry Schein…" at bounding box center [768, 265] width 105 height 270
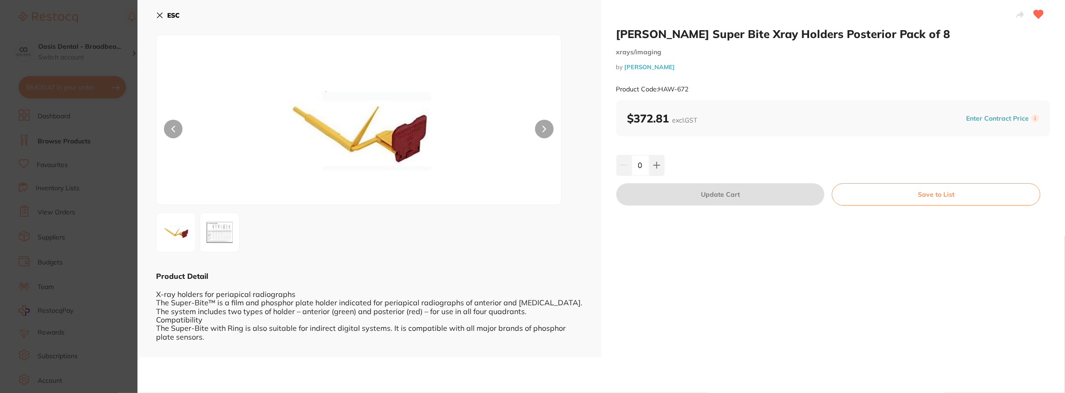
click at [160, 15] on icon at bounding box center [159, 15] width 5 height 5
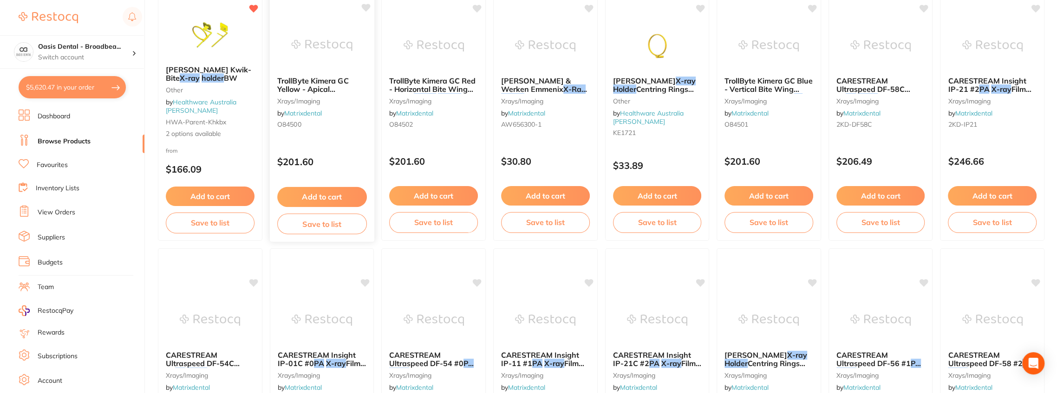
scroll to position [336, 0]
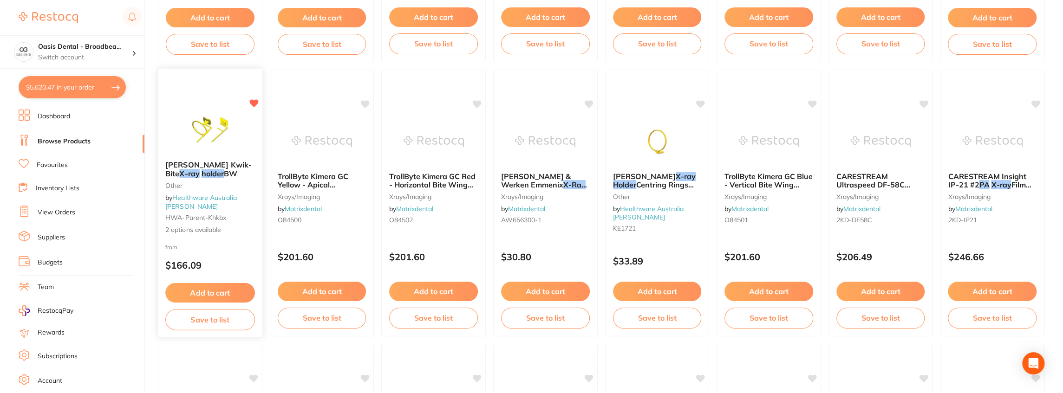
click at [253, 99] on icon at bounding box center [253, 103] width 9 height 8
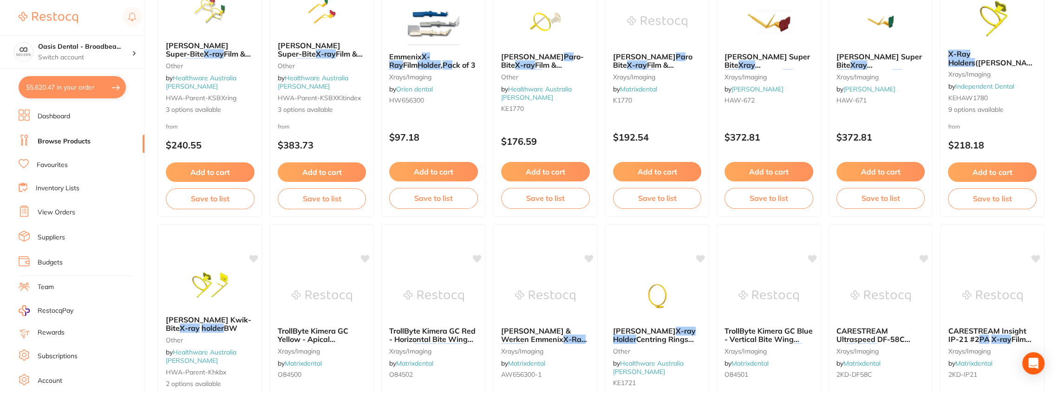
scroll to position [0, 0]
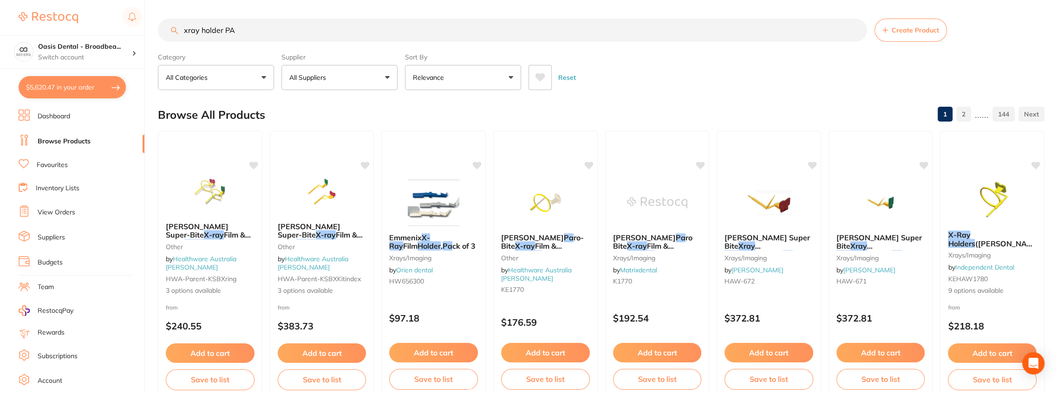
click at [386, 78] on button "All Suppliers" at bounding box center [339, 77] width 116 height 25
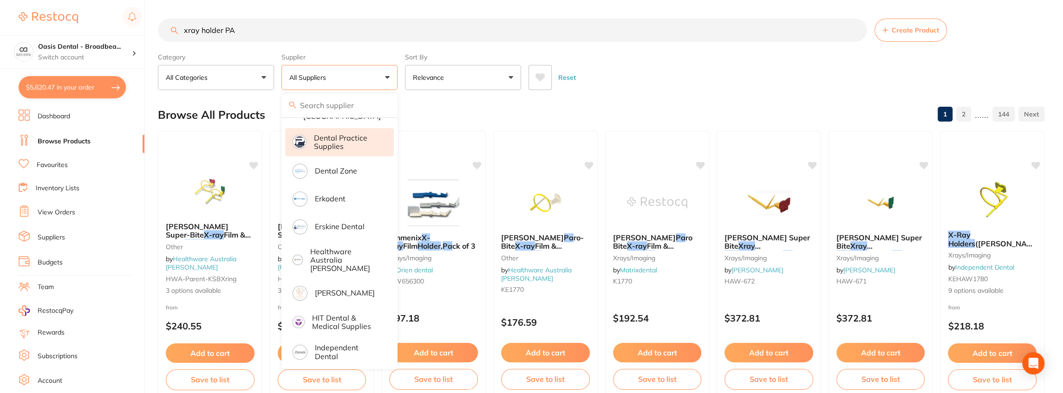
scroll to position [279, 0]
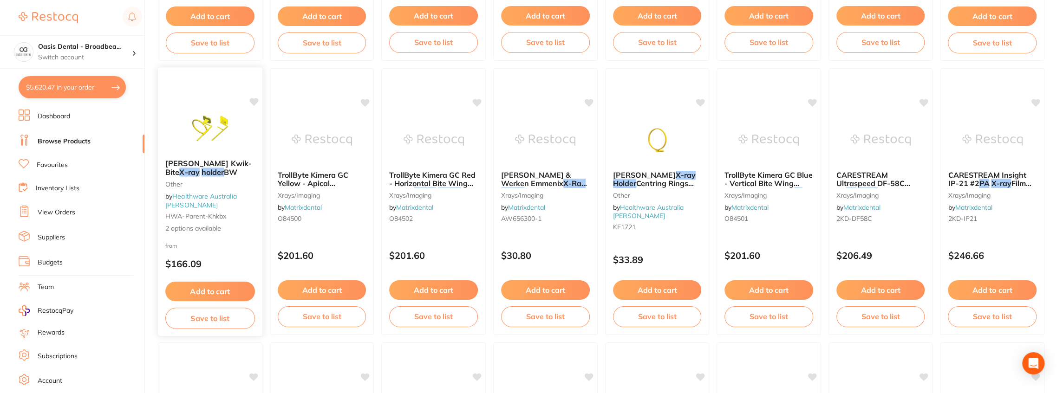
scroll to position [340, 0]
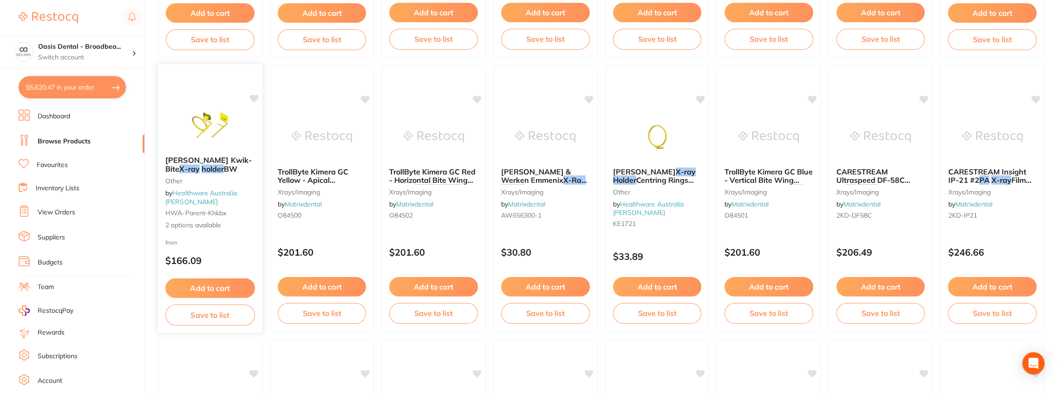
click at [254, 96] on icon at bounding box center [253, 99] width 9 height 8
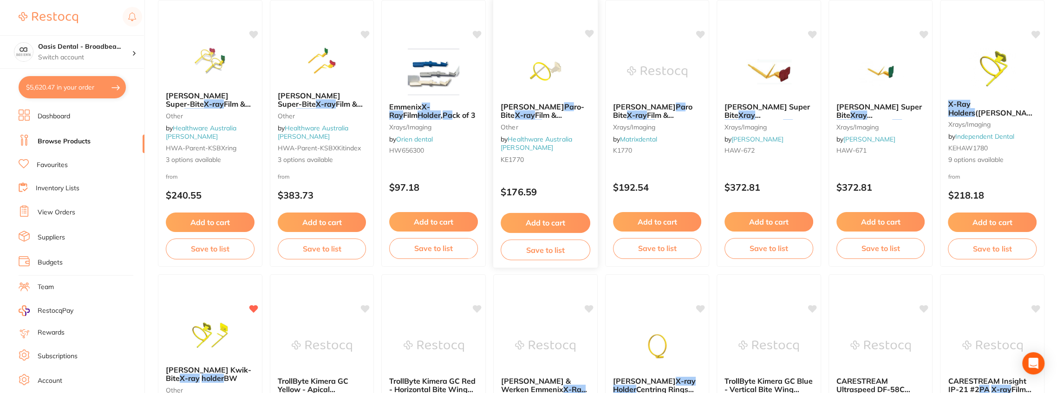
scroll to position [0, 0]
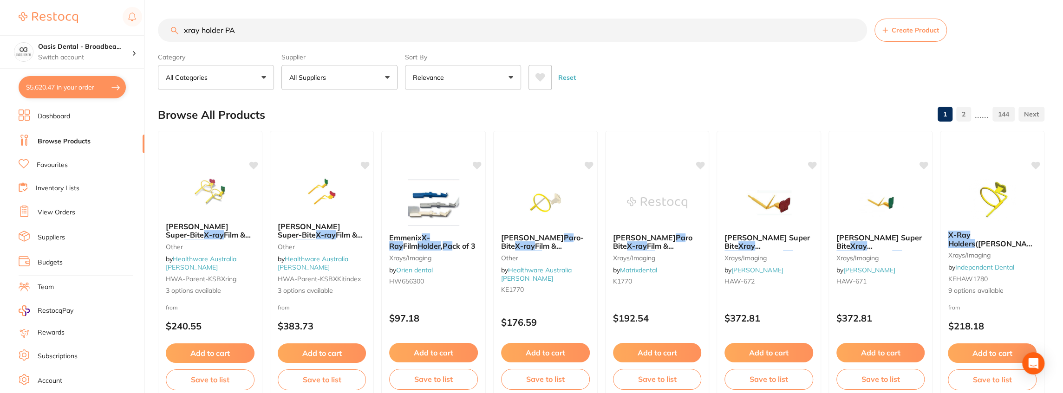
click at [265, 31] on input "xray holder PA" at bounding box center [512, 30] width 709 height 23
drag, startPoint x: 265, startPoint y: 29, endPoint x: 157, endPoint y: 30, distance: 108.2
click at [157, 30] on div "$5,620.47 Oasis Dental - Broadbea... Switch account Oasis Dental - Broadbeach $…" at bounding box center [531, 196] width 1063 height 393
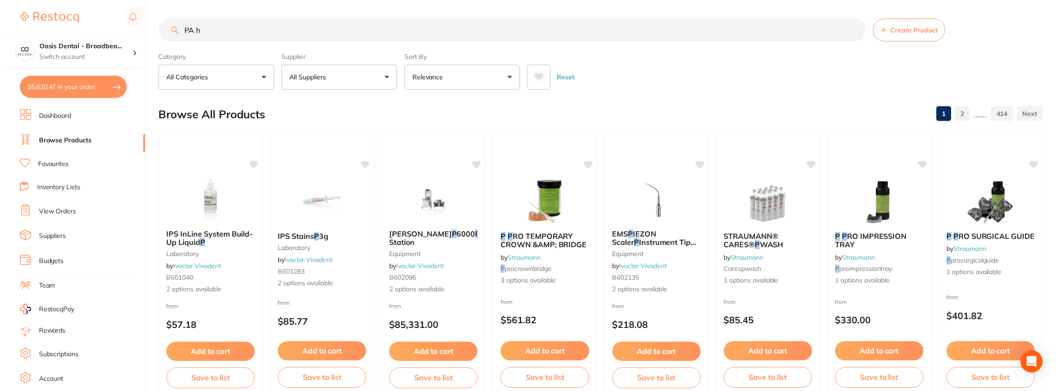
scroll to position [306, 0]
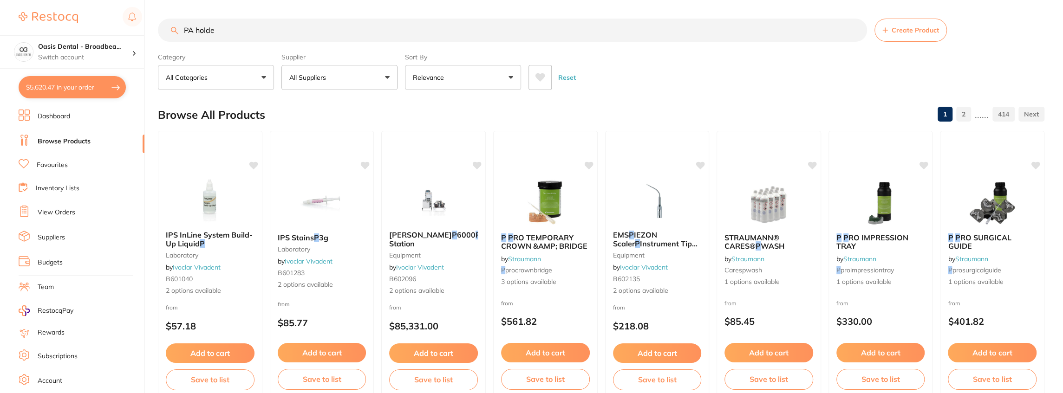
type input "PA holder"
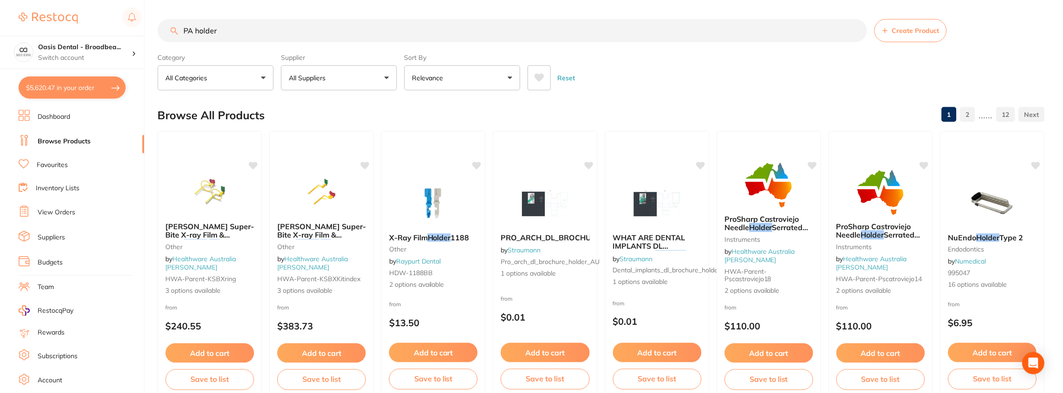
scroll to position [248, 0]
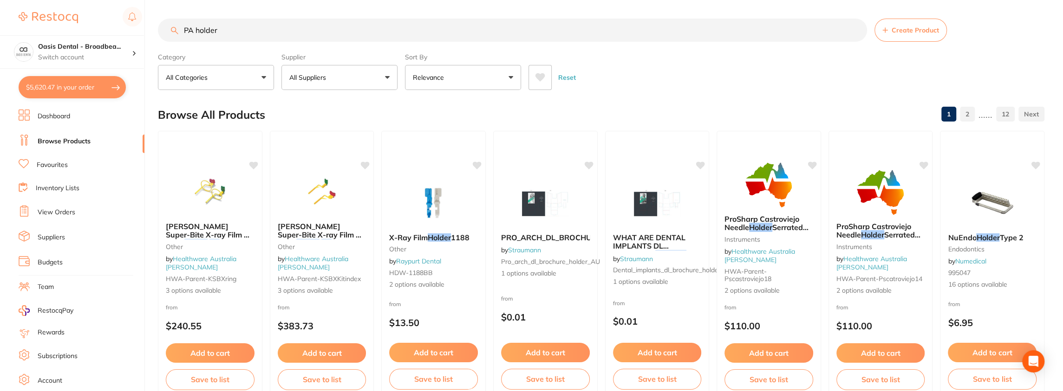
drag, startPoint x: 237, startPoint y: 32, endPoint x: 25, endPoint y: 16, distance: 212.3
click at [26, 16] on div "$5,620.47 Oasis Dental - Broadbea... Switch account Oasis Dental - Broadbeach $…" at bounding box center [531, 195] width 1063 height 391
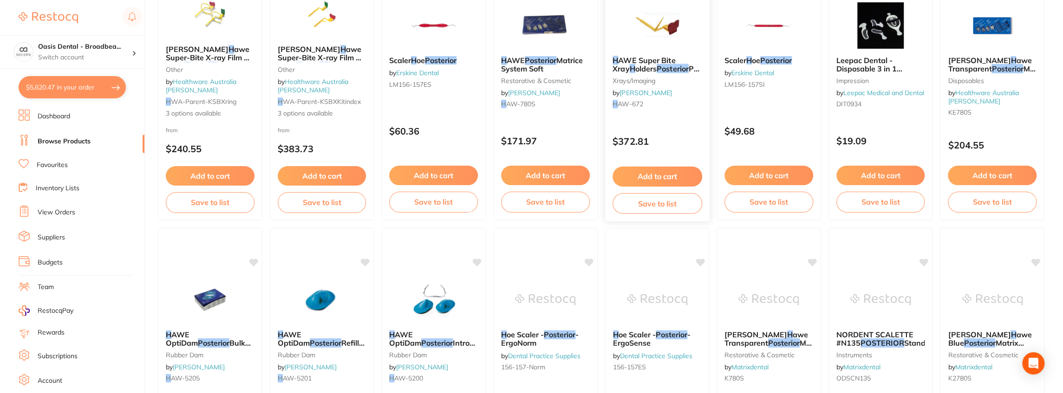
scroll to position [0, 0]
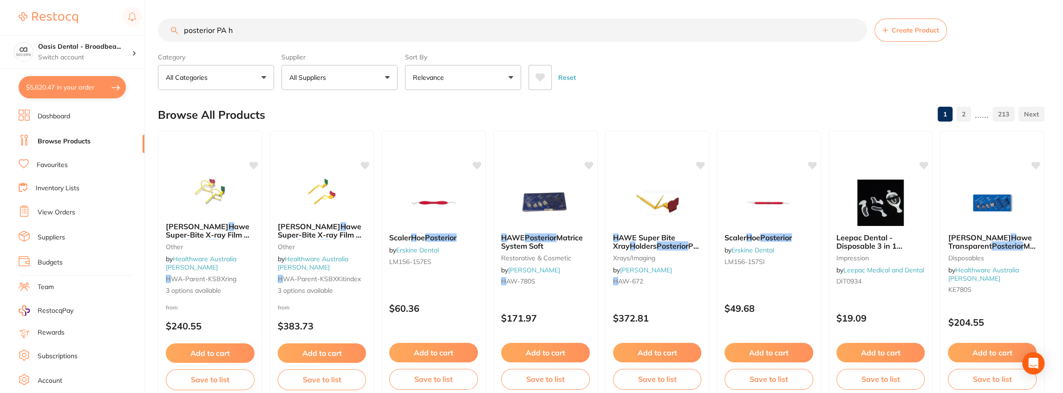
type input "posterior PA h"
click at [96, 85] on button "$5,620.47 in your order" at bounding box center [72, 87] width 107 height 22
checkbox input "true"
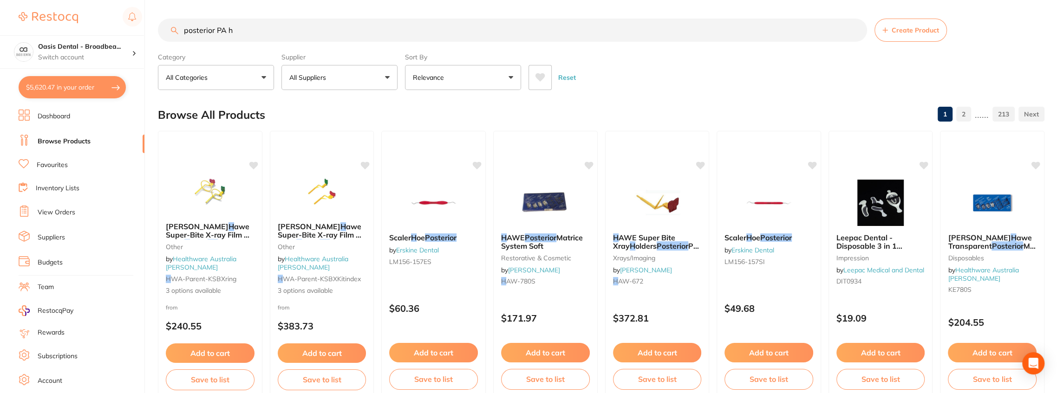
checkbox input "true"
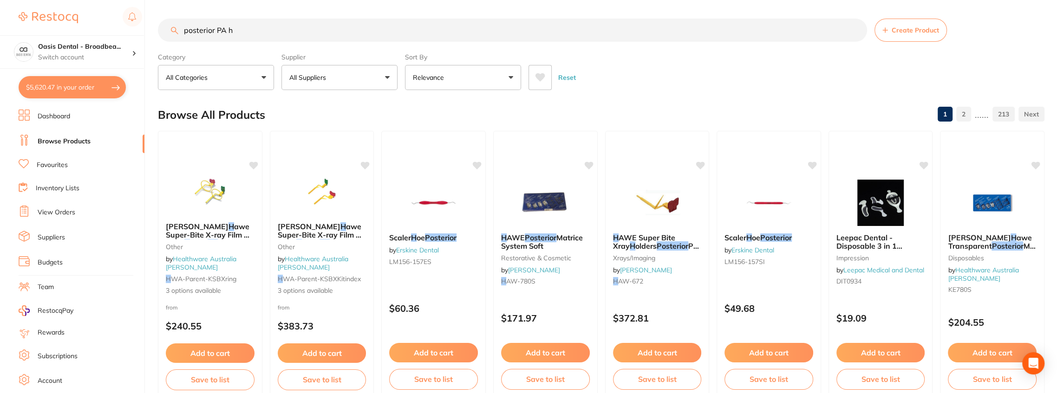
checkbox input "true"
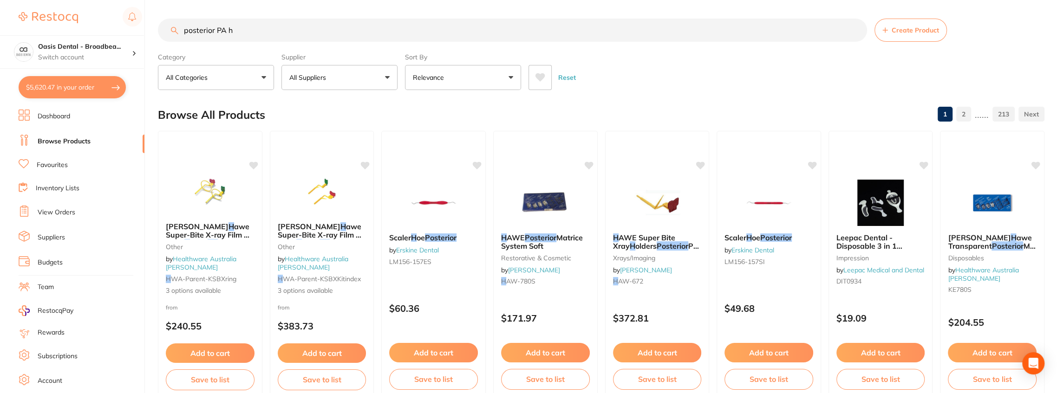
checkbox input "true"
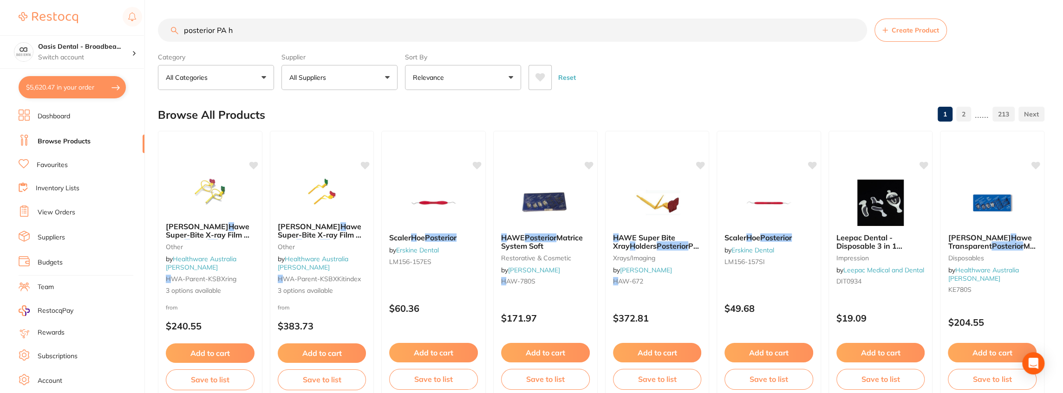
checkbox input "true"
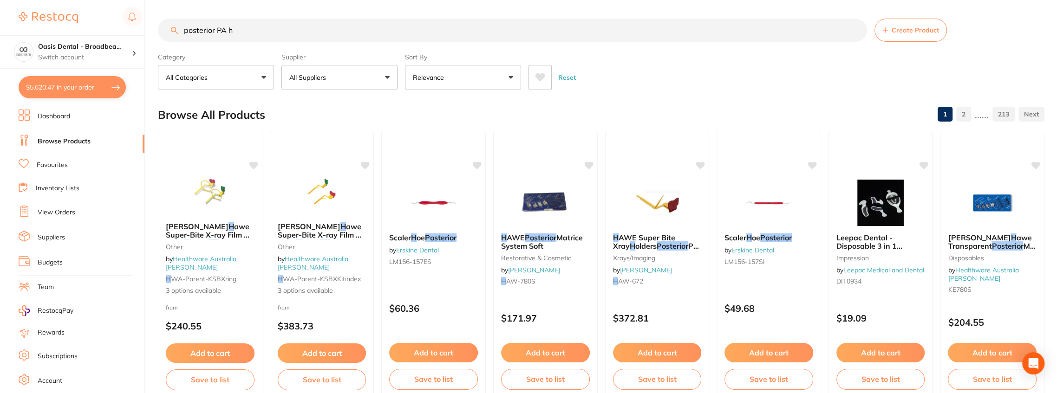
checkbox input "true"
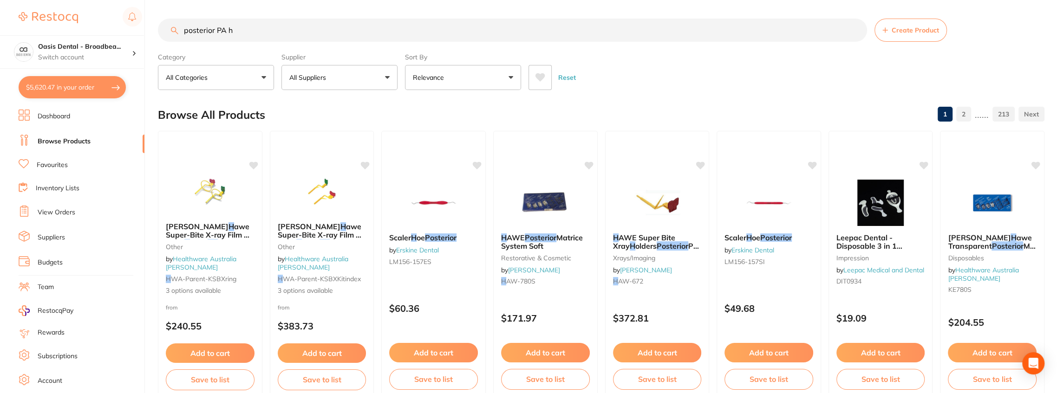
checkbox input "true"
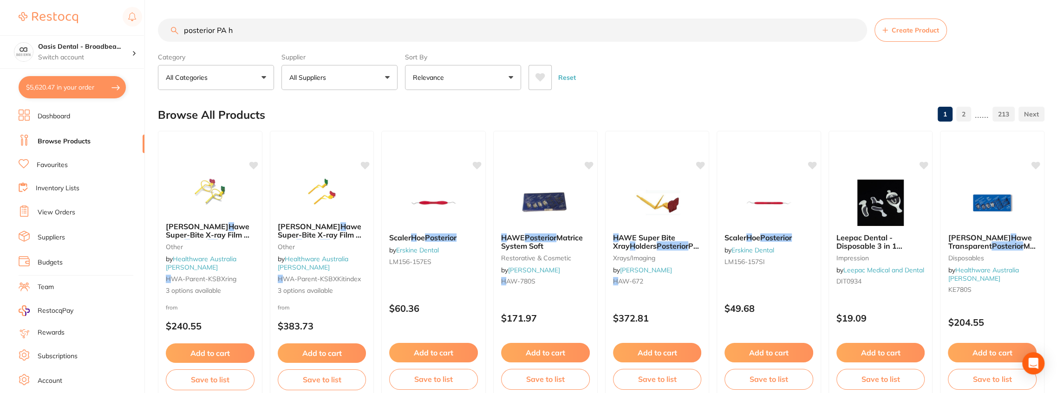
checkbox input "true"
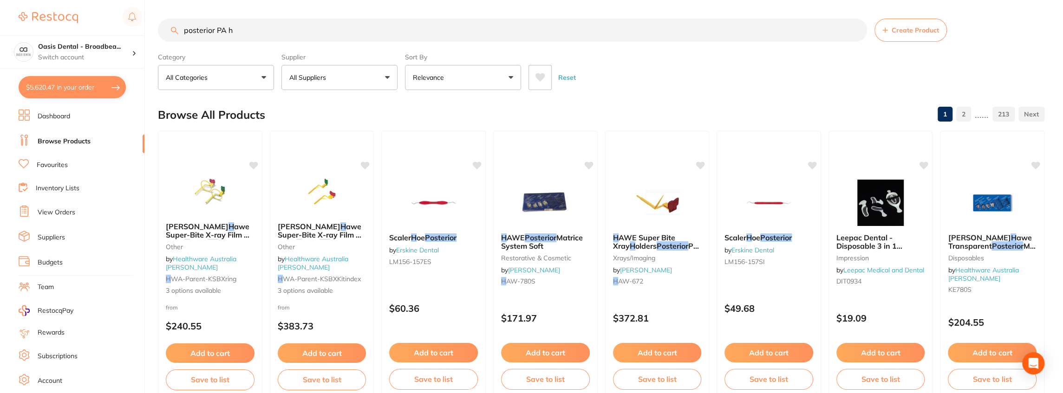
checkbox input "true"
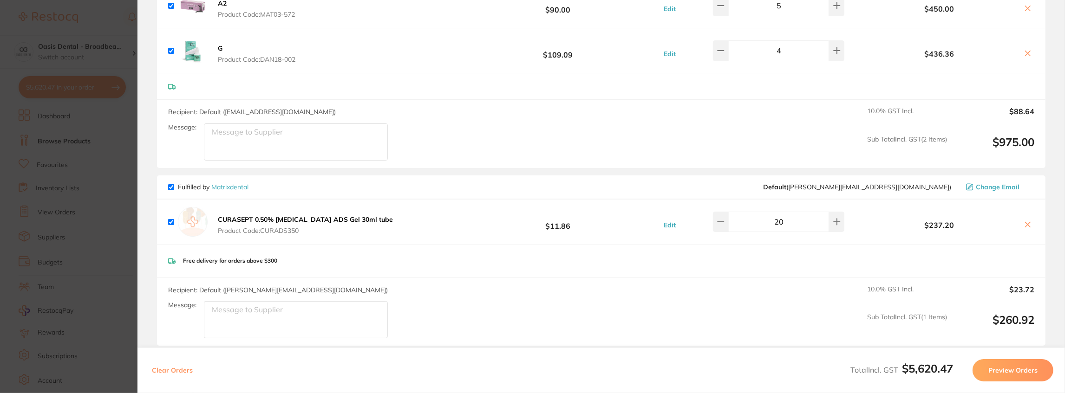
scroll to position [1888, 0]
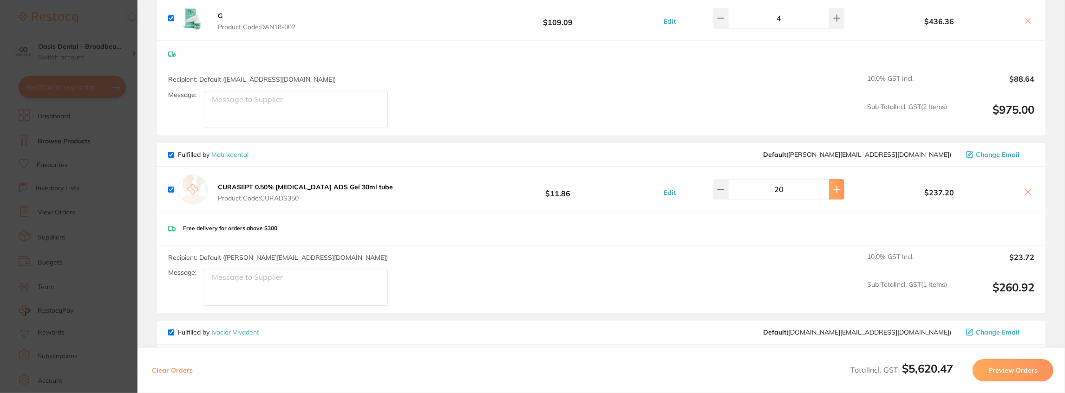
click at [833, 186] on icon at bounding box center [836, 189] width 7 height 7
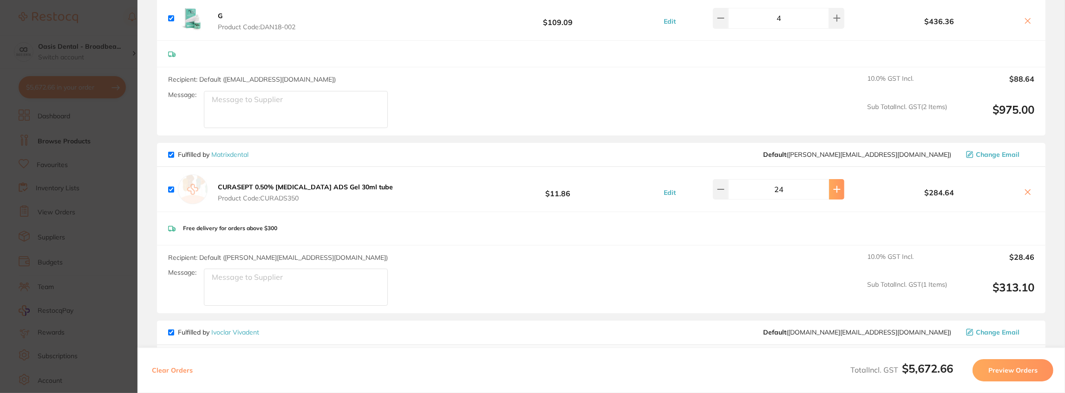
type input "25"
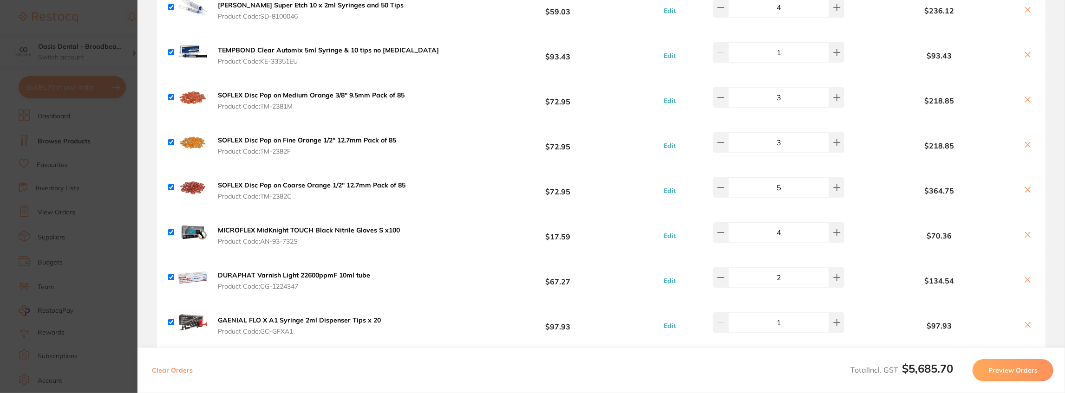
scroll to position [0, 0]
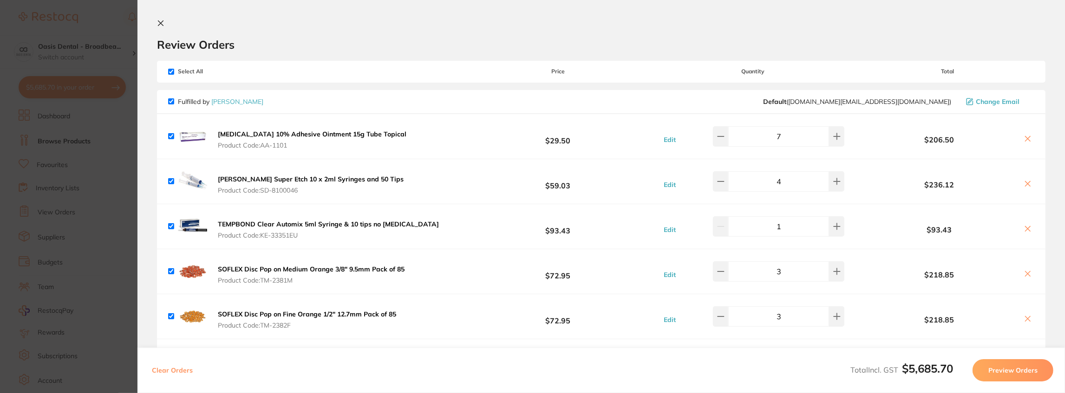
checkbox input "true"
type input "1"
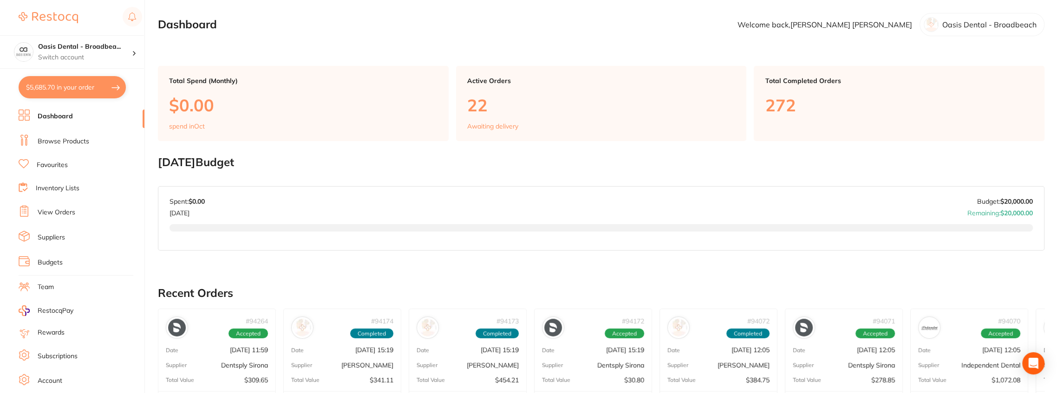
click at [82, 87] on button "$5,685.70 in your order" at bounding box center [72, 87] width 107 height 22
checkbox input "true"
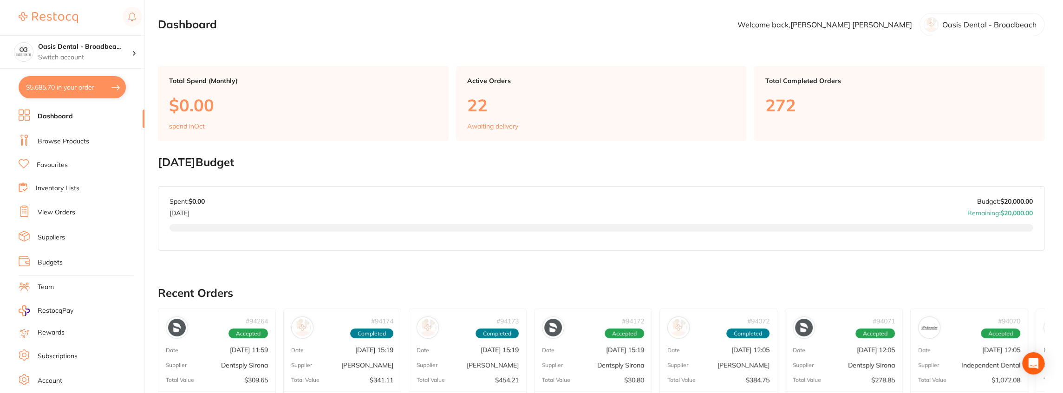
checkbox input "true"
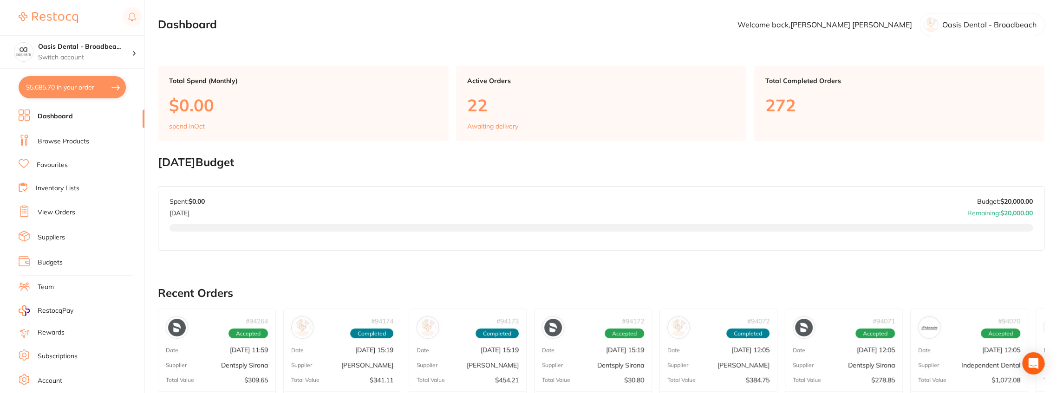
checkbox input "true"
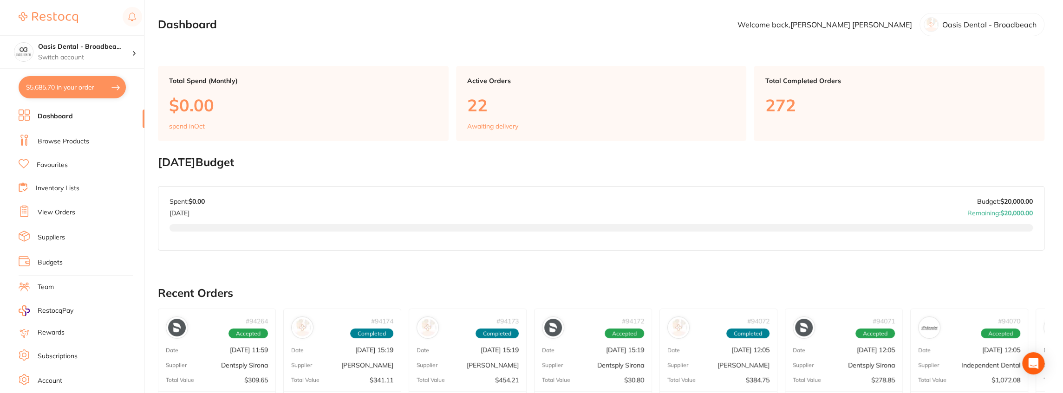
checkbox input "true"
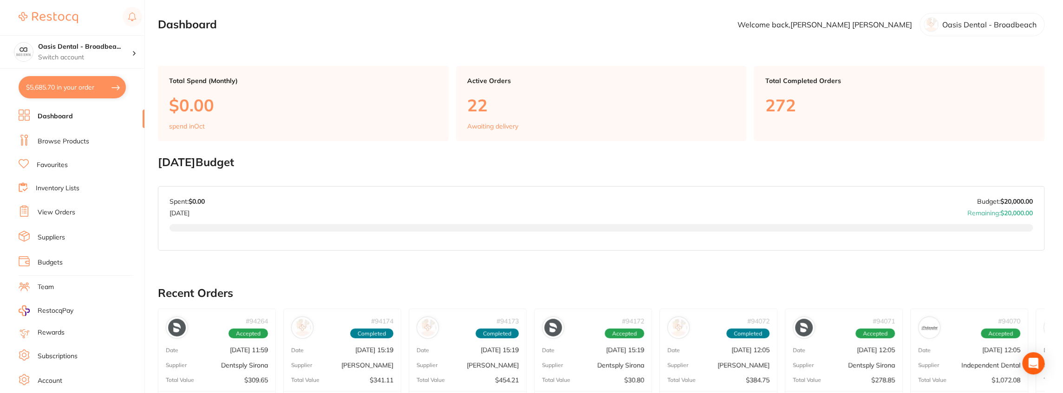
checkbox input "true"
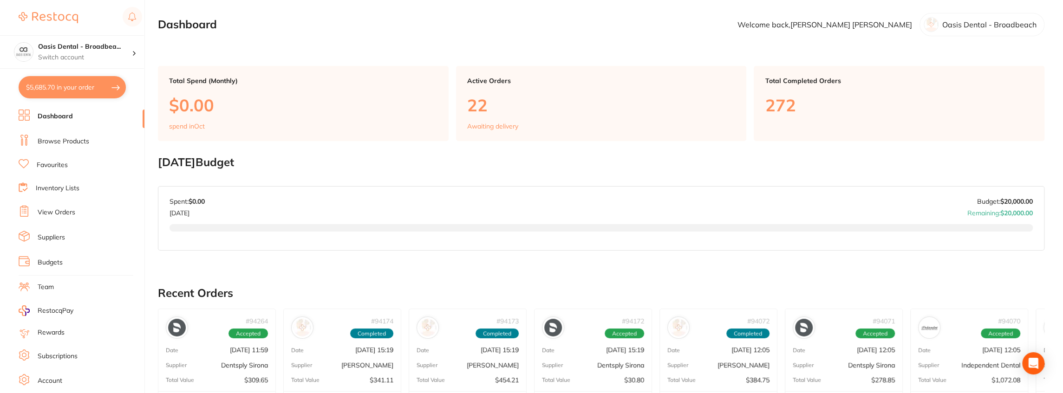
checkbox input "true"
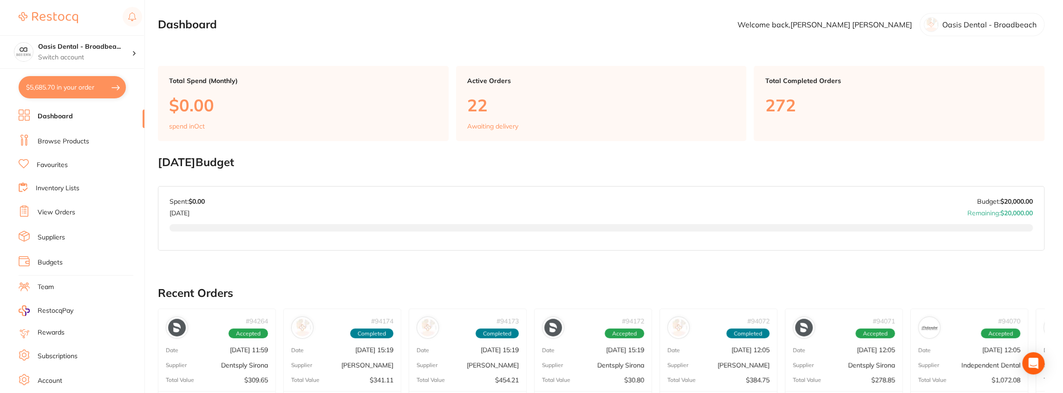
checkbox input "true"
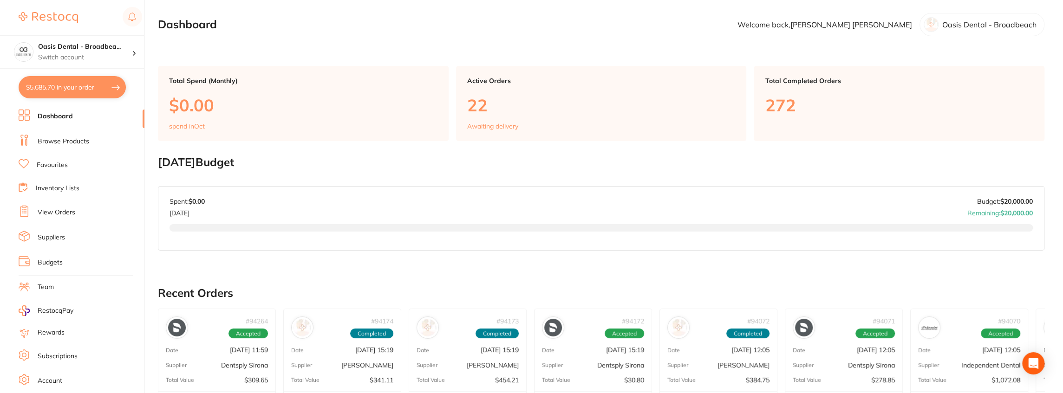
checkbox input "true"
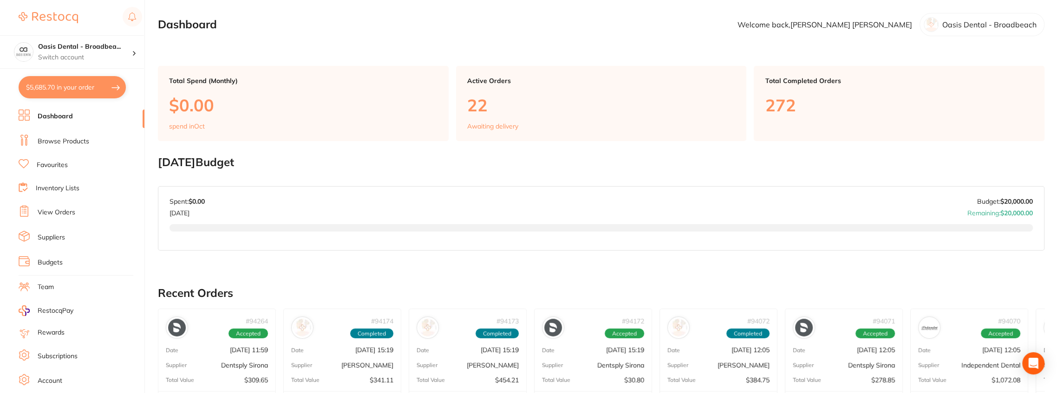
checkbox input "true"
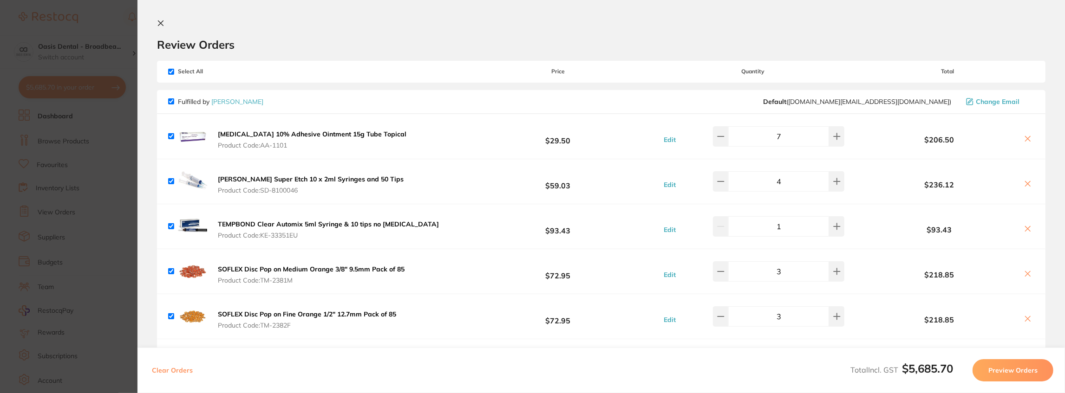
click at [163, 22] on icon at bounding box center [160, 22] width 7 height 7
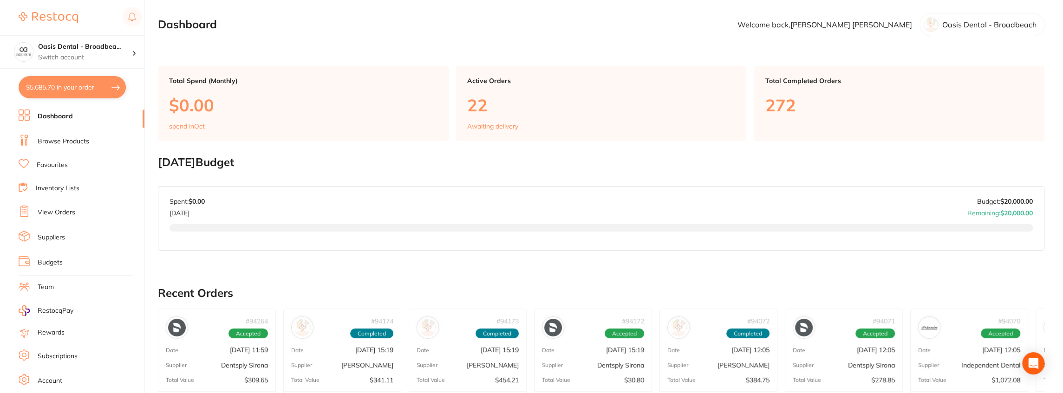
scroll to position [31, 0]
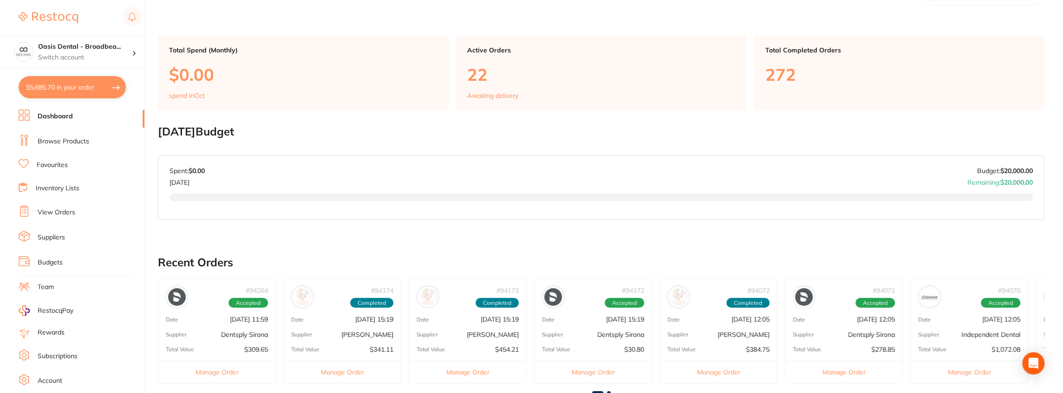
click at [66, 140] on link "Browse Products" at bounding box center [64, 141] width 52 height 9
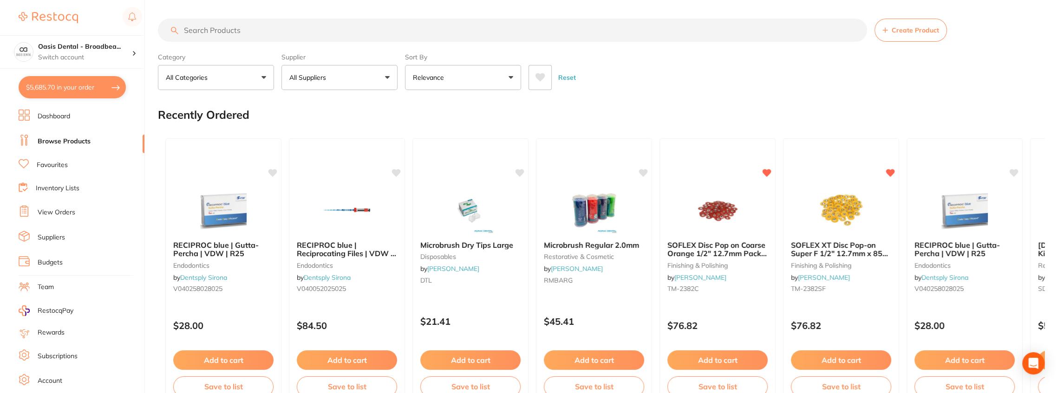
click at [238, 34] on input "search" at bounding box center [512, 30] width 709 height 23
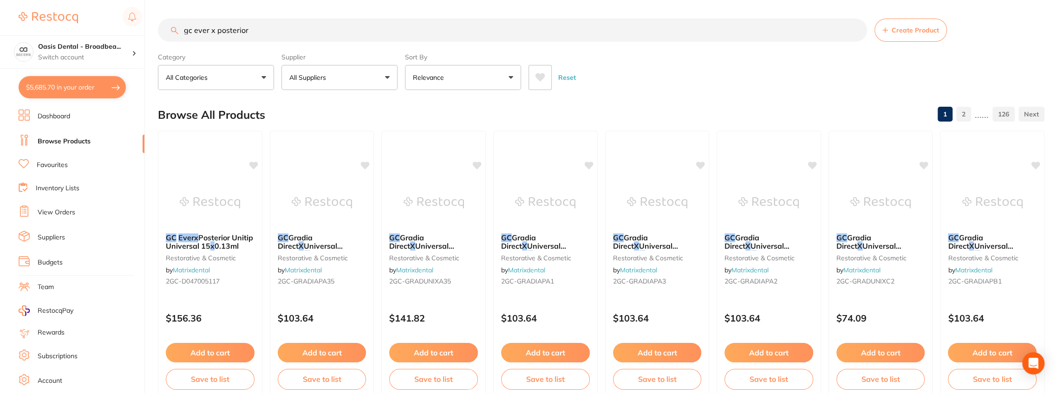
type input "gc ever x posterior"
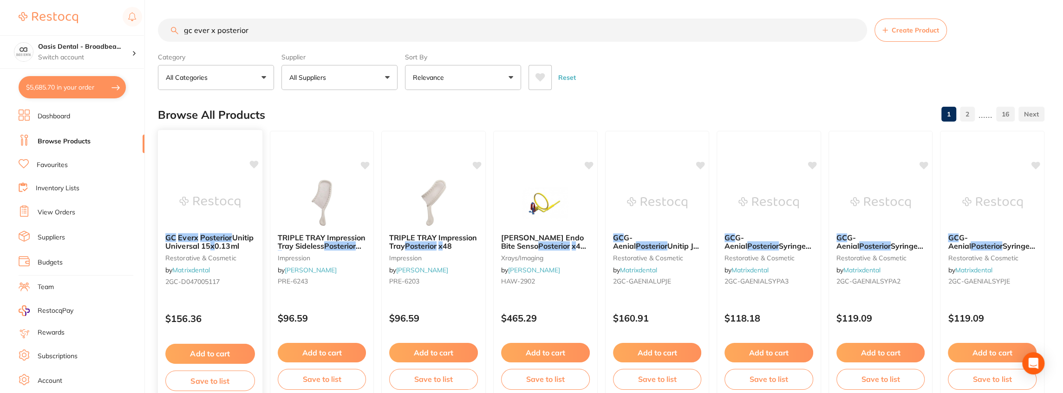
click at [213, 235] on em "Posterior" at bounding box center [216, 237] width 32 height 9
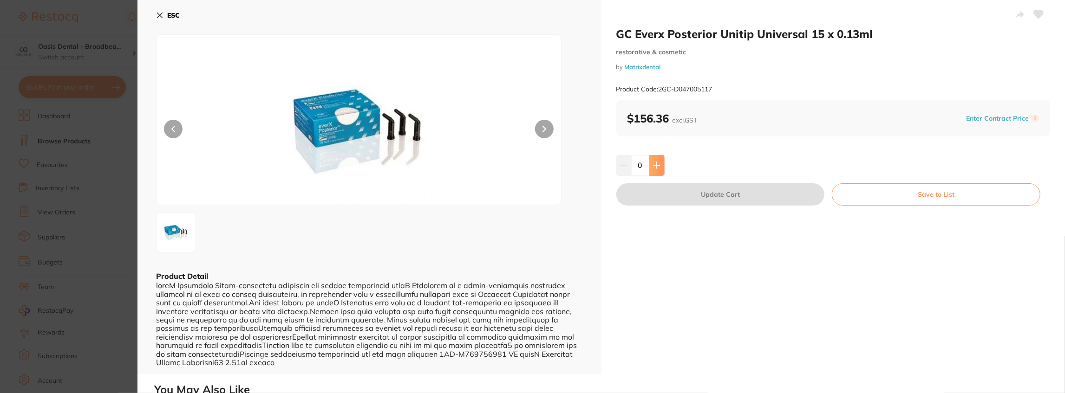
click at [654, 165] on icon at bounding box center [656, 165] width 6 height 6
type input "1"
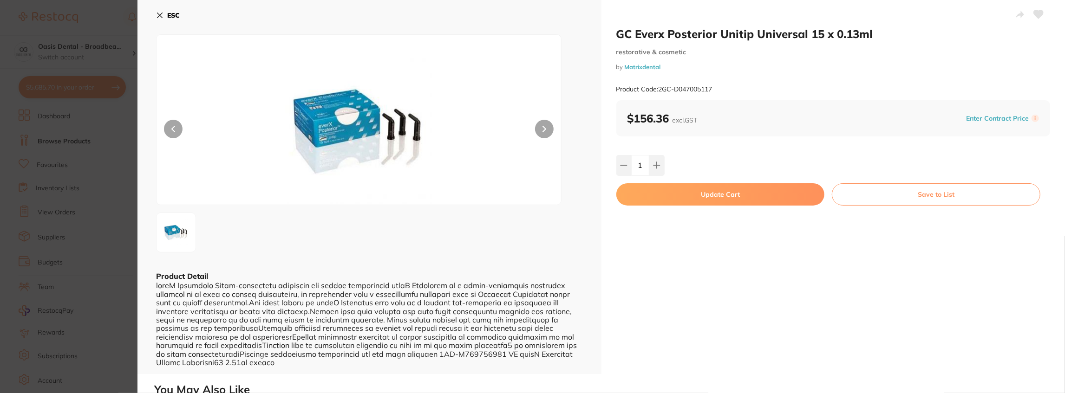
click at [677, 188] on button "Update Cart" at bounding box center [720, 194] width 208 height 22
checkbox input "false"
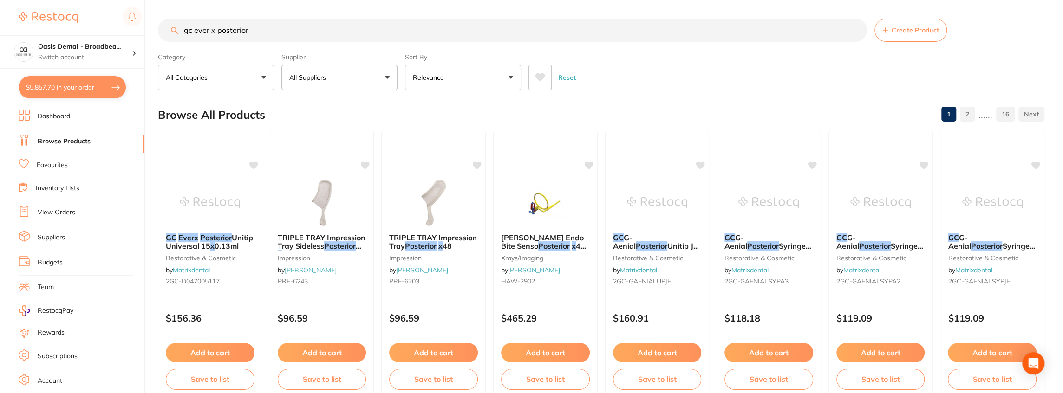
click at [63, 82] on button "$5,857.70 in your order" at bounding box center [72, 87] width 107 height 22
checkbox input "true"
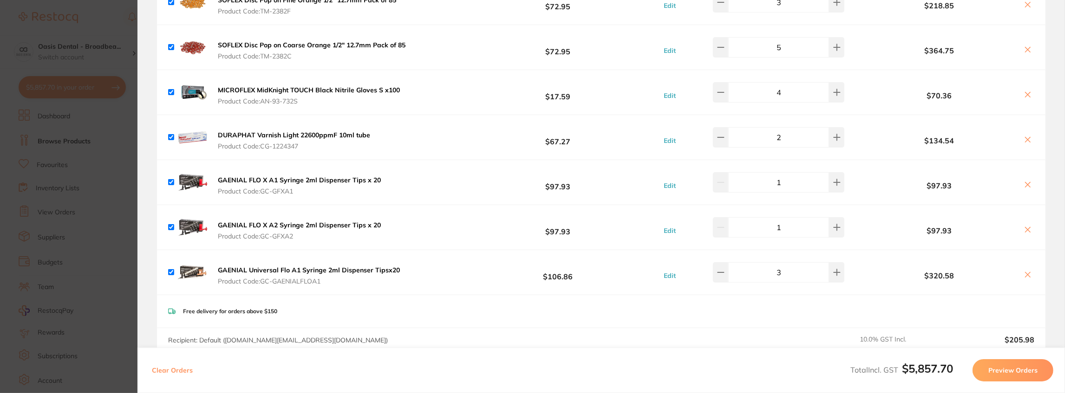
scroll to position [309, 0]
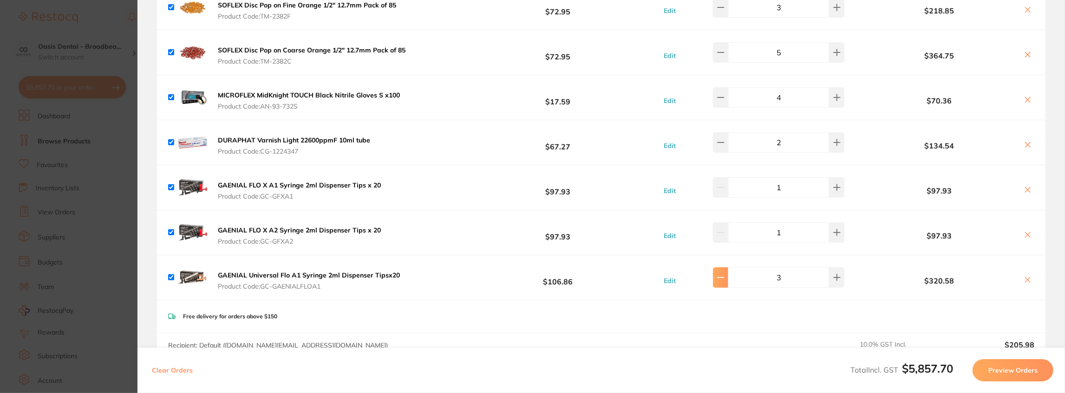
click at [728, 274] on button at bounding box center [720, 277] width 15 height 20
click at [728, 275] on button at bounding box center [720, 277] width 15 height 20
type input "1"
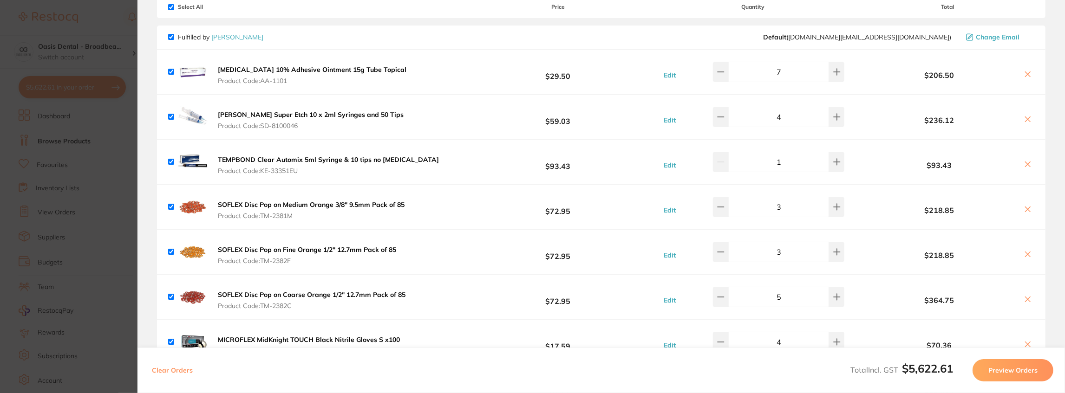
scroll to position [0, 0]
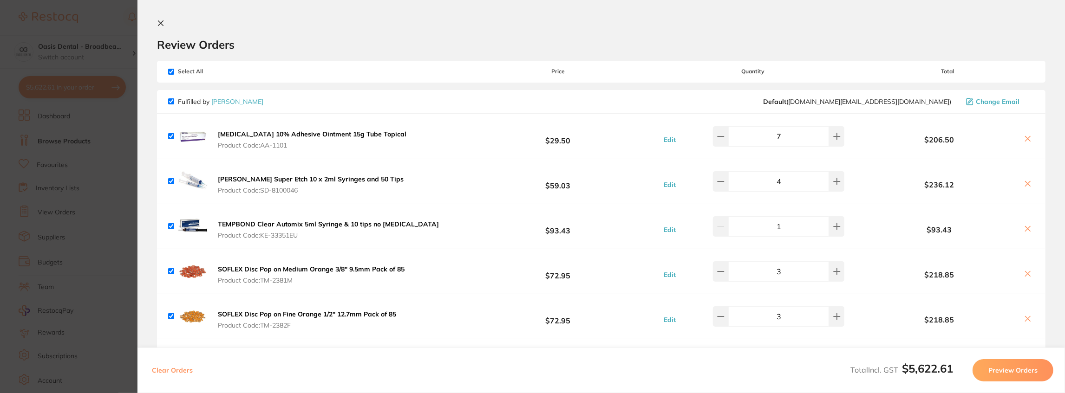
click at [164, 24] on icon at bounding box center [160, 22] width 7 height 7
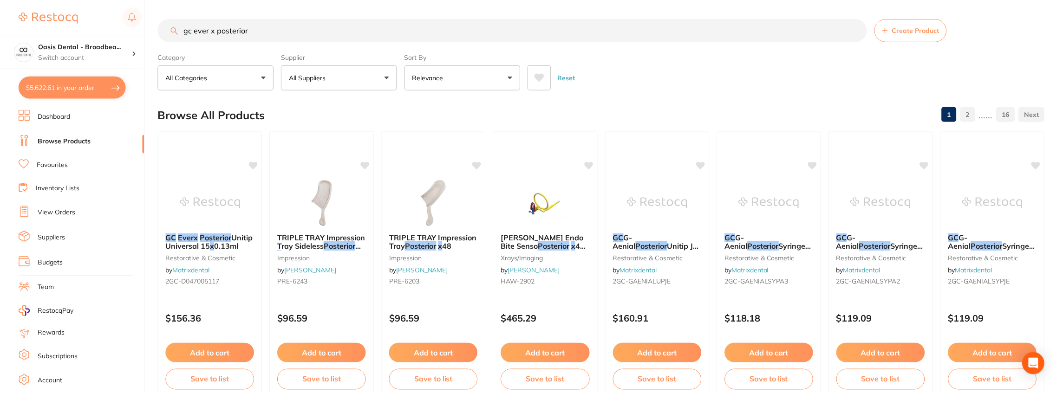
scroll to position [0, 0]
drag, startPoint x: 253, startPoint y: 29, endPoint x: 135, endPoint y: 29, distance: 118.4
click at [135, 29] on div "$5,622.61 Oasis Dental - Broadbea... Switch account Oasis Dental - Broadbeach $…" at bounding box center [531, 196] width 1063 height 393
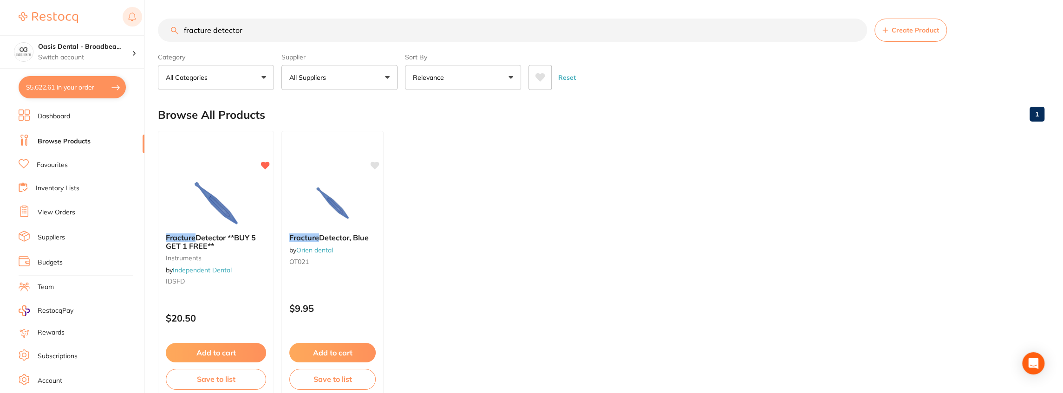
type input "fracture detector"
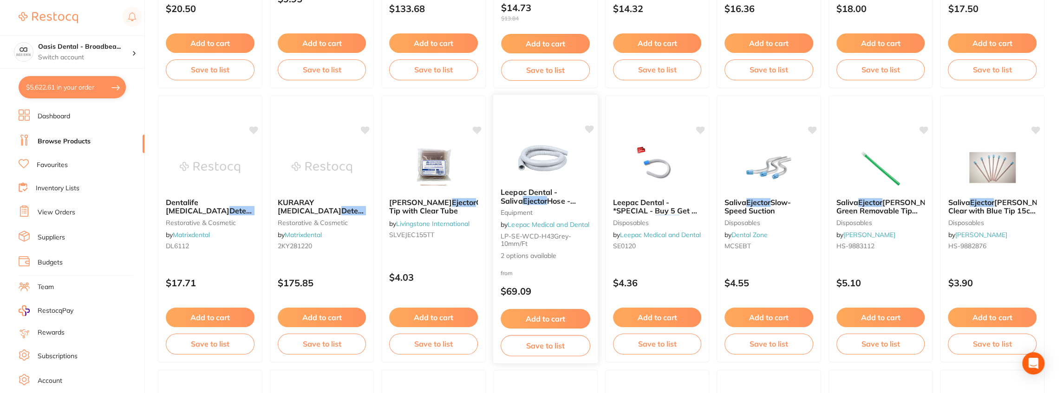
scroll to position [309, 0]
click at [71, 85] on button "$5,622.61 in your order" at bounding box center [72, 87] width 107 height 22
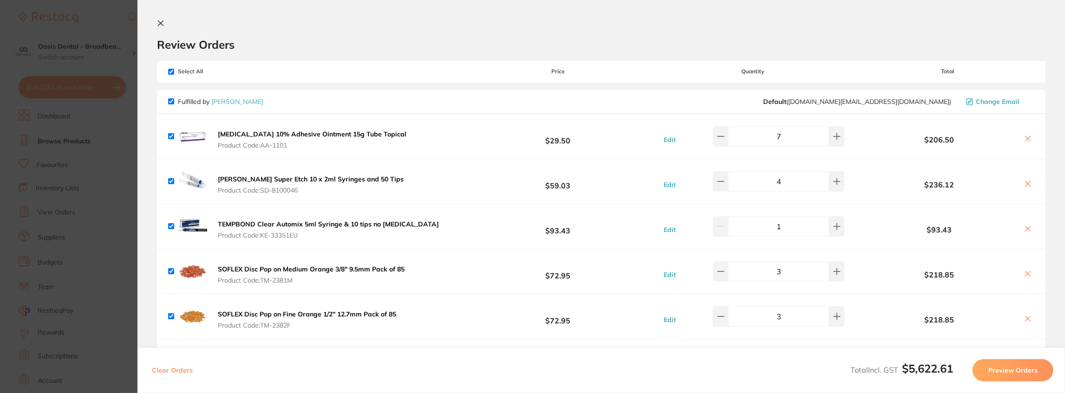
scroll to position [0, 0]
click at [159, 23] on icon at bounding box center [160, 22] width 7 height 7
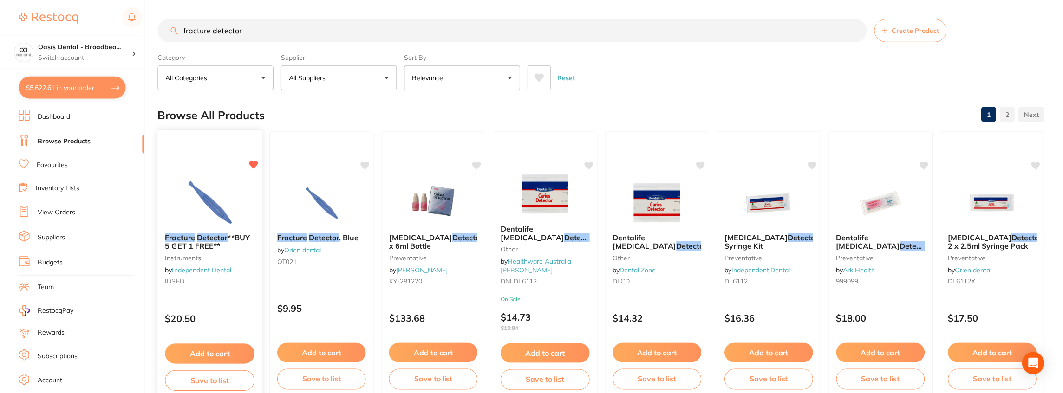
scroll to position [309, 0]
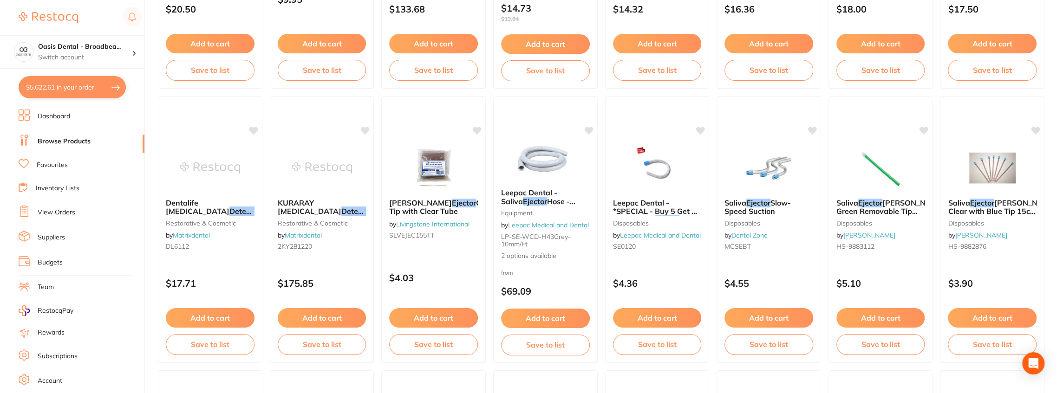
click at [71, 141] on link "Browse Products" at bounding box center [64, 141] width 53 height 9
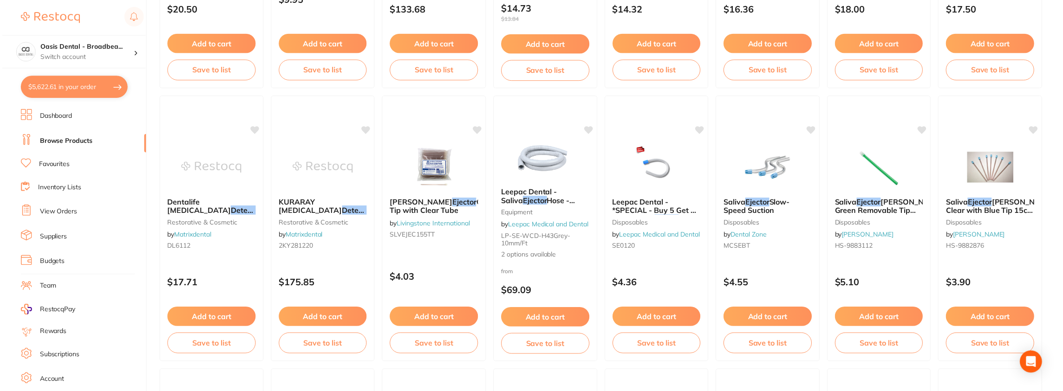
scroll to position [0, 0]
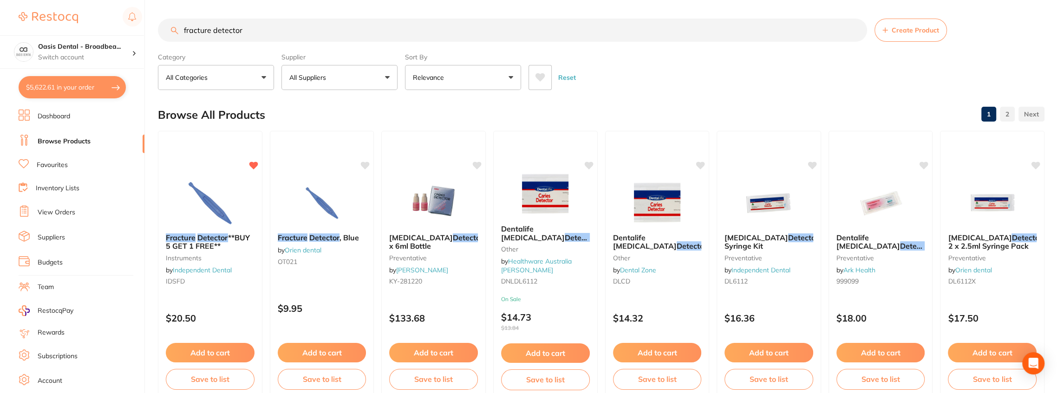
drag, startPoint x: 264, startPoint y: 23, endPoint x: 260, endPoint y: 32, distance: 9.6
click at [262, 23] on input "fracture detector" at bounding box center [512, 30] width 709 height 23
drag, startPoint x: 260, startPoint y: 34, endPoint x: 82, endPoint y: 8, distance: 180.1
click at [82, 8] on div "$5,622.61 Oasis Dental - Broadbea... Switch account Oasis Dental - Broadbeach $…" at bounding box center [531, 196] width 1063 height 393
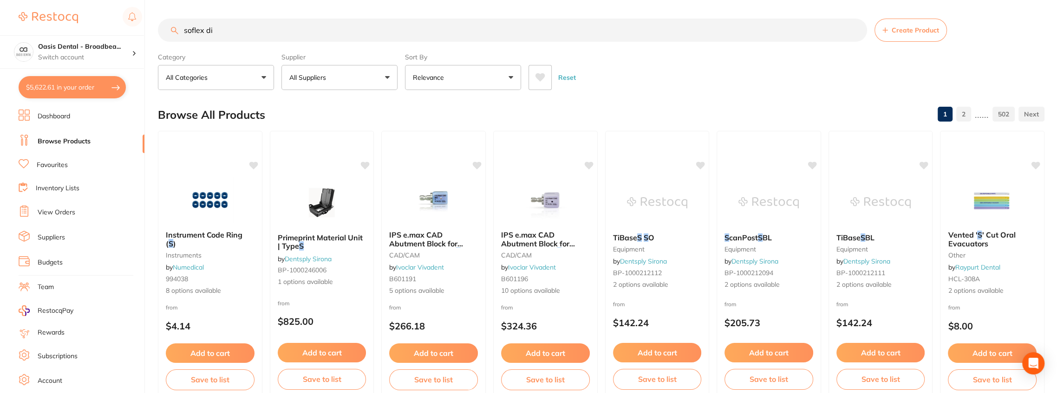
type input "soflex dis"
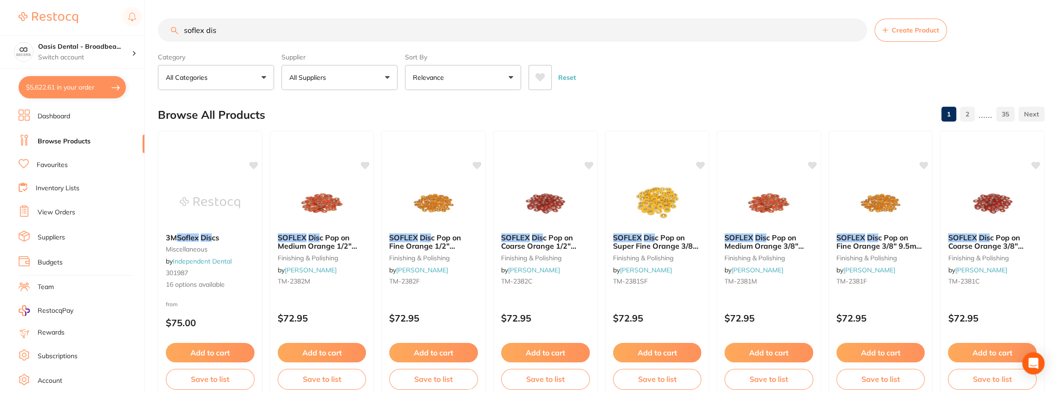
drag, startPoint x: 239, startPoint y: 35, endPoint x: 98, endPoint y: 22, distance: 141.3
click at [98, 22] on div "$5,622.61 Oasis Dental - Broadbea... Switch account Oasis Dental - Broadbeach $…" at bounding box center [531, 196] width 1063 height 393
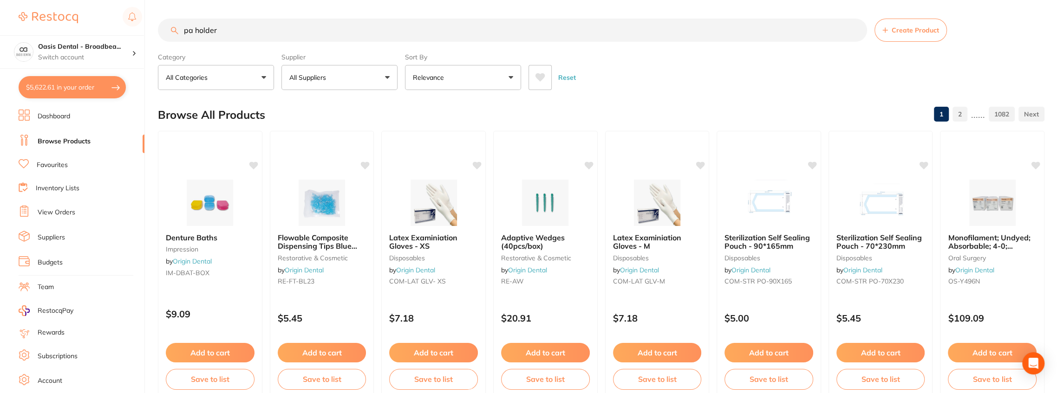
type input "pa holder"
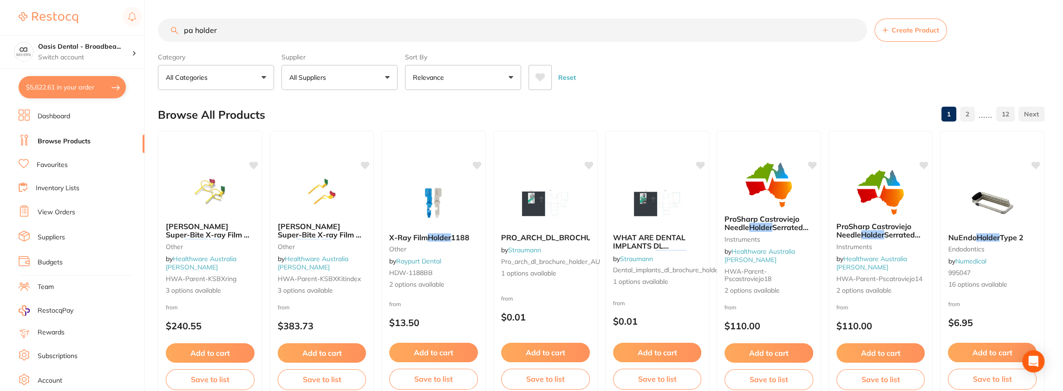
click at [205, 232] on span "Kerr Hawe Super-Bite X-ray Film & Plate" at bounding box center [208, 235] width 84 height 26
